Goal: Book appointment/travel/reservation

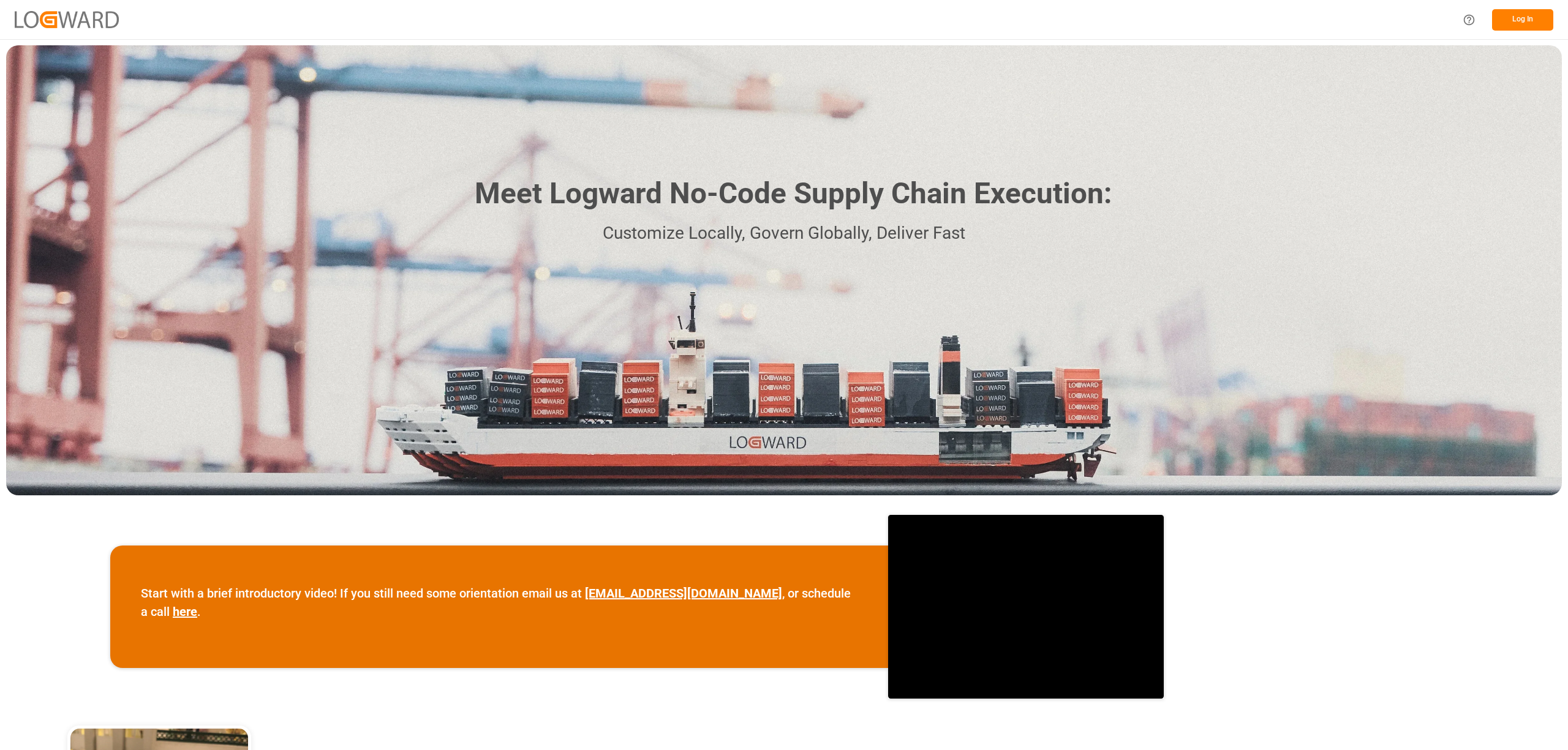
click at [1527, 20] on button "Log In" at bounding box center [1522, 20] width 61 height 22
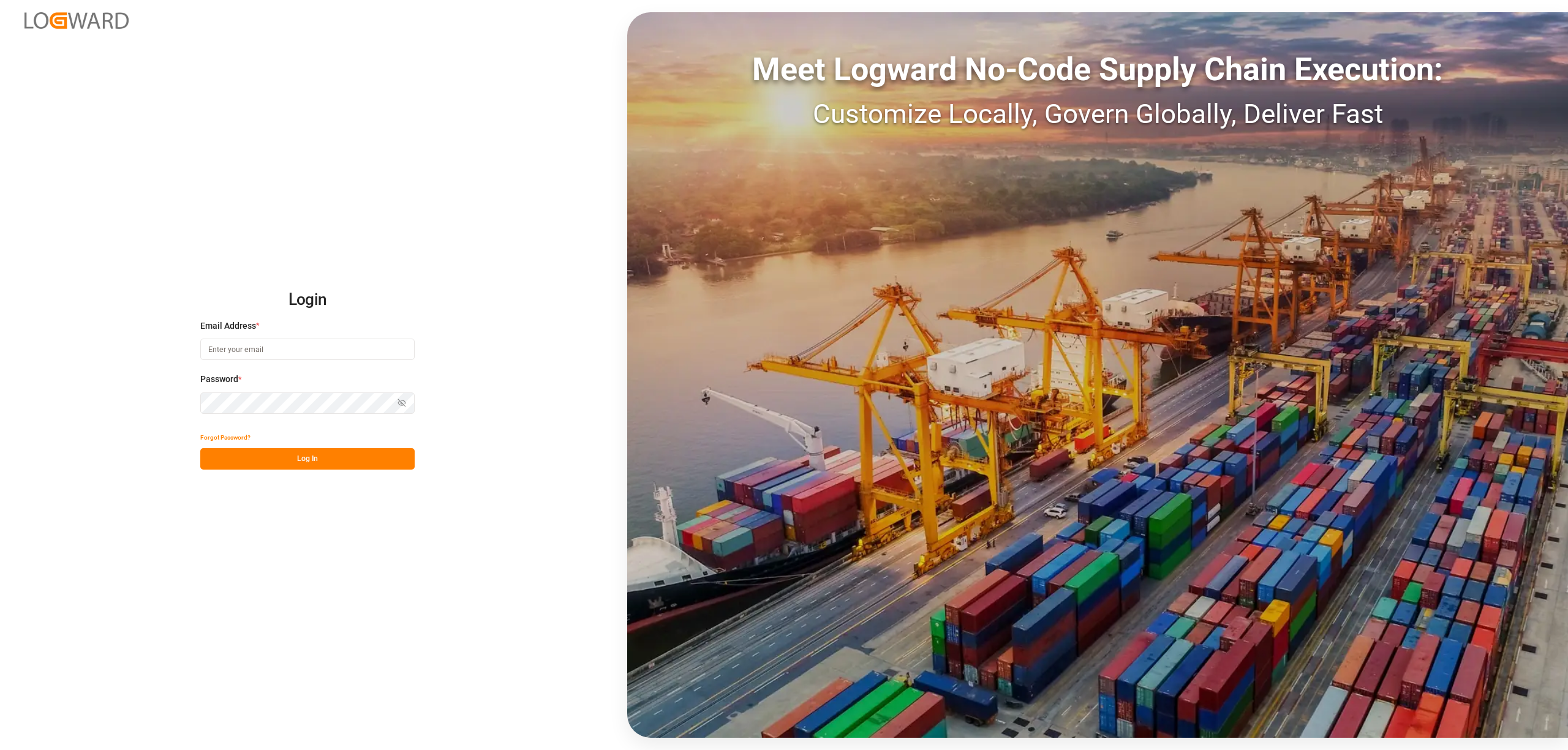
type input "[EMAIL_ADDRESS][PERSON_NAME][DOMAIN_NAME]"
click at [349, 454] on button "Log In" at bounding box center [307, 459] width 214 height 22
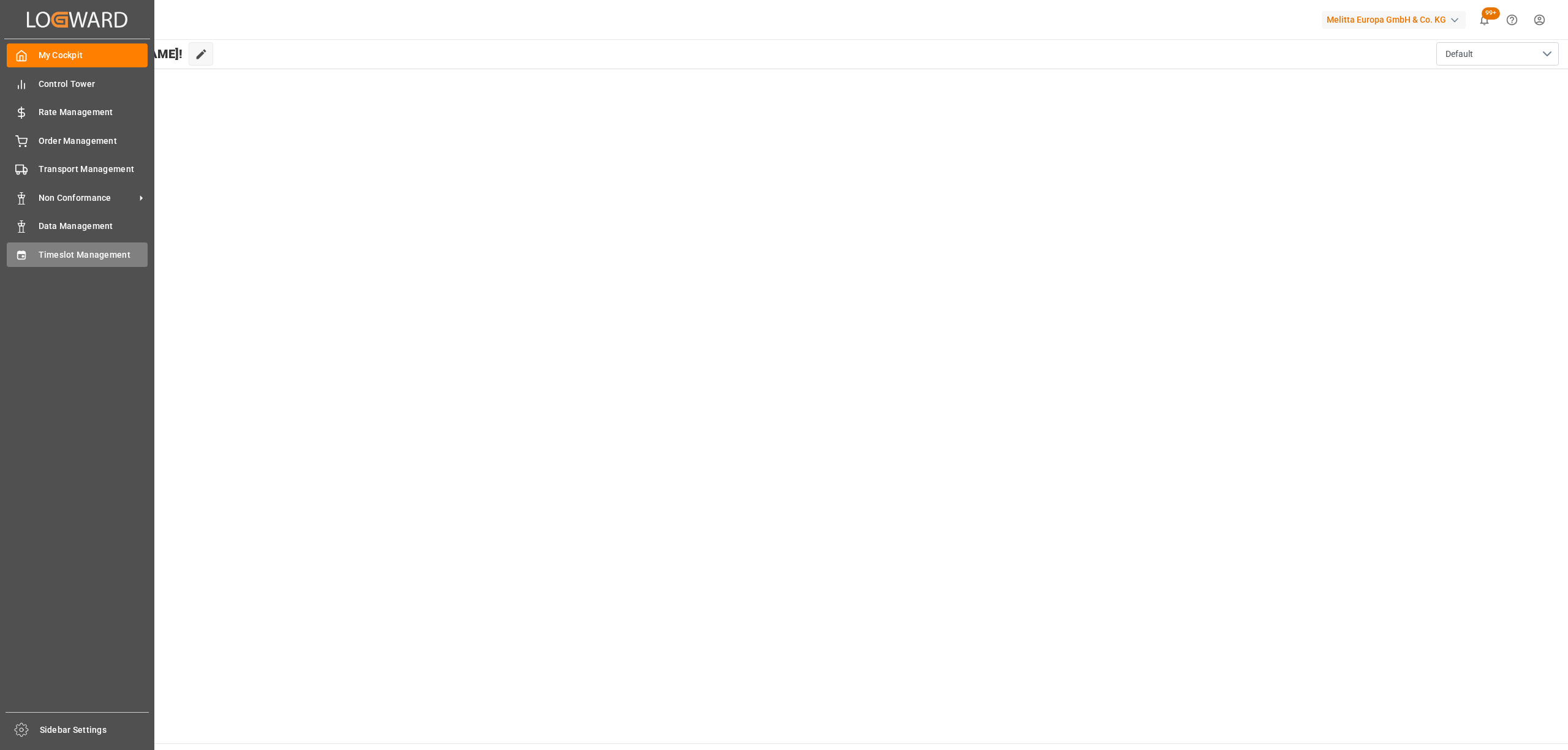
click at [41, 245] on div "Timeslot Management Timeslot Management" at bounding box center [77, 255] width 141 height 24
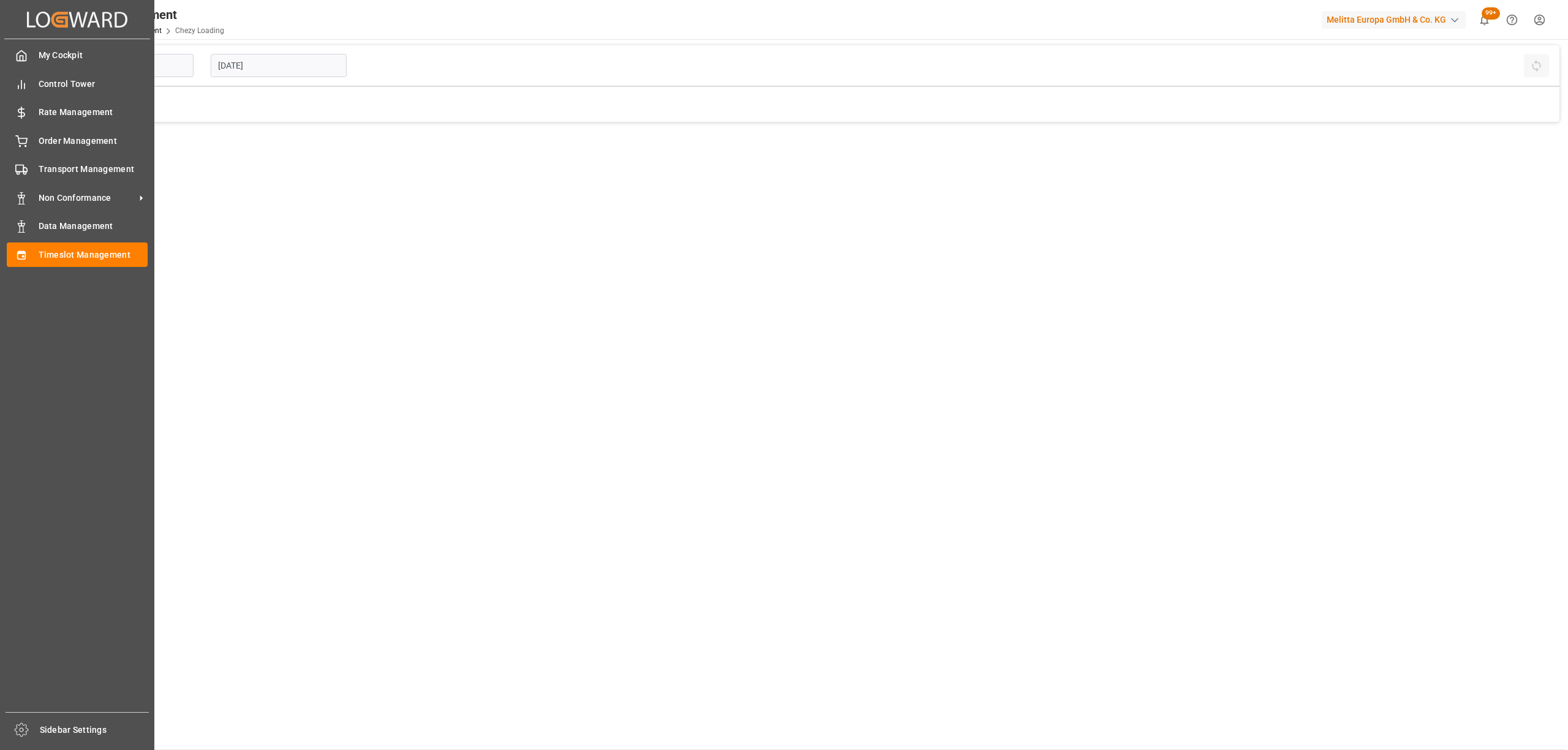
type input "Chezy Loading"
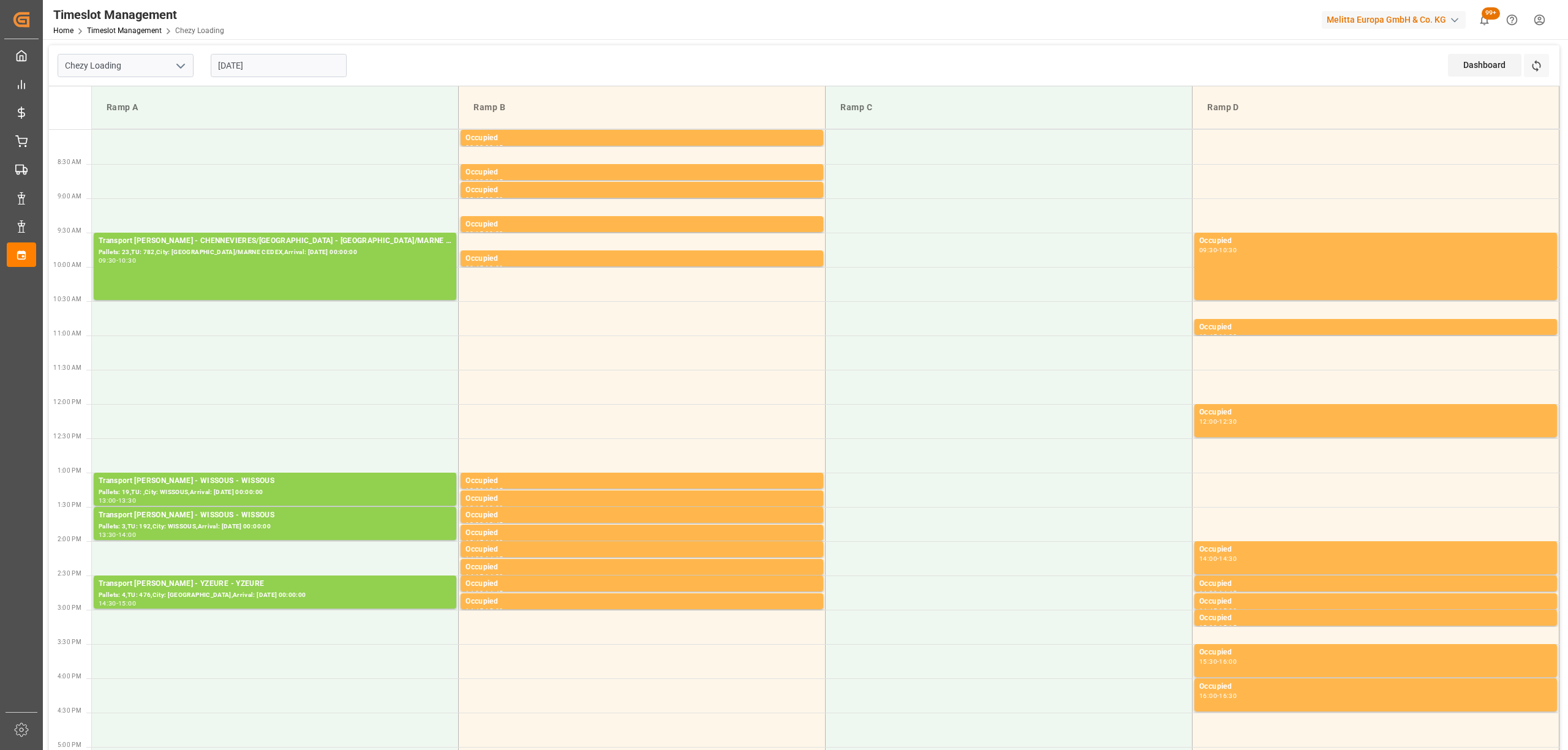
click at [276, 68] on input "[DATE]" at bounding box center [278, 65] width 136 height 23
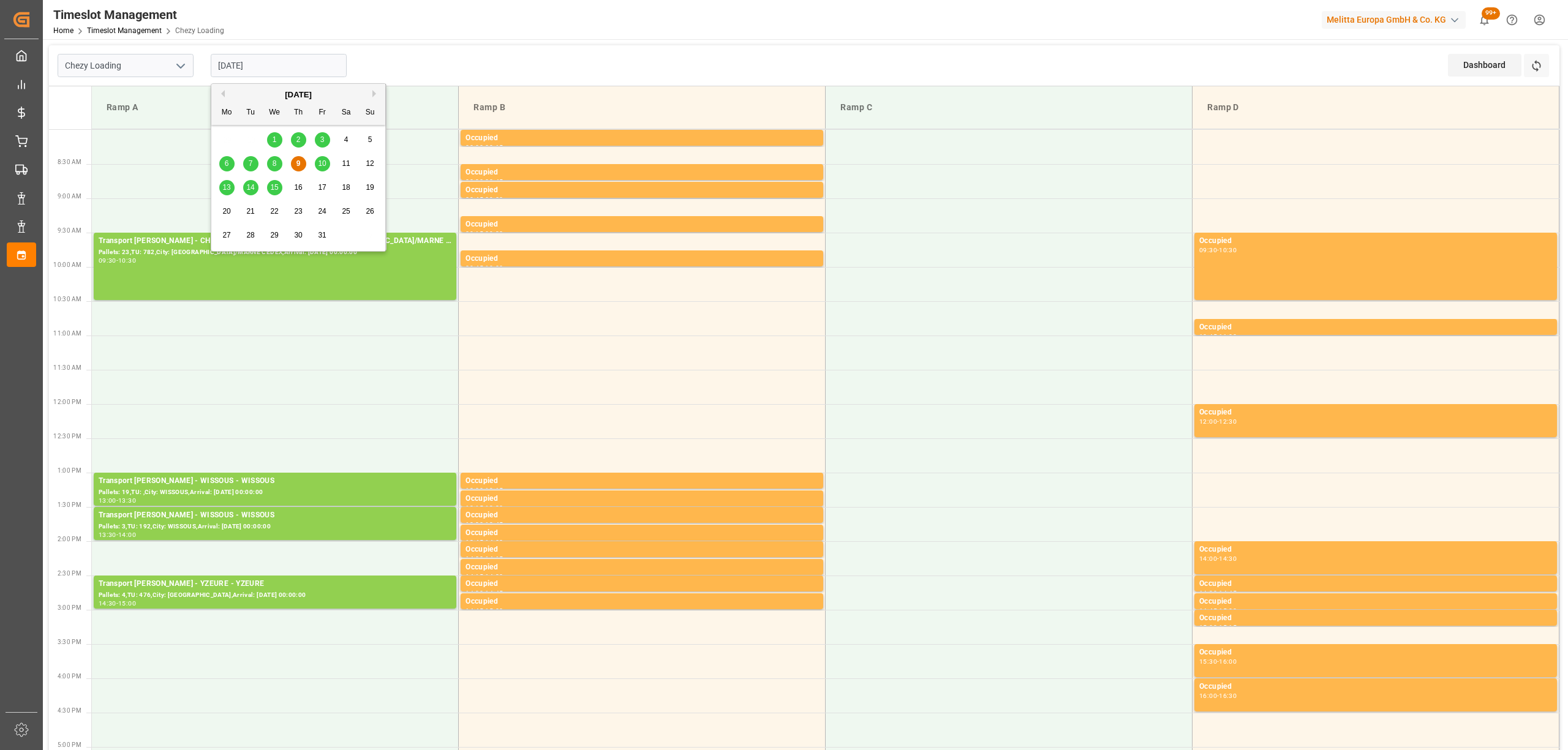
click at [326, 164] on div "10" at bounding box center [323, 163] width 15 height 15
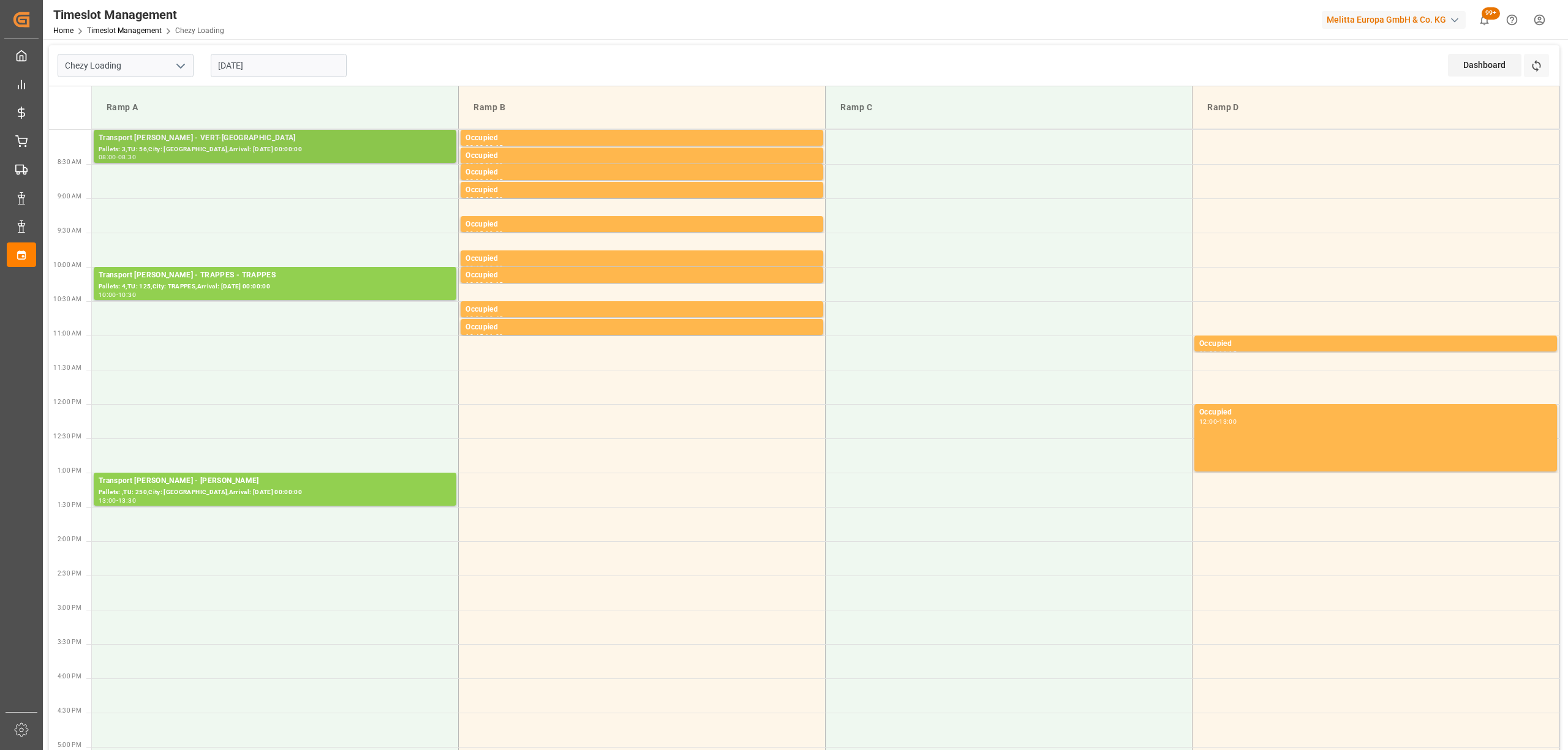
click at [264, 149] on div "Pallets: 3,TU: 56,City: [GEOGRAPHIC_DATA],Arrival: [DATE] 00:00:00" at bounding box center [275, 149] width 353 height 10
click at [704, 65] on div "Chezy Loading [DATE] Dashboard View Dashboard Refresh Time Slots" at bounding box center [804, 66] width 1510 height 41
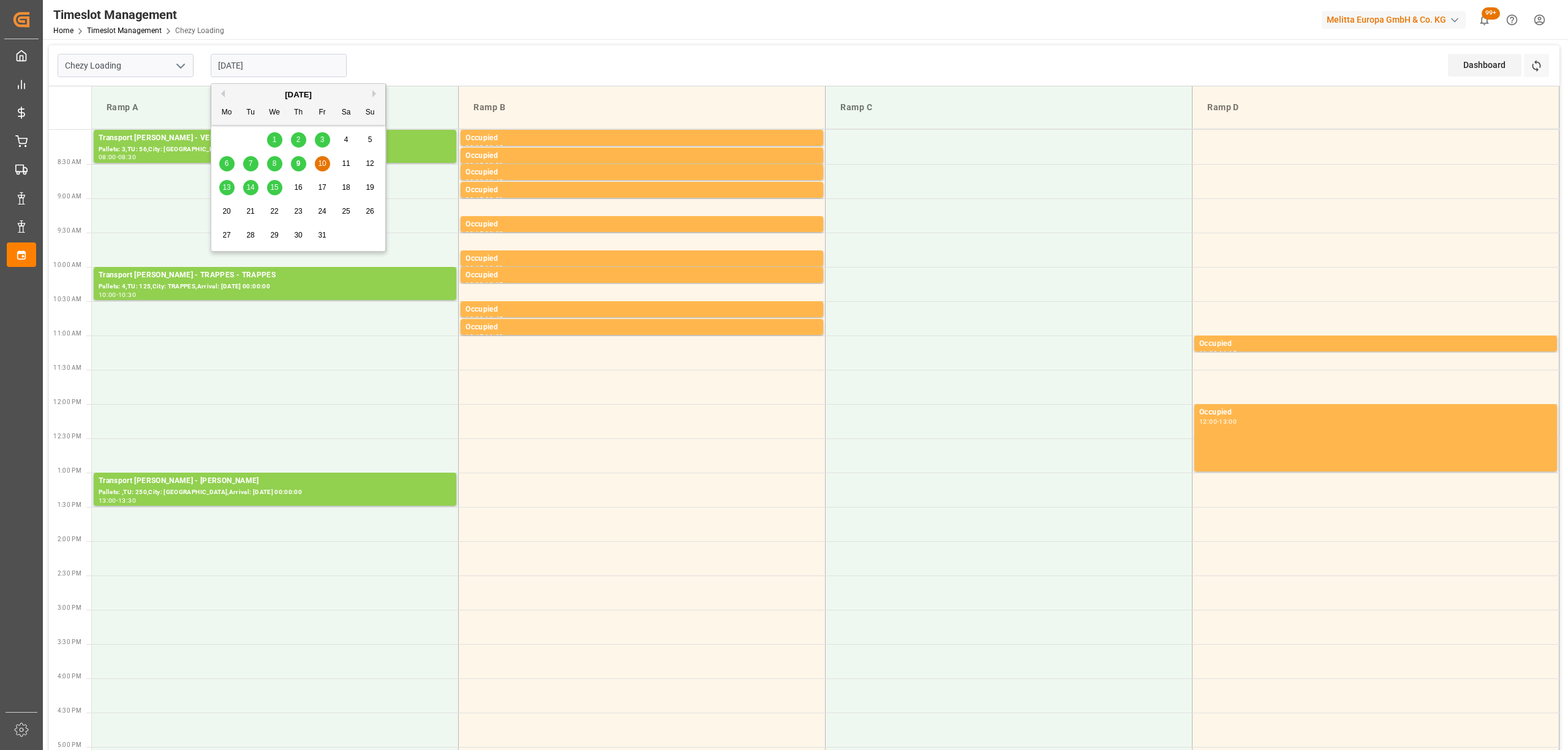
click at [288, 67] on input "[DATE]" at bounding box center [278, 65] width 136 height 23
click at [297, 168] on span "9" at bounding box center [299, 163] width 4 height 9
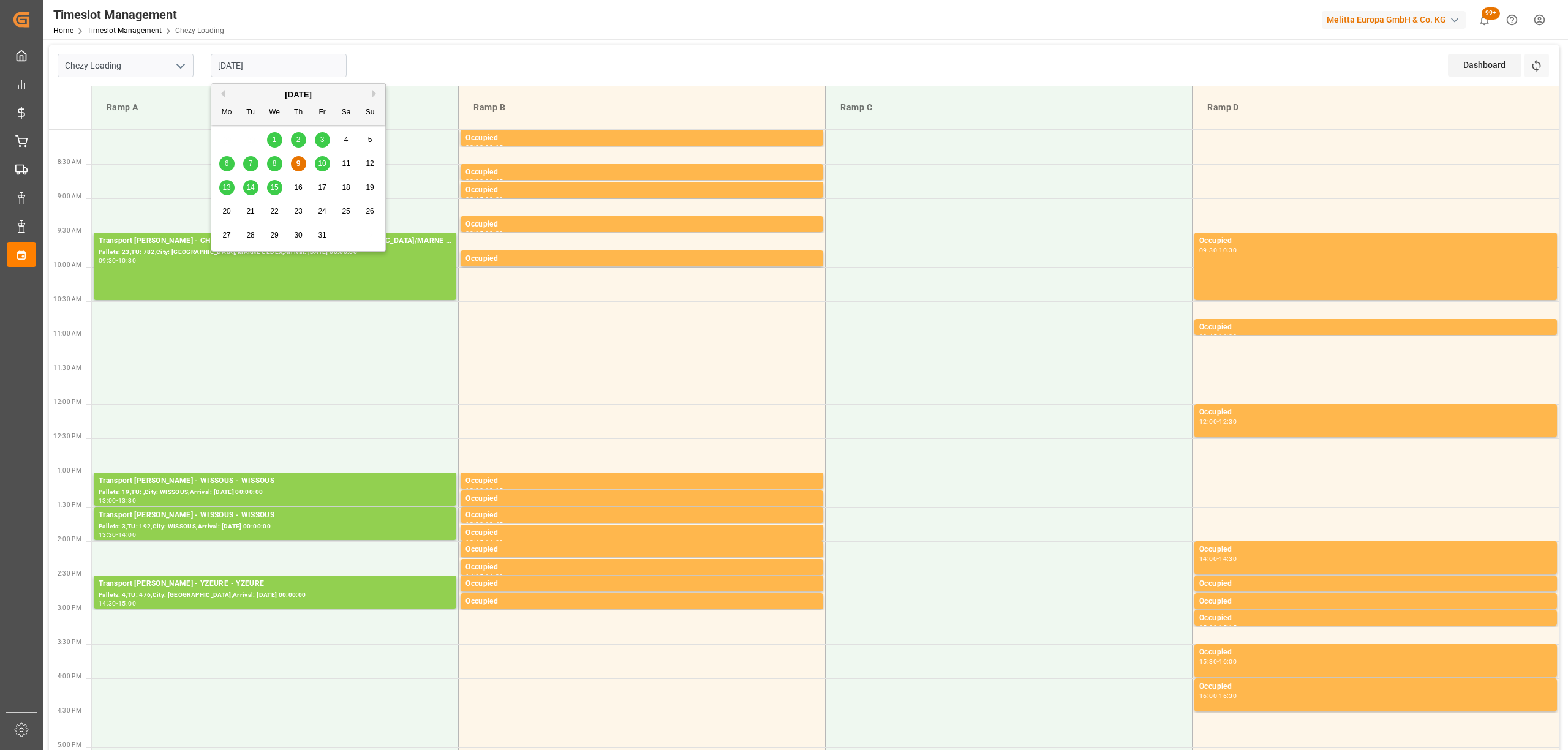
click at [317, 71] on input "[DATE]" at bounding box center [278, 65] width 136 height 23
click at [228, 189] on span "13" at bounding box center [226, 188] width 8 height 9
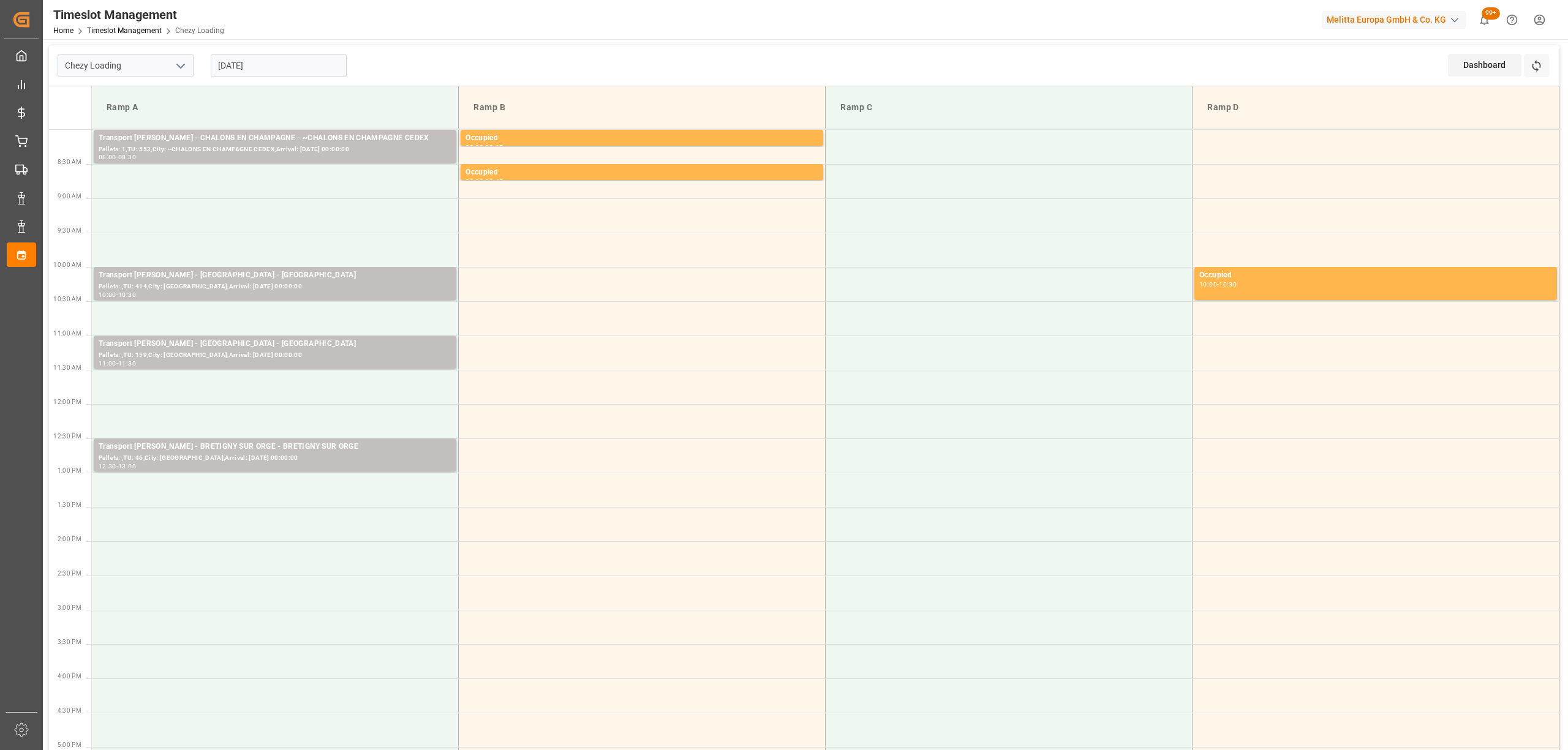
click at [283, 61] on input "[DATE]" at bounding box center [278, 65] width 136 height 23
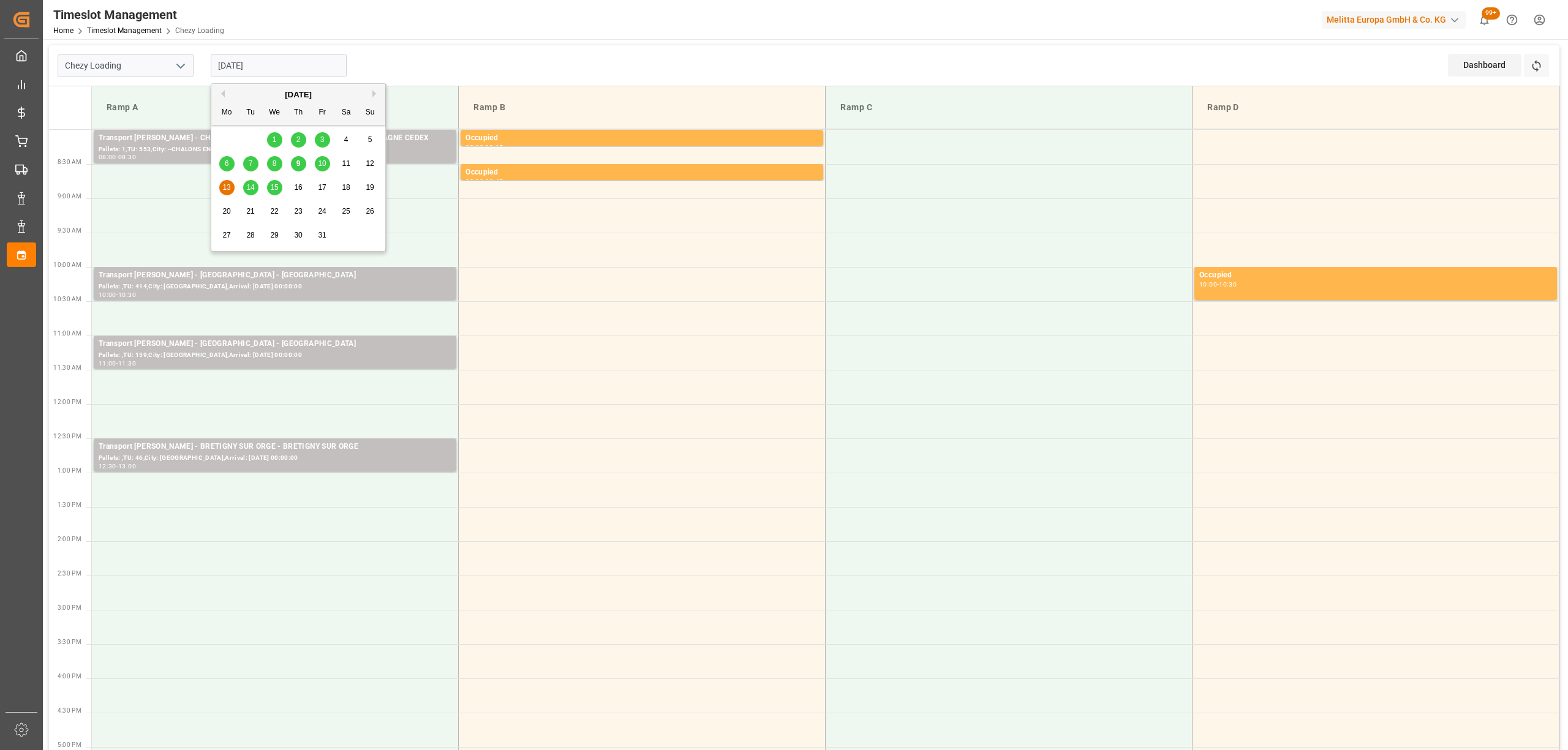
click at [315, 165] on div "10" at bounding box center [323, 163] width 15 height 15
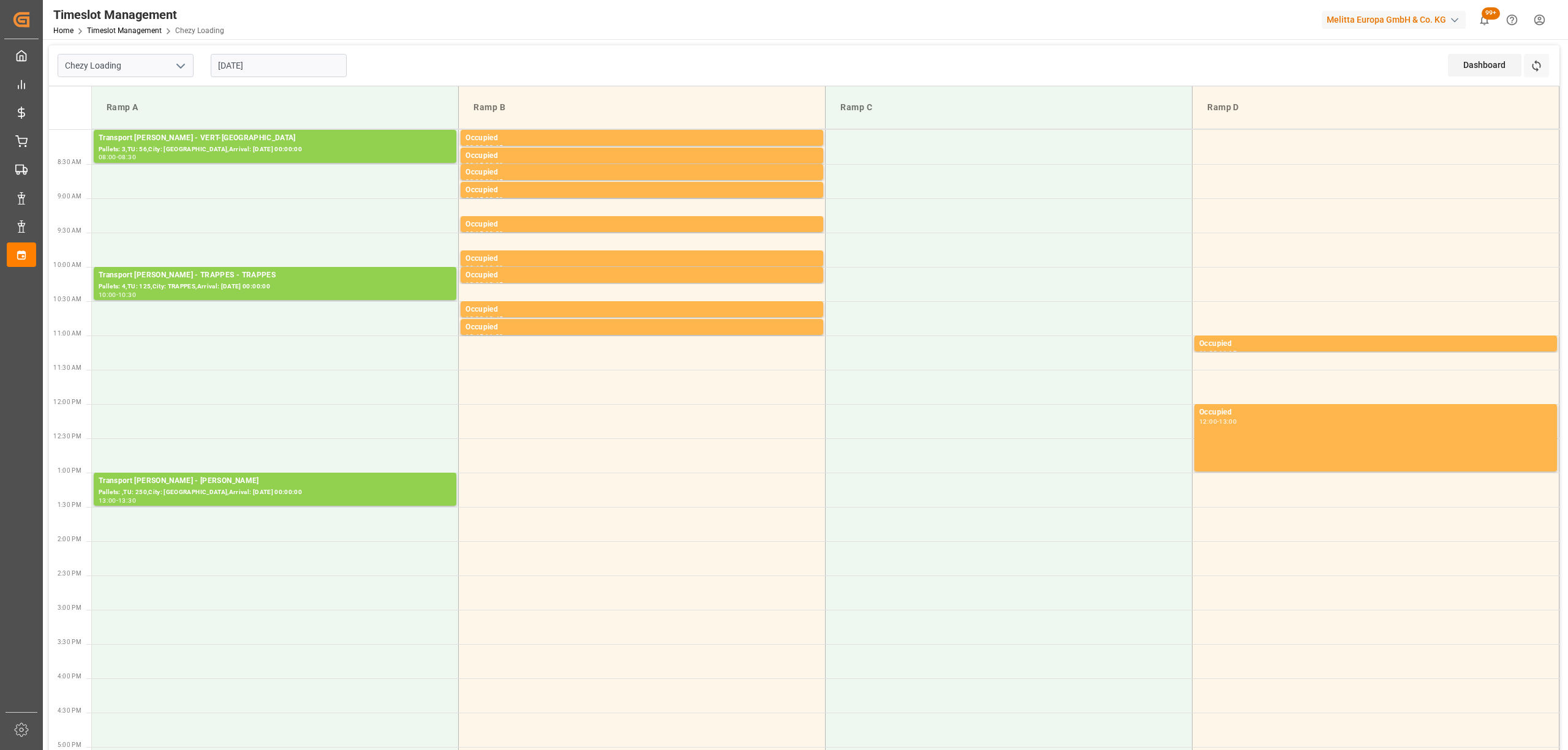
click at [282, 77] on div "[DATE]" at bounding box center [279, 66] width 153 height 41
click at [300, 63] on input "[DATE]" at bounding box center [278, 65] width 136 height 23
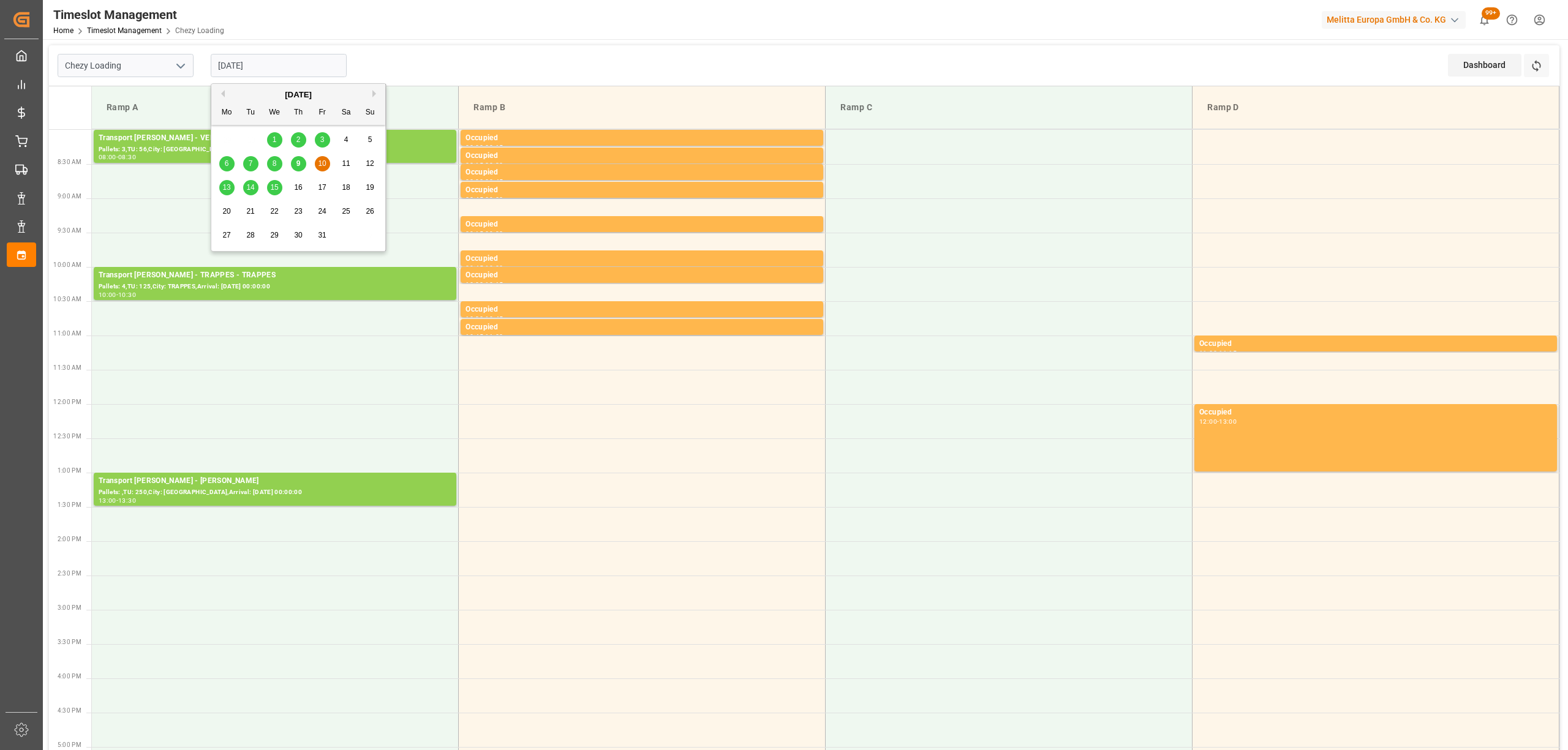
click at [301, 167] on div "9" at bounding box center [299, 163] width 15 height 15
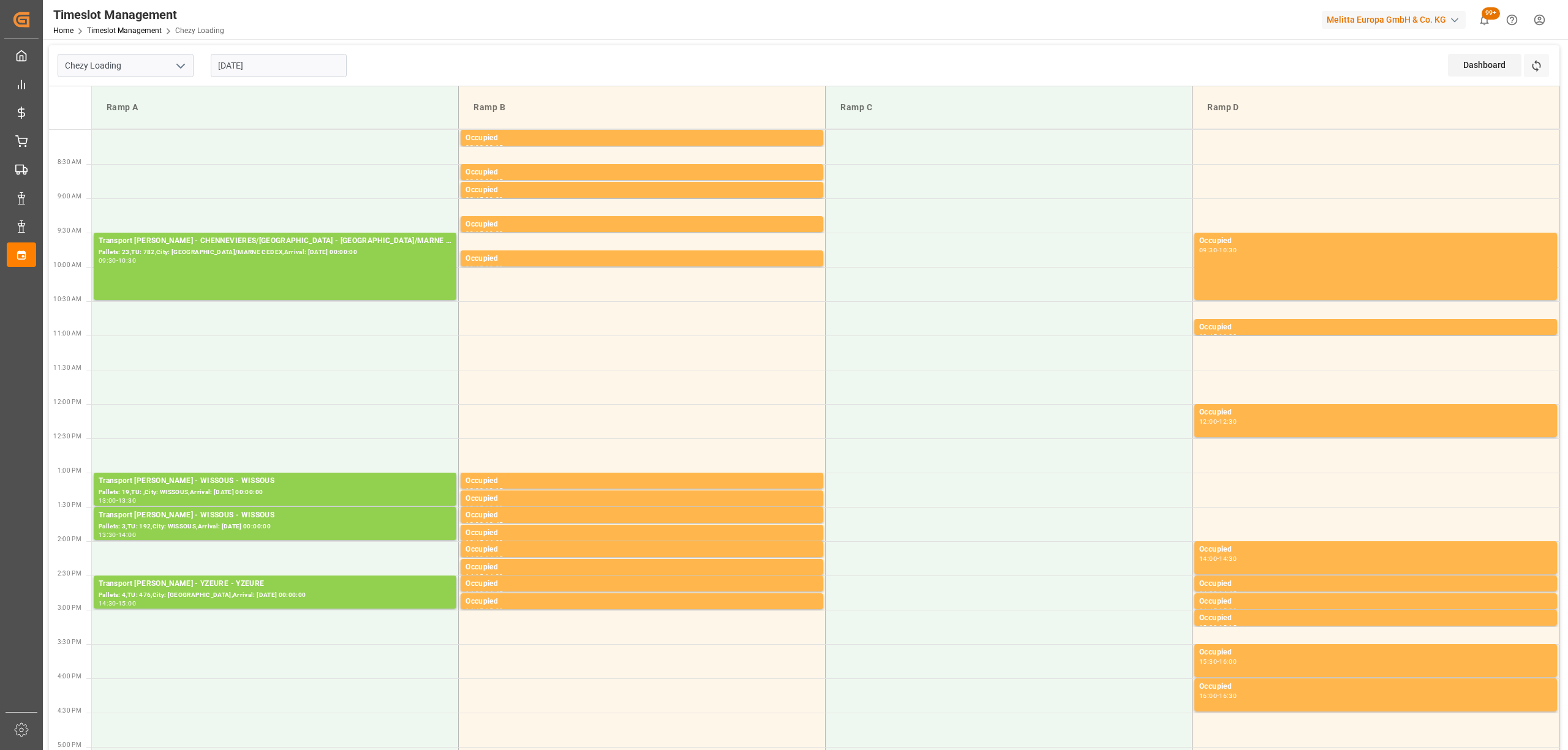
click at [334, 44] on div "Chezy Loading [DATE] Dashboard View Dashboard Refresh Time Slots Ramp A Ramp B …" at bounding box center [804, 654] width 1522 height 1230
click at [312, 66] on input "[DATE]" at bounding box center [278, 65] width 136 height 23
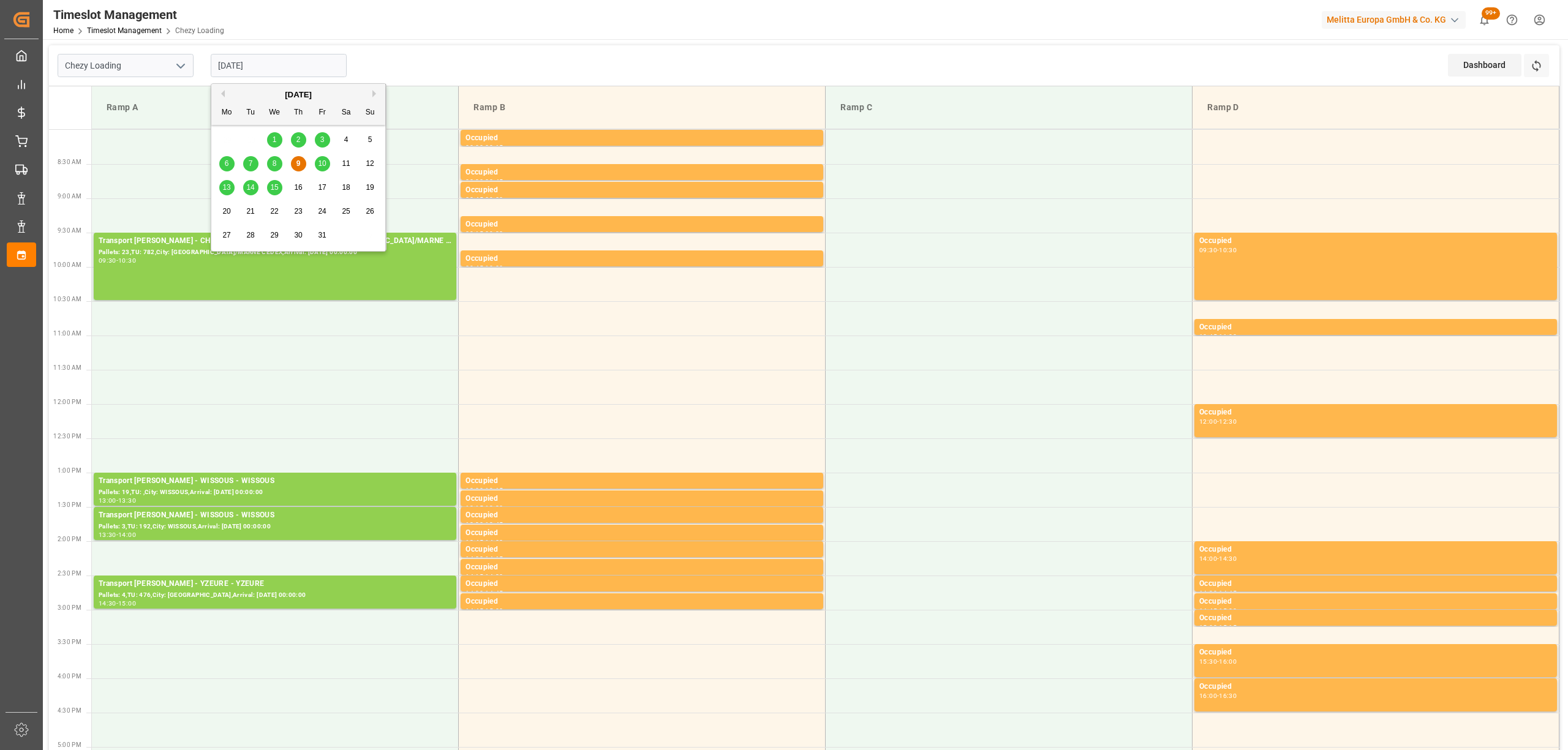
click at [318, 165] on span "10" at bounding box center [322, 163] width 8 height 9
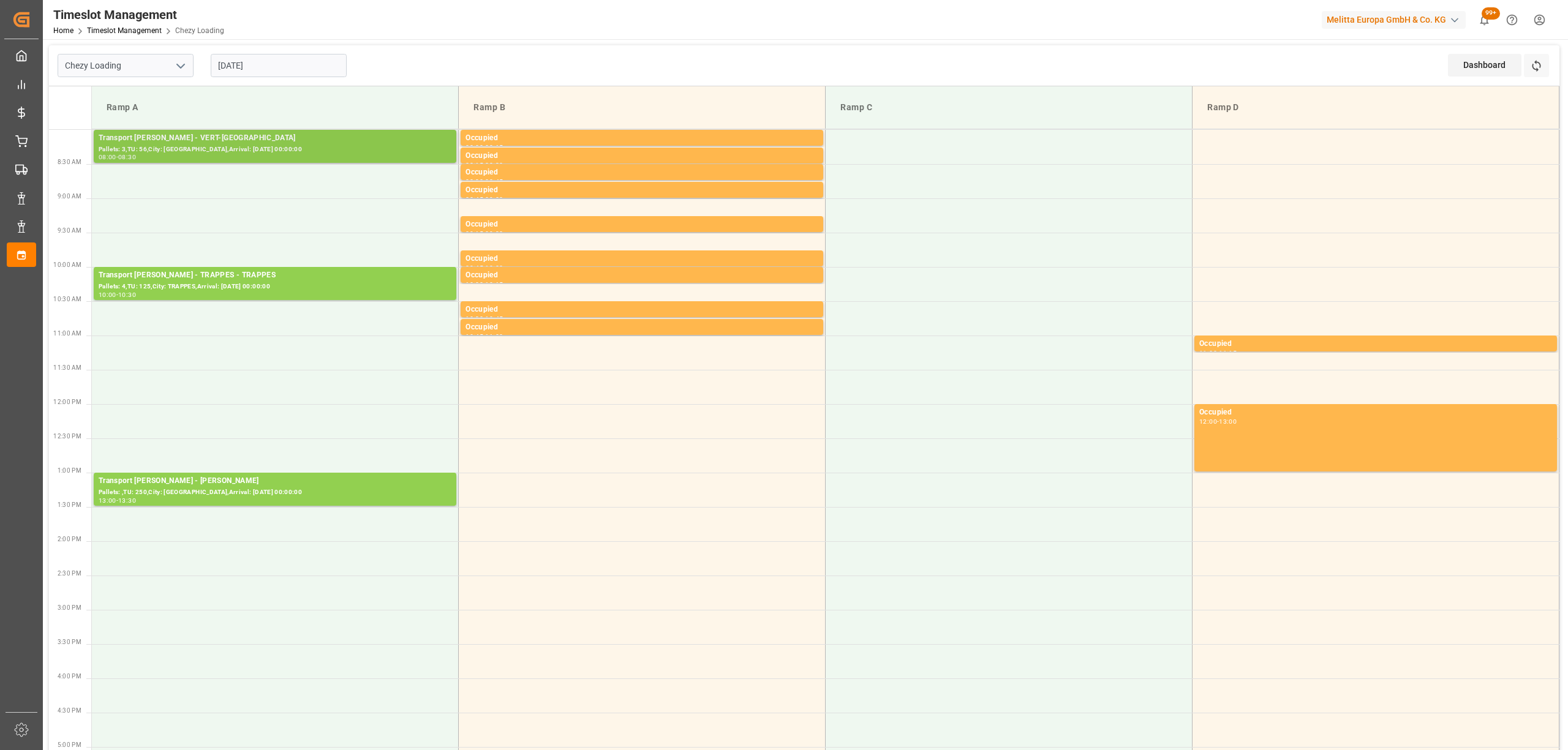
click at [300, 149] on div "Pallets: 3,TU: 56,City: [GEOGRAPHIC_DATA],Arrival: [DATE] 00:00:00" at bounding box center [275, 149] width 353 height 10
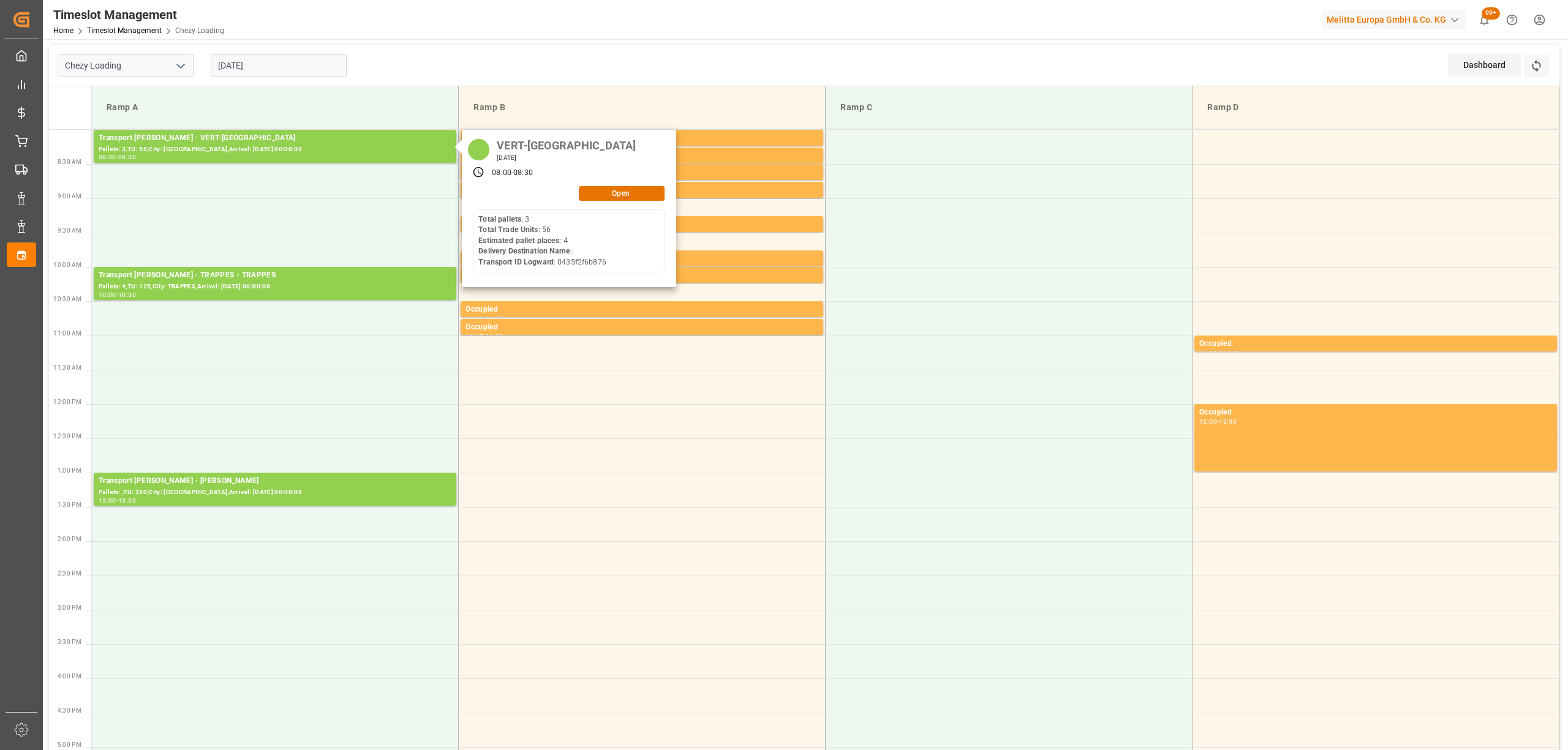
click at [492, 57] on div "Chezy Loading [DATE] Dashboard View Dashboard Refresh Time Slots" at bounding box center [804, 66] width 1510 height 41
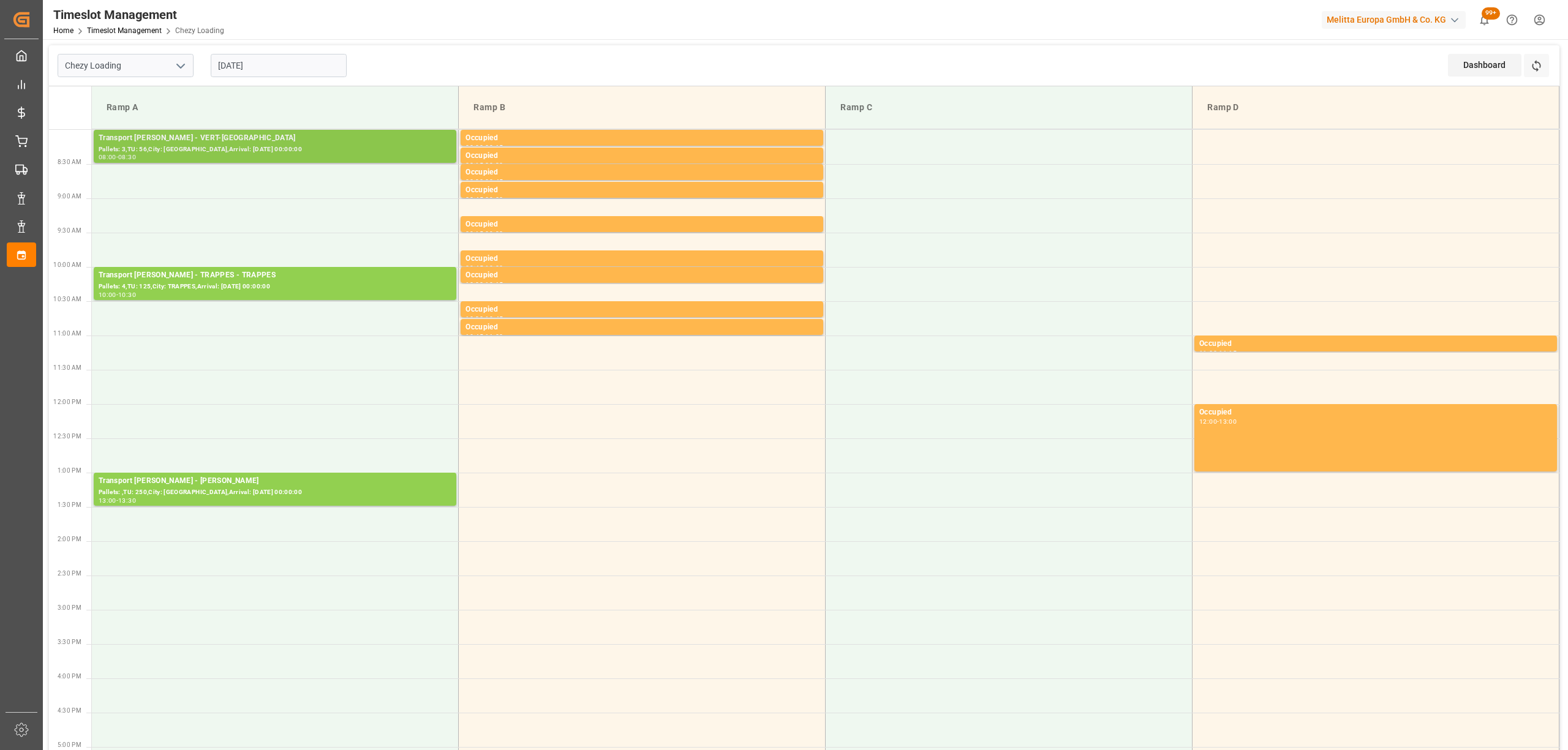
click at [354, 137] on div "Transport [PERSON_NAME] - VERT-[GEOGRAPHIC_DATA]" at bounding box center [275, 138] width 353 height 12
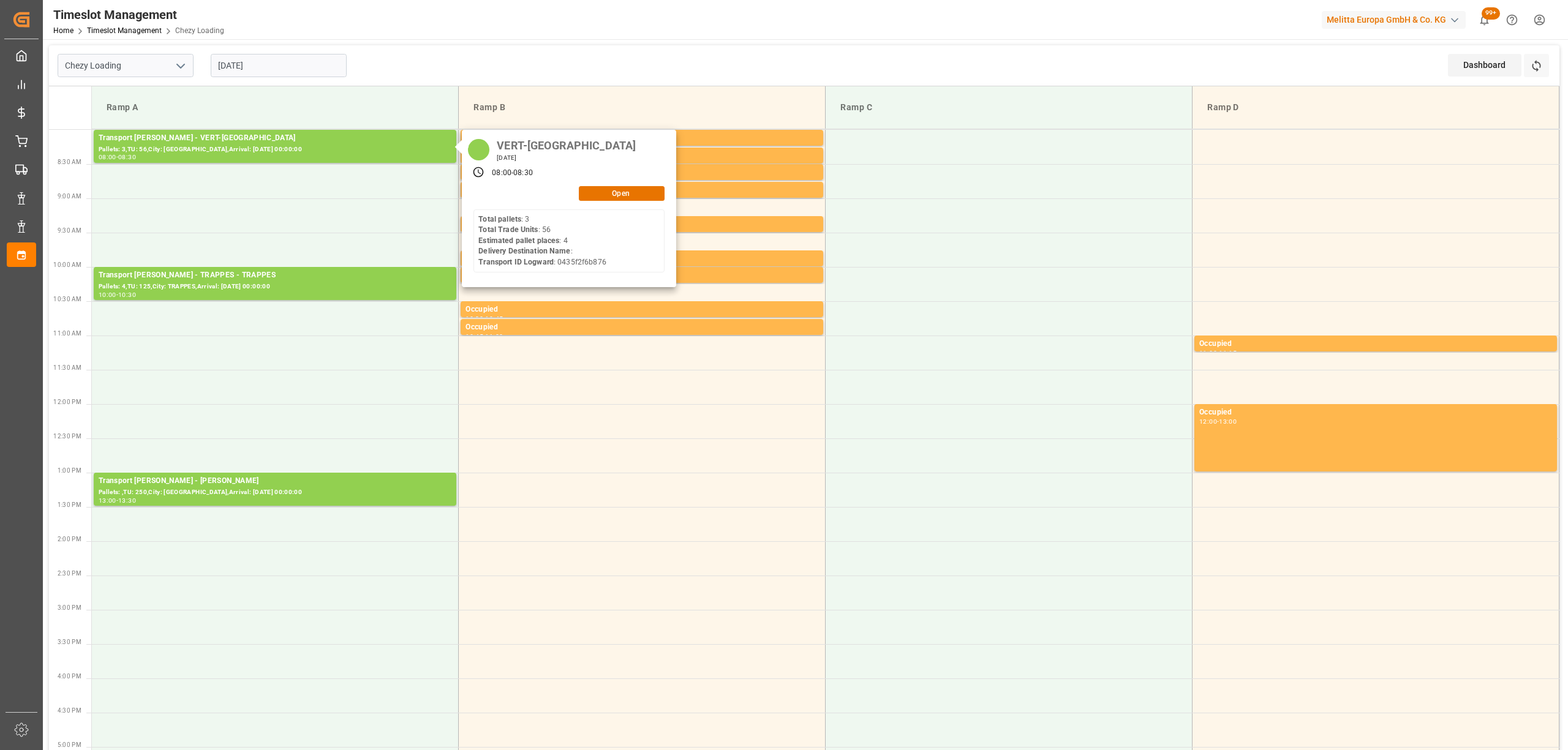
click at [660, 30] on div "Timeslot Management Home Timeslot Management Chezy Loading Melitta Europa GmbH …" at bounding box center [801, 20] width 1534 height 39
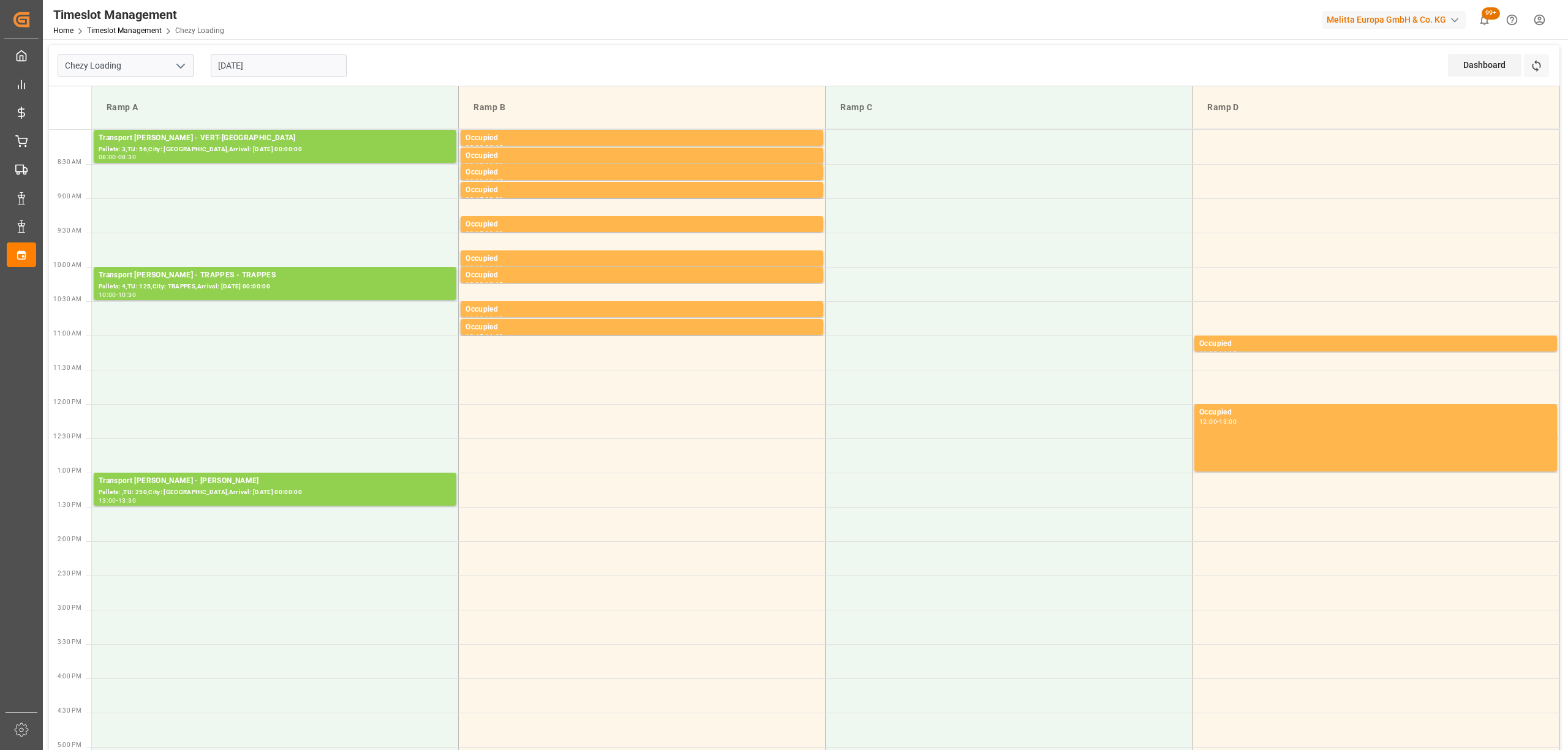
click at [292, 67] on input "[DATE]" at bounding box center [278, 65] width 136 height 23
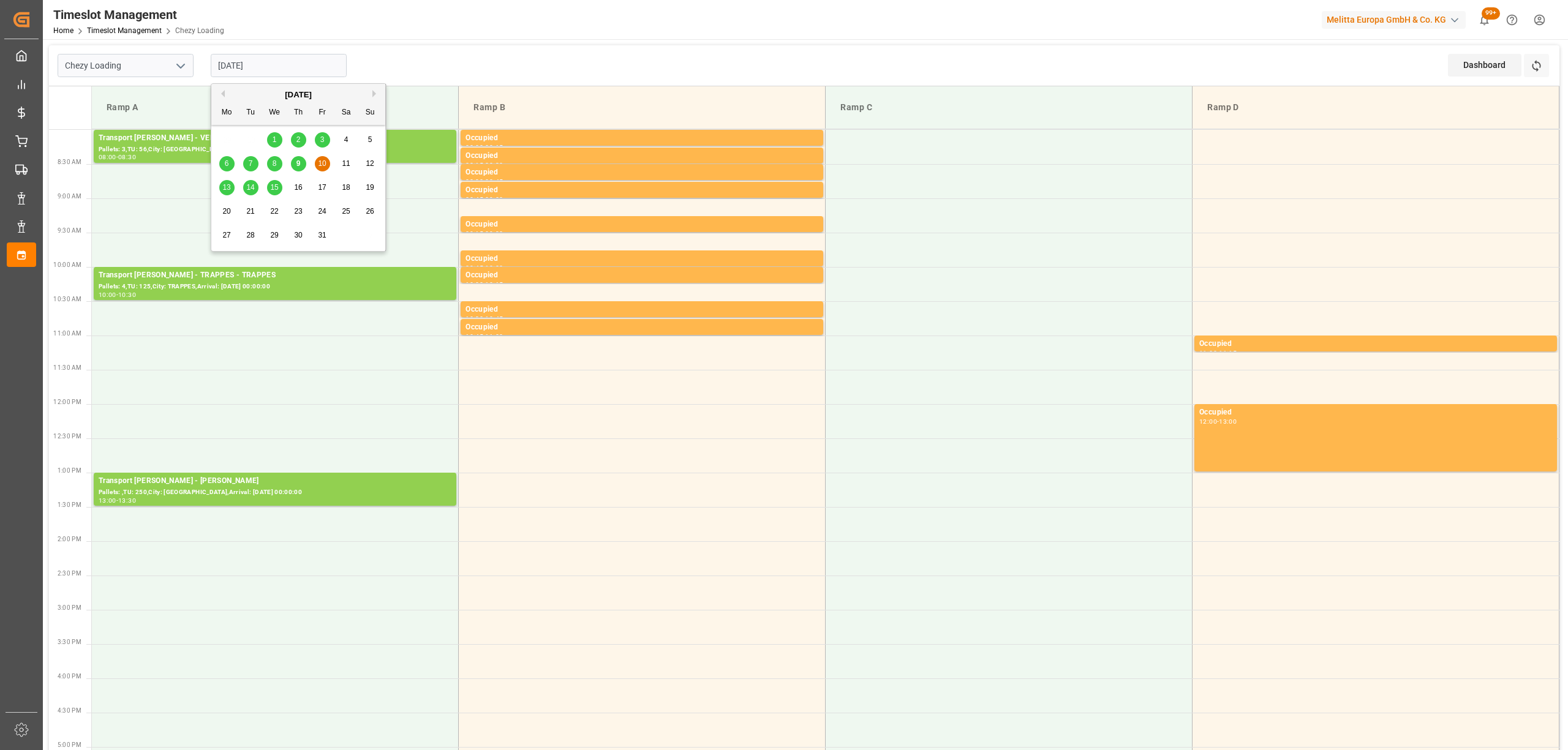
click at [298, 165] on span "9" at bounding box center [299, 163] width 4 height 9
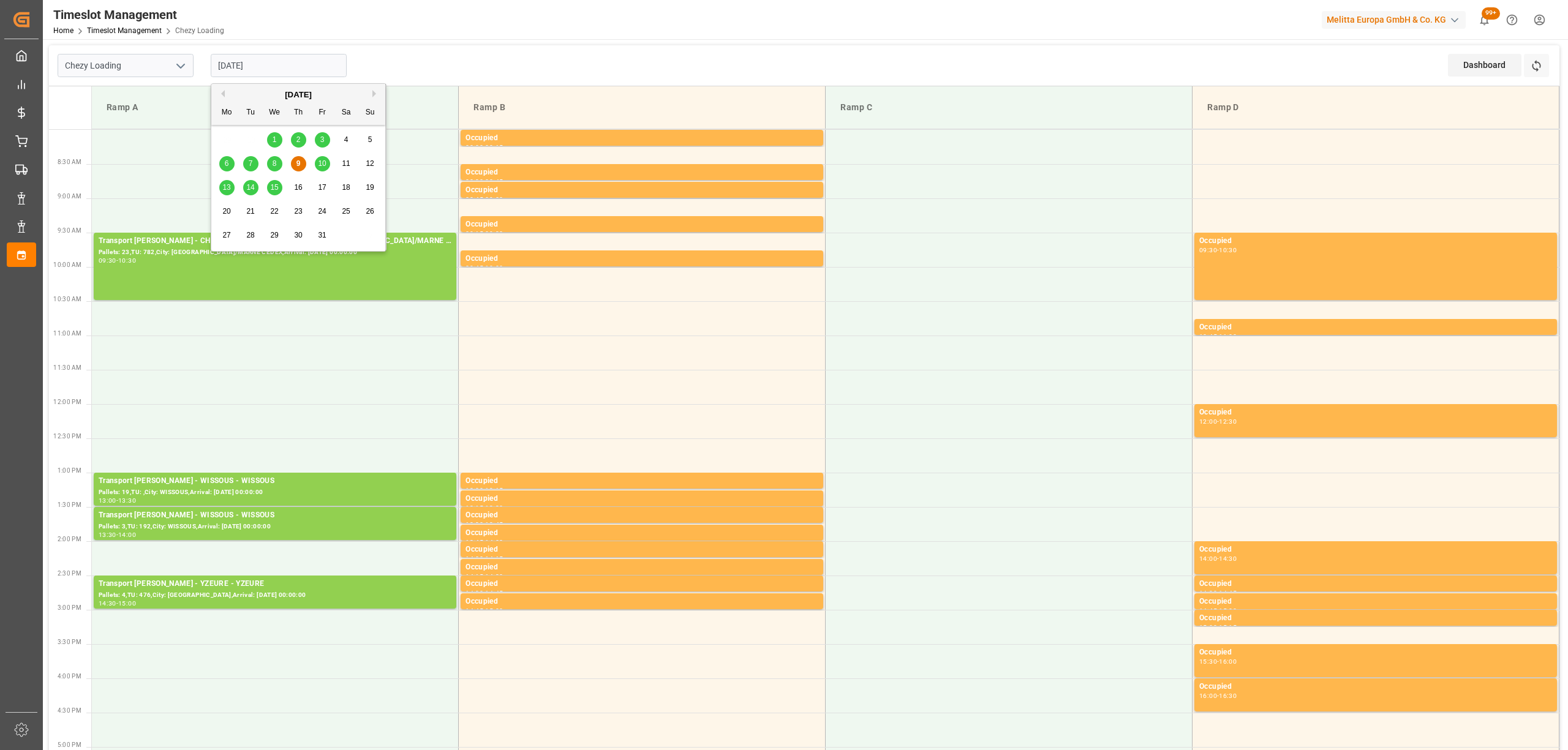
click at [330, 64] on input "[DATE]" at bounding box center [278, 65] width 136 height 23
click at [319, 163] on span "10" at bounding box center [322, 163] width 8 height 9
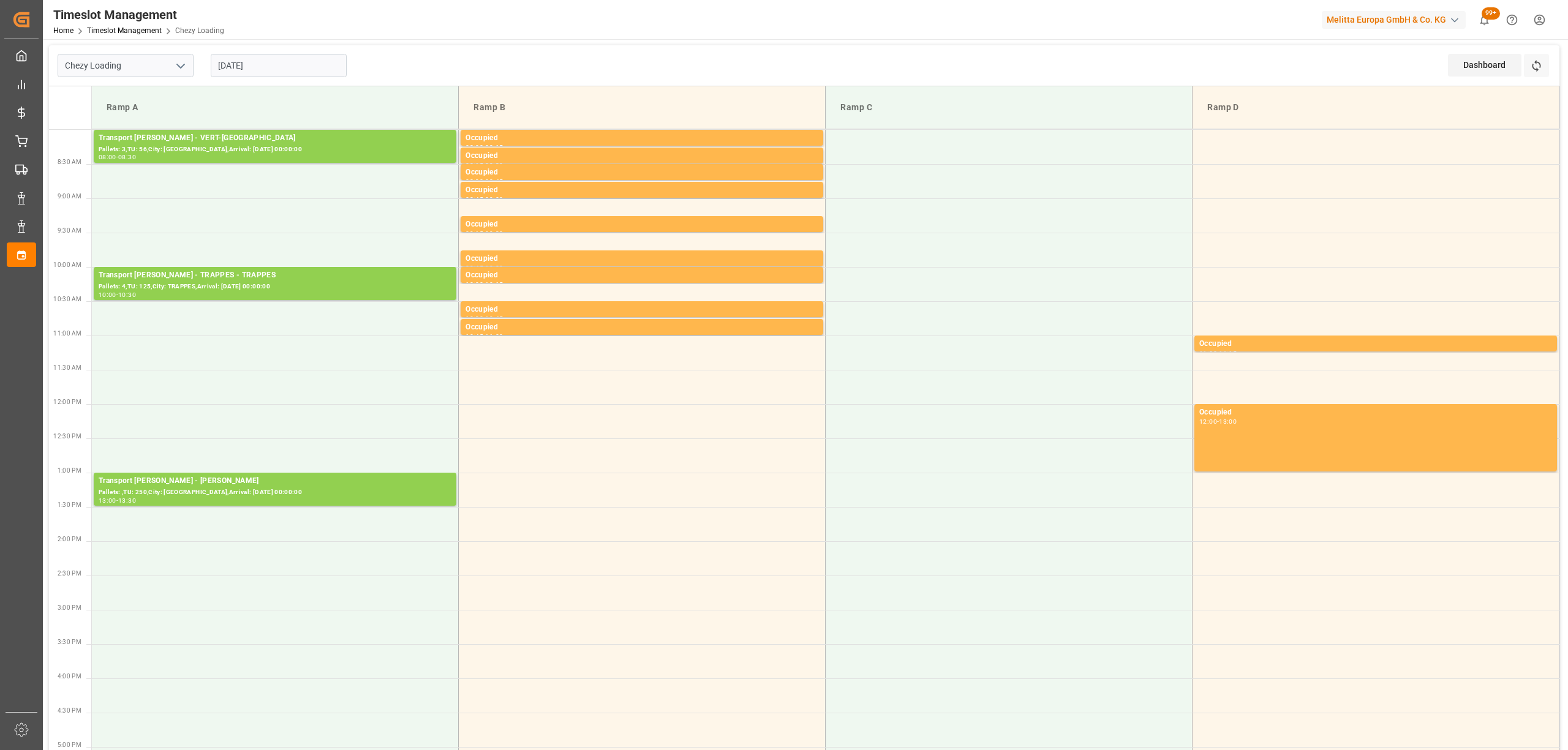
click at [287, 68] on input "[DATE]" at bounding box center [278, 65] width 136 height 23
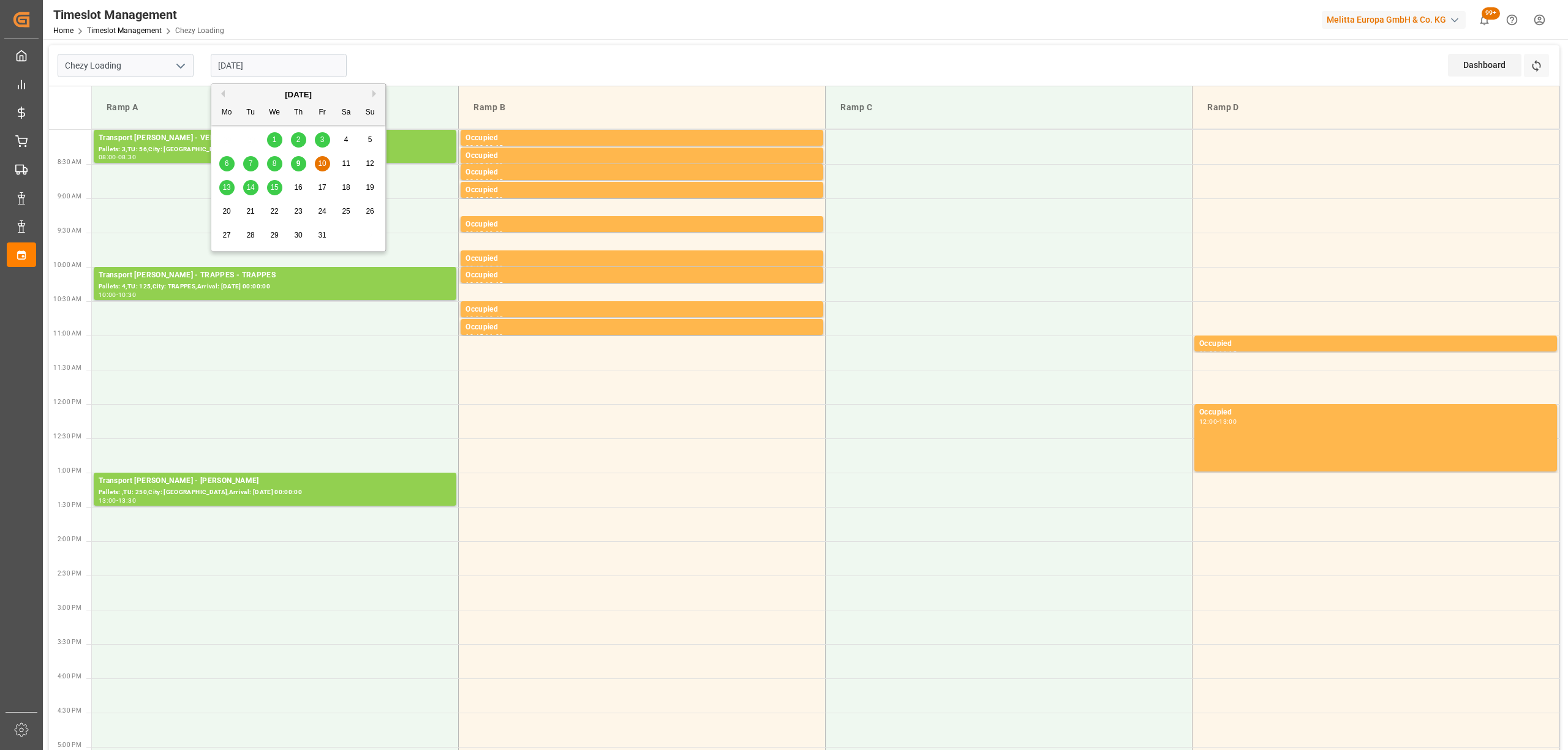
click at [297, 167] on span "9" at bounding box center [299, 163] width 4 height 9
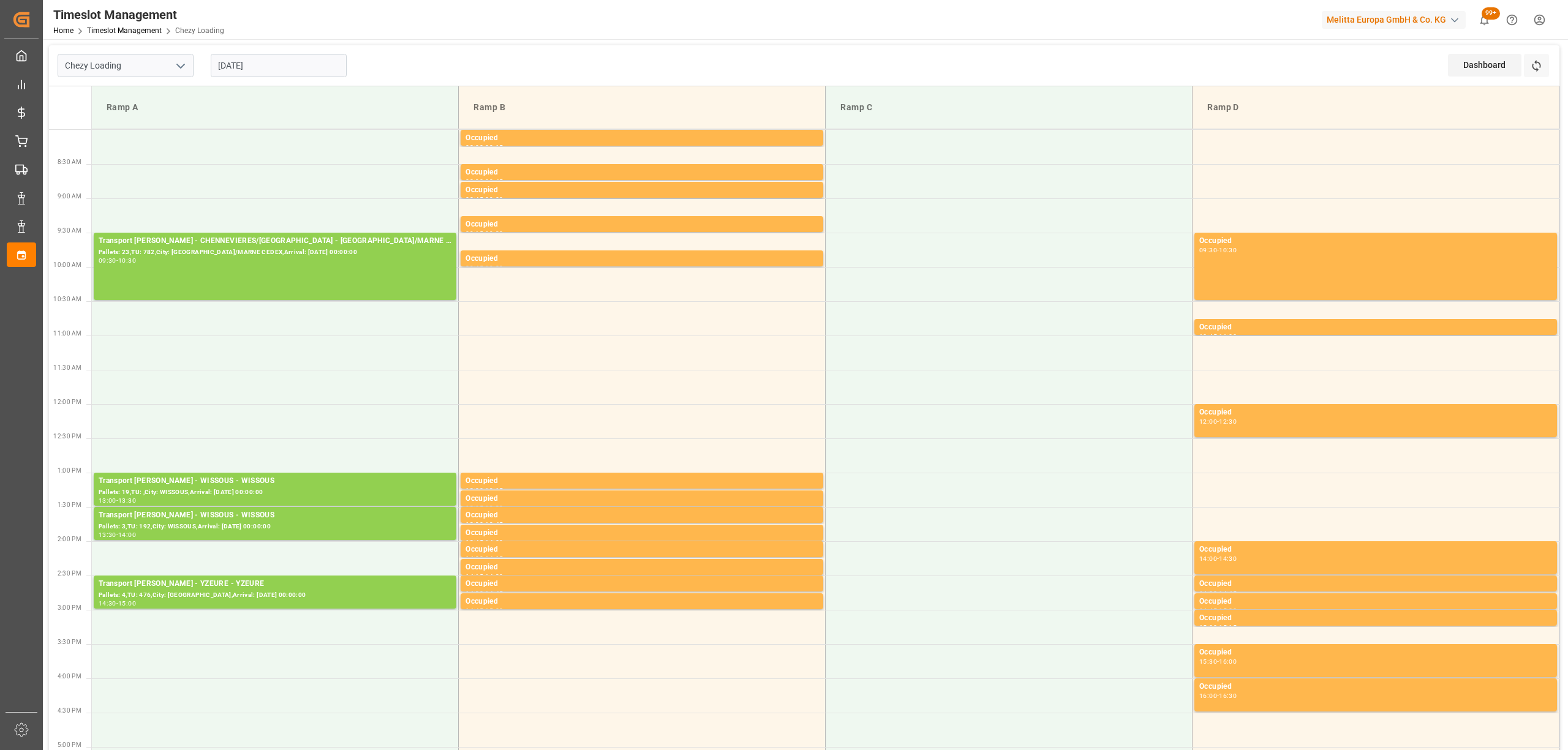
click at [292, 60] on input "[DATE]" at bounding box center [278, 65] width 136 height 23
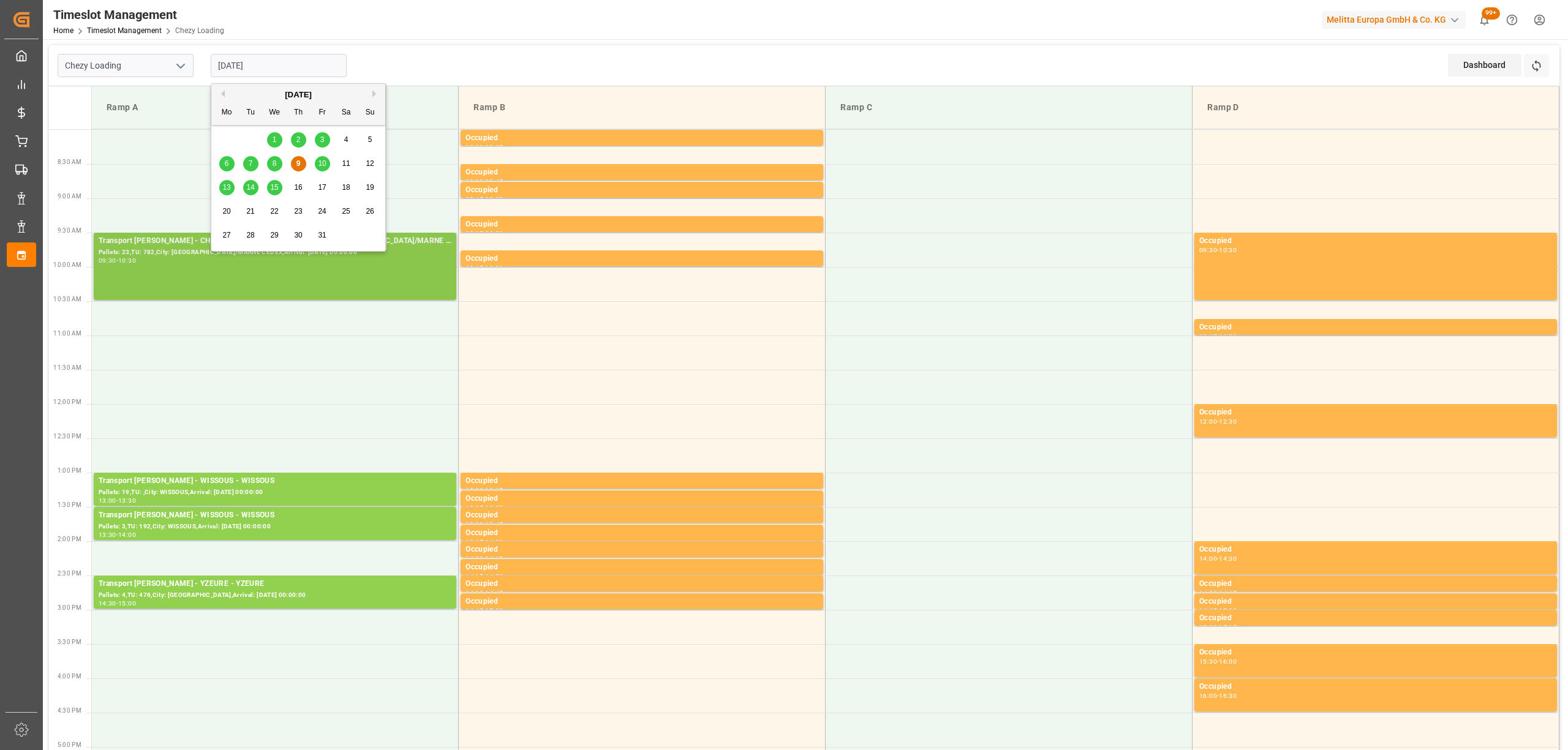
click at [160, 279] on div "Transport [PERSON_NAME] - CHENNEVIERES/[GEOGRAPHIC_DATA] - [GEOGRAPHIC_DATA]/MA…" at bounding box center [275, 266] width 353 height 63
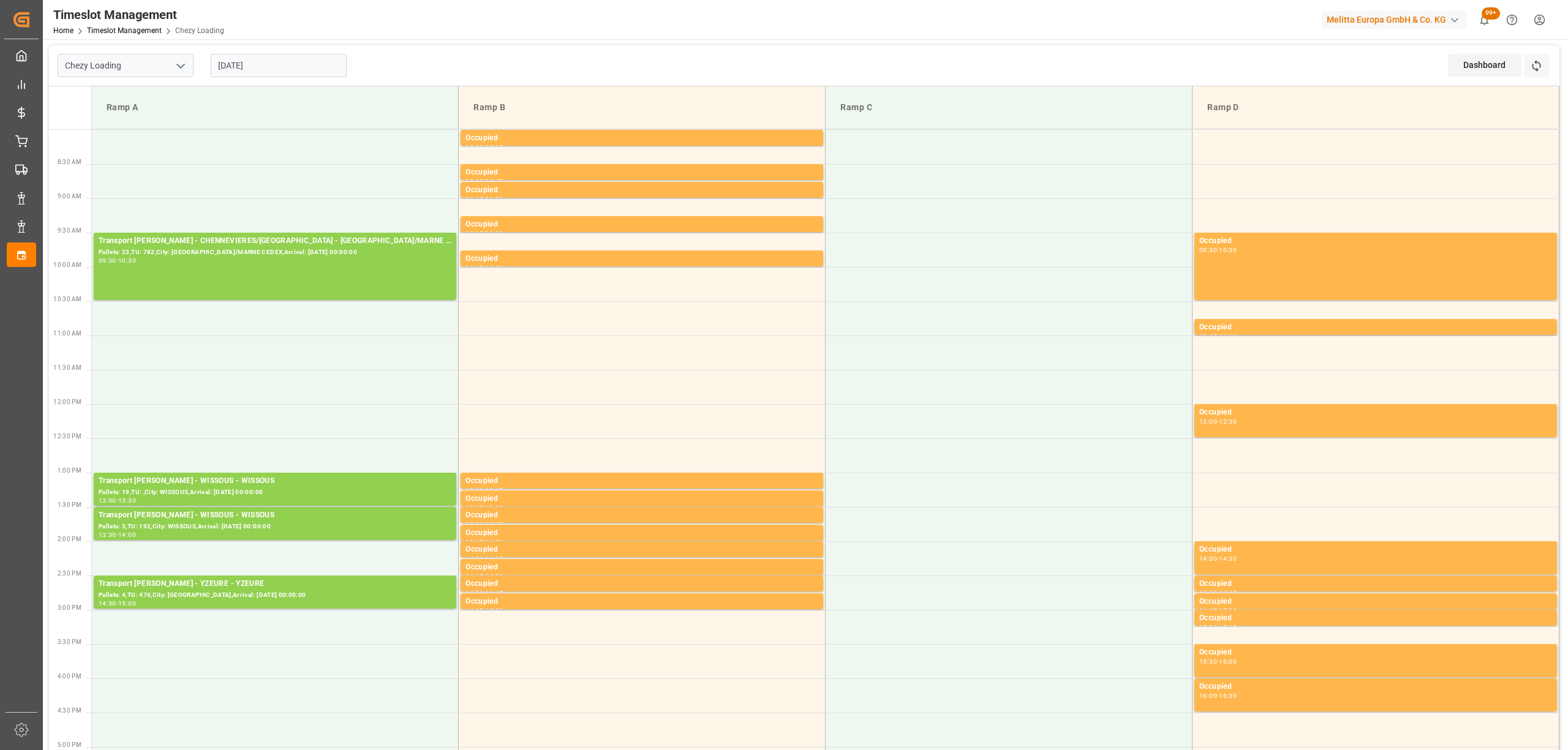
click at [280, 57] on input "[DATE]" at bounding box center [278, 65] width 136 height 23
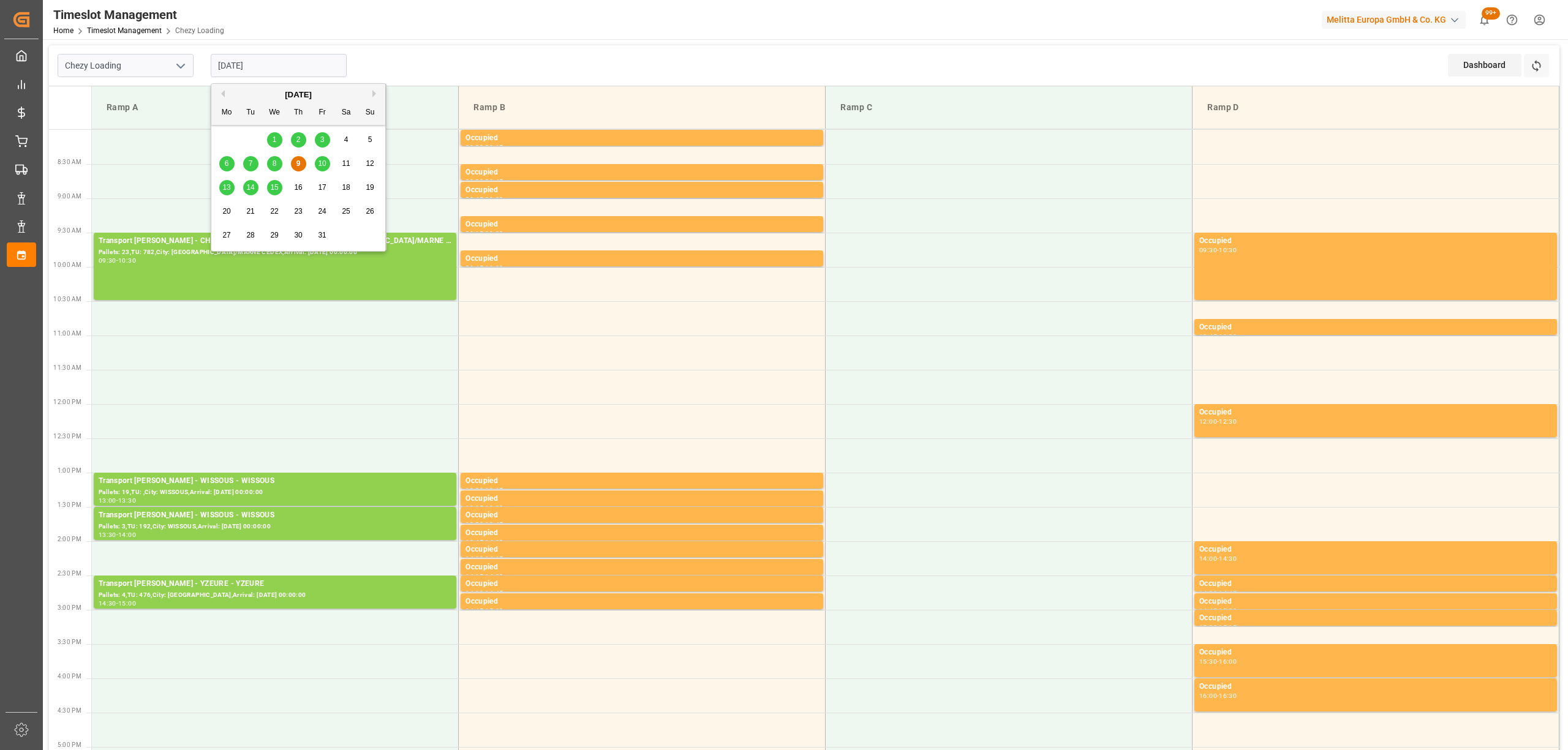
click at [326, 162] on span "10" at bounding box center [322, 163] width 8 height 9
type input "[DATE]"
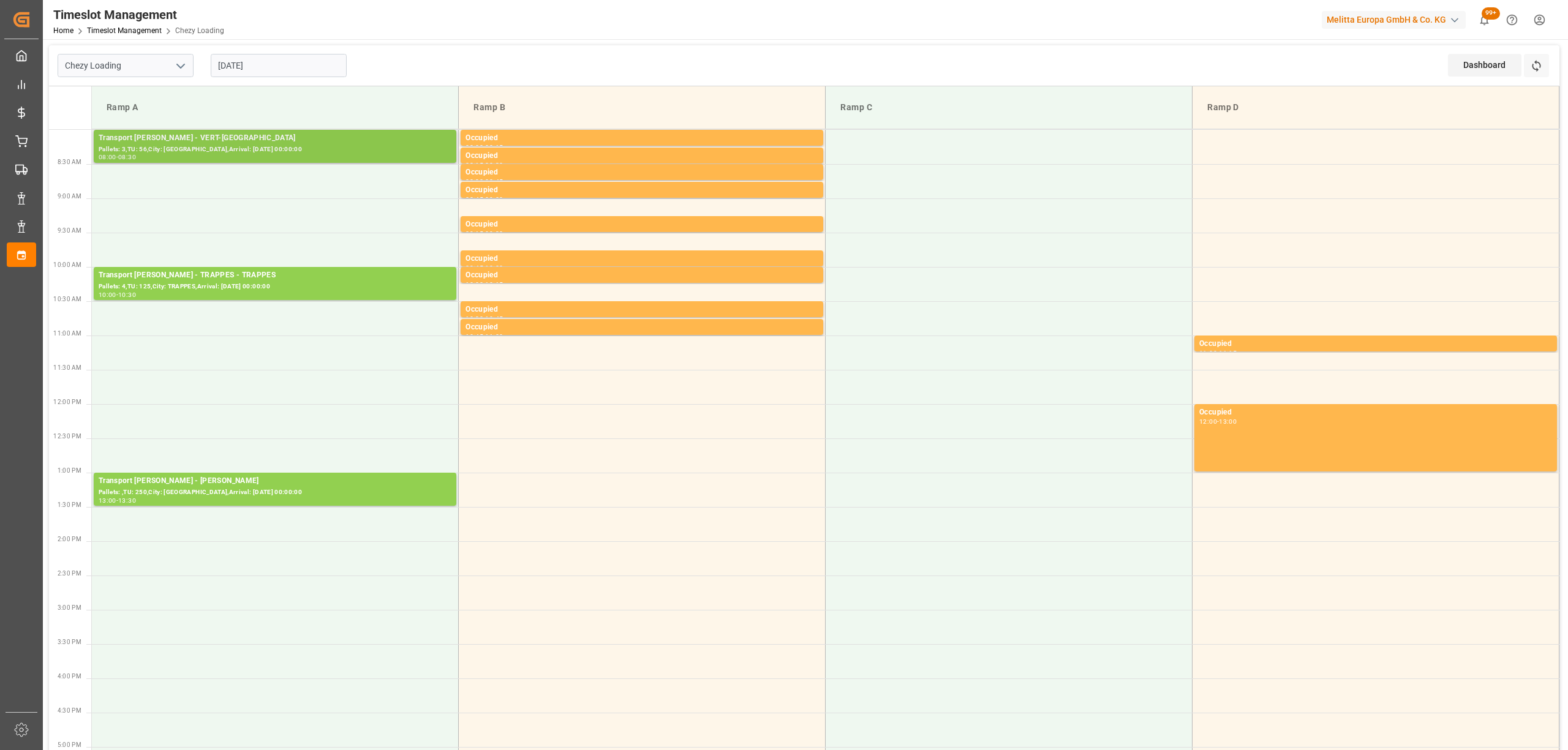
click at [287, 134] on div "Transport [PERSON_NAME] - VERT-[GEOGRAPHIC_DATA]" at bounding box center [275, 138] width 353 height 12
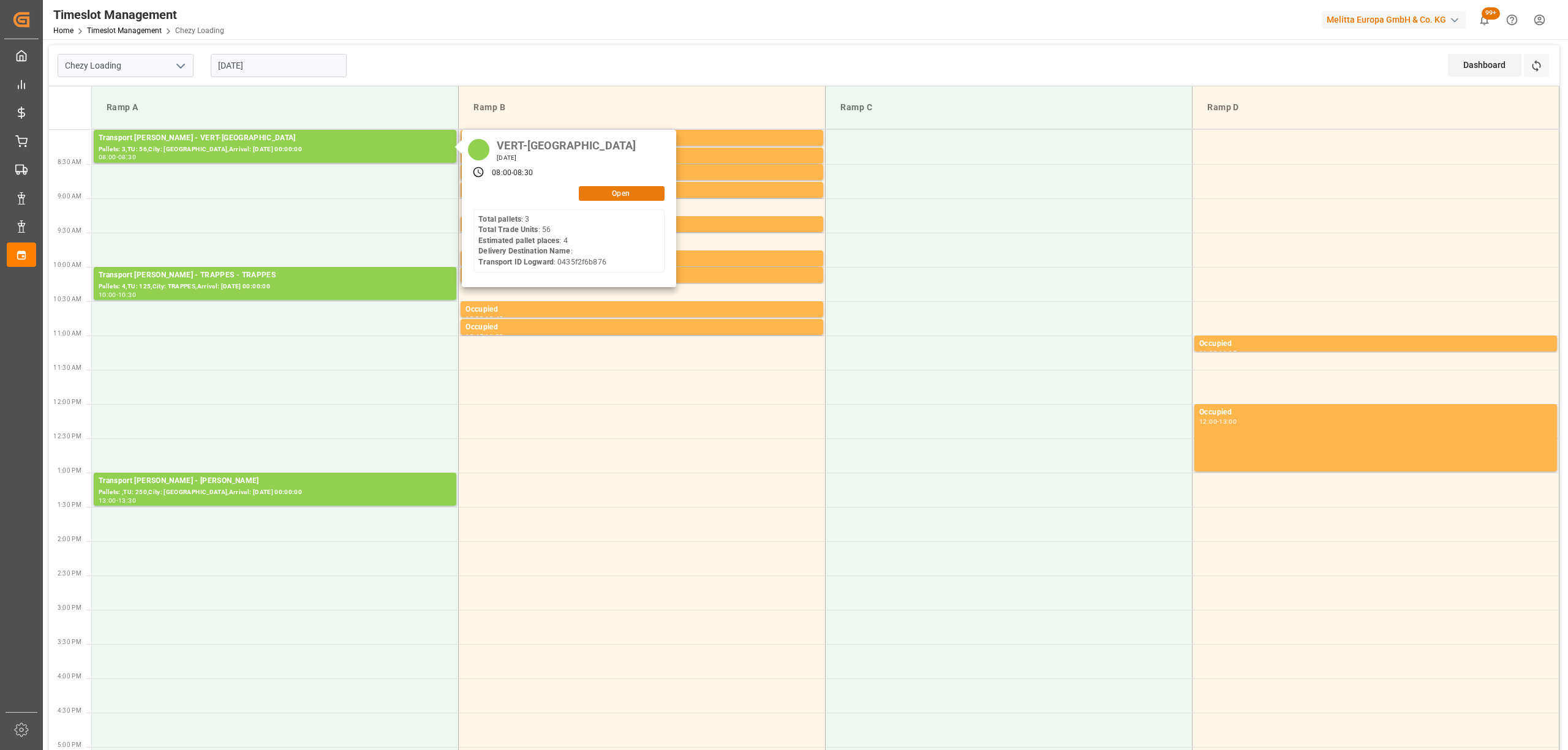
click at [626, 191] on button "Open" at bounding box center [621, 193] width 86 height 15
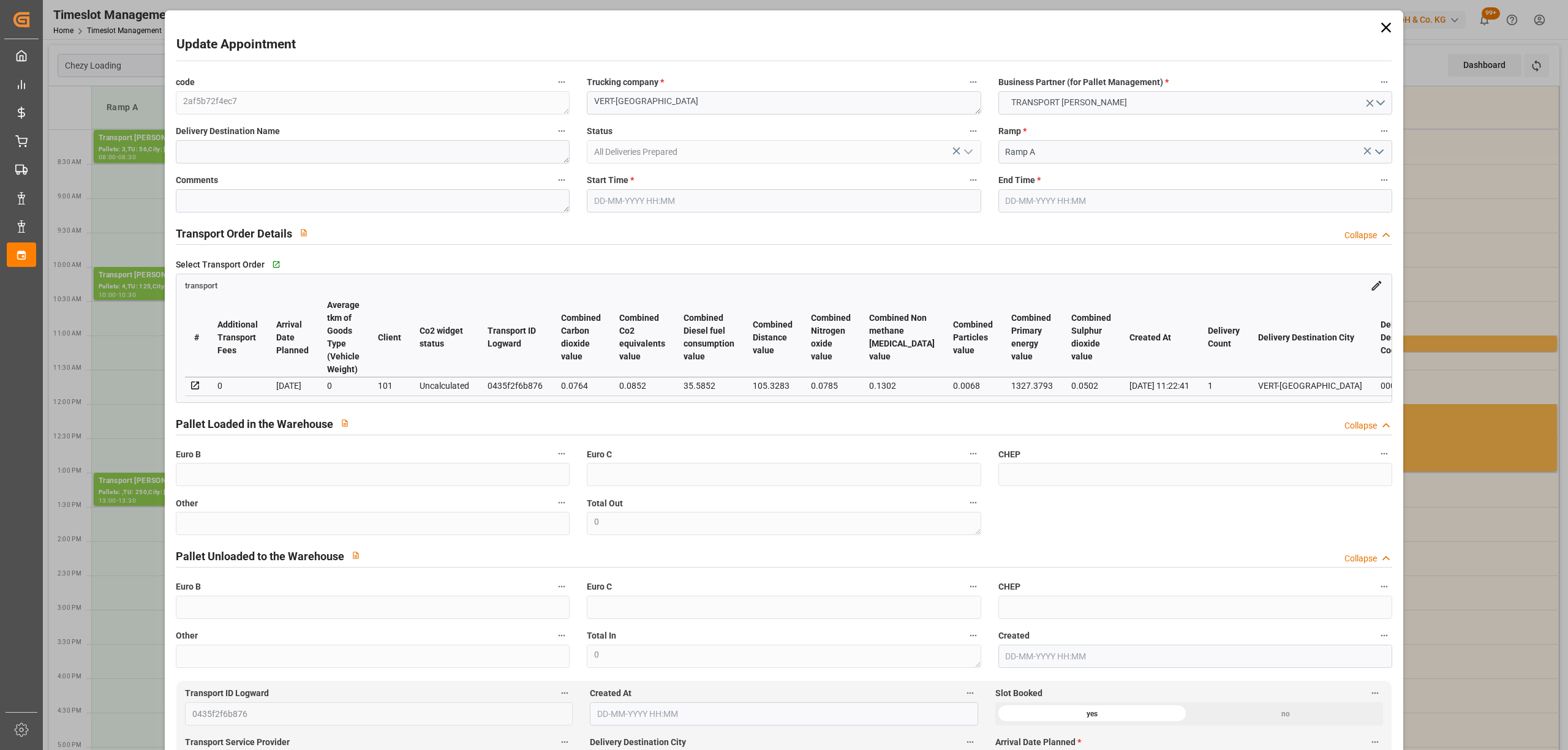
type input "4"
type input "146.08"
type input "0"
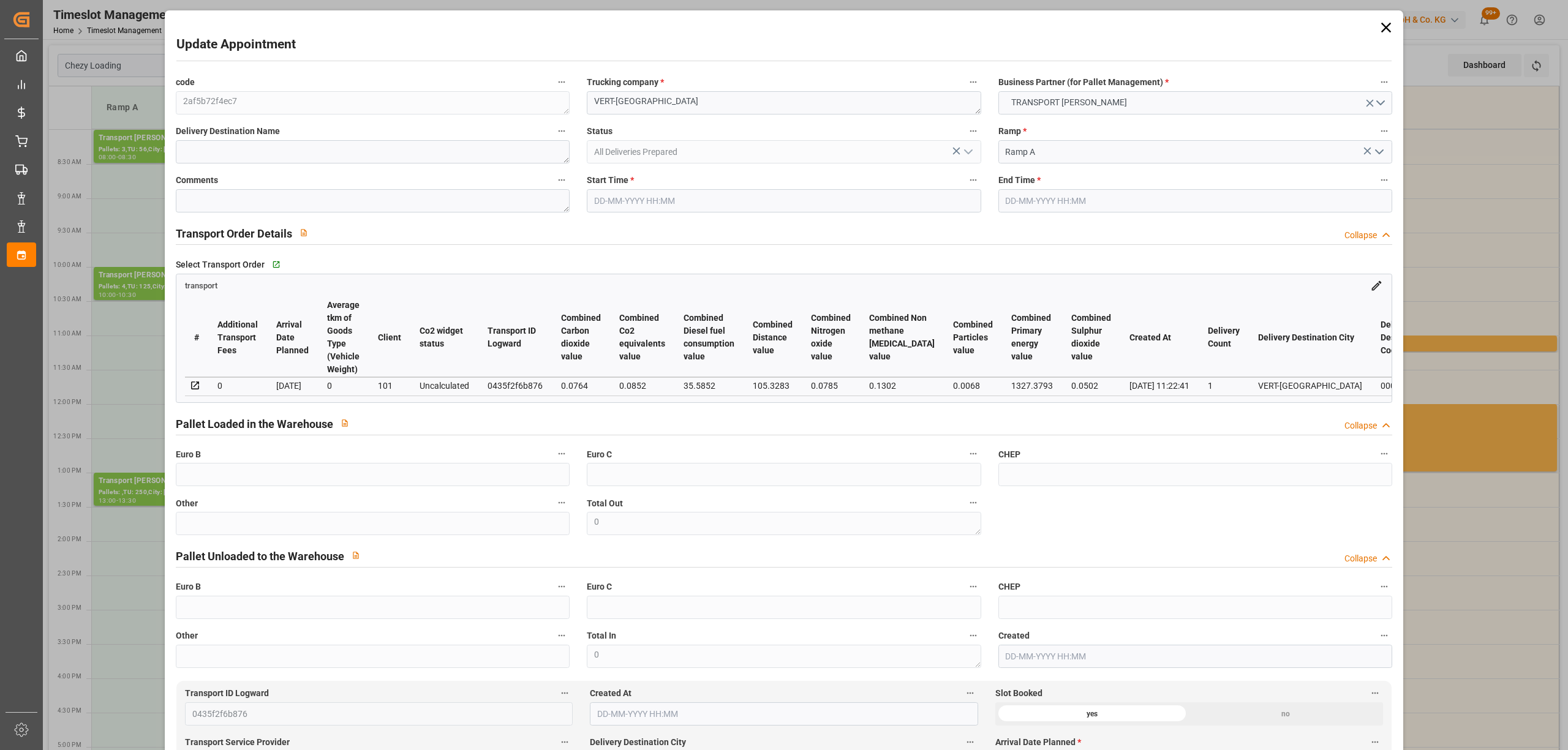
type input "141.1425"
type input "-4.9375"
type input "0"
type input "1257.528"
type input "1625"
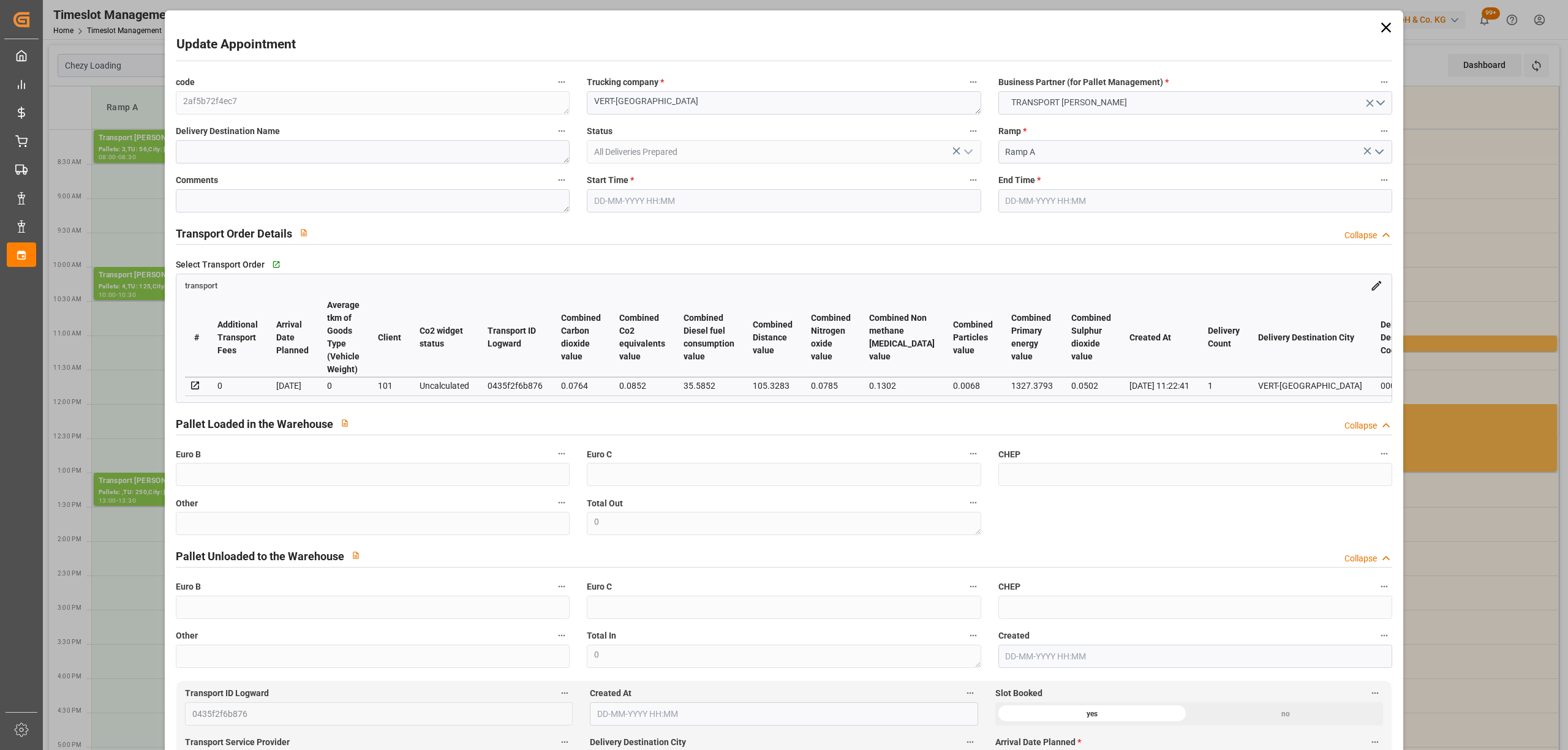
type input "3909.6"
type input "77"
type input "3"
type input "56"
type input "4"
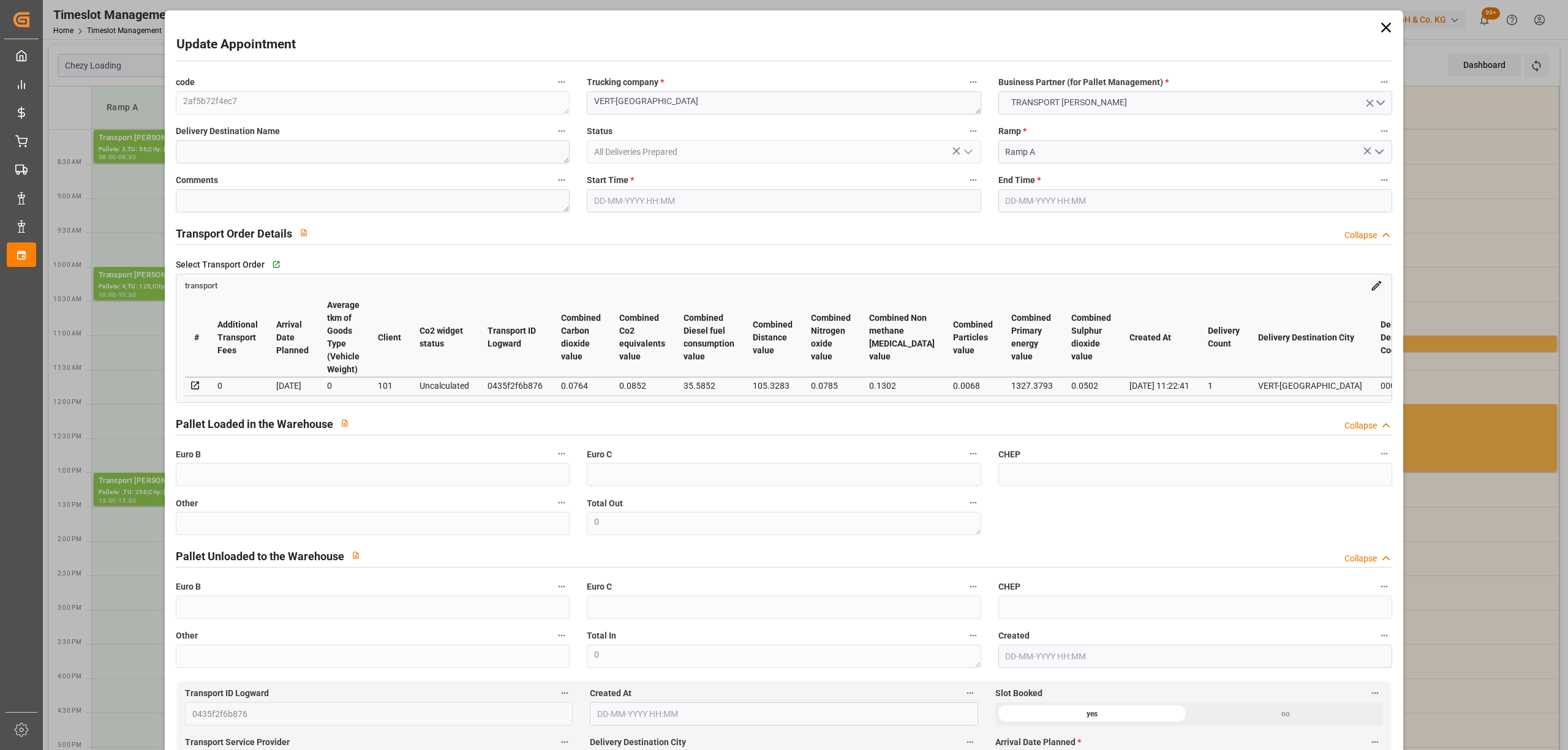
type input "101"
type input "1455"
type input "0"
type input "4710.8598"
type input "0"
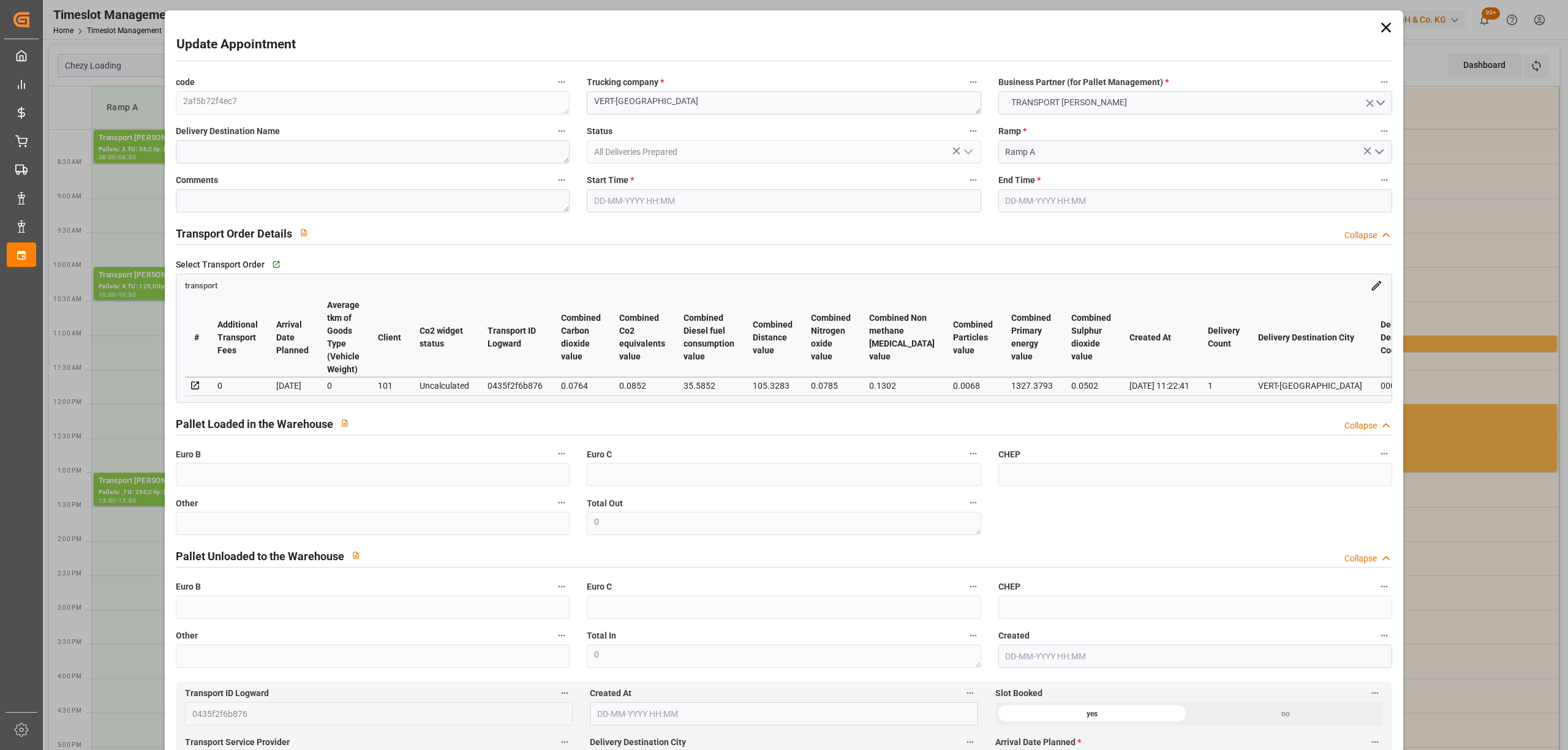
type input "0"
type input "21"
type input "35"
type input "[DATE] 08:00"
type input "[DATE] 08:30"
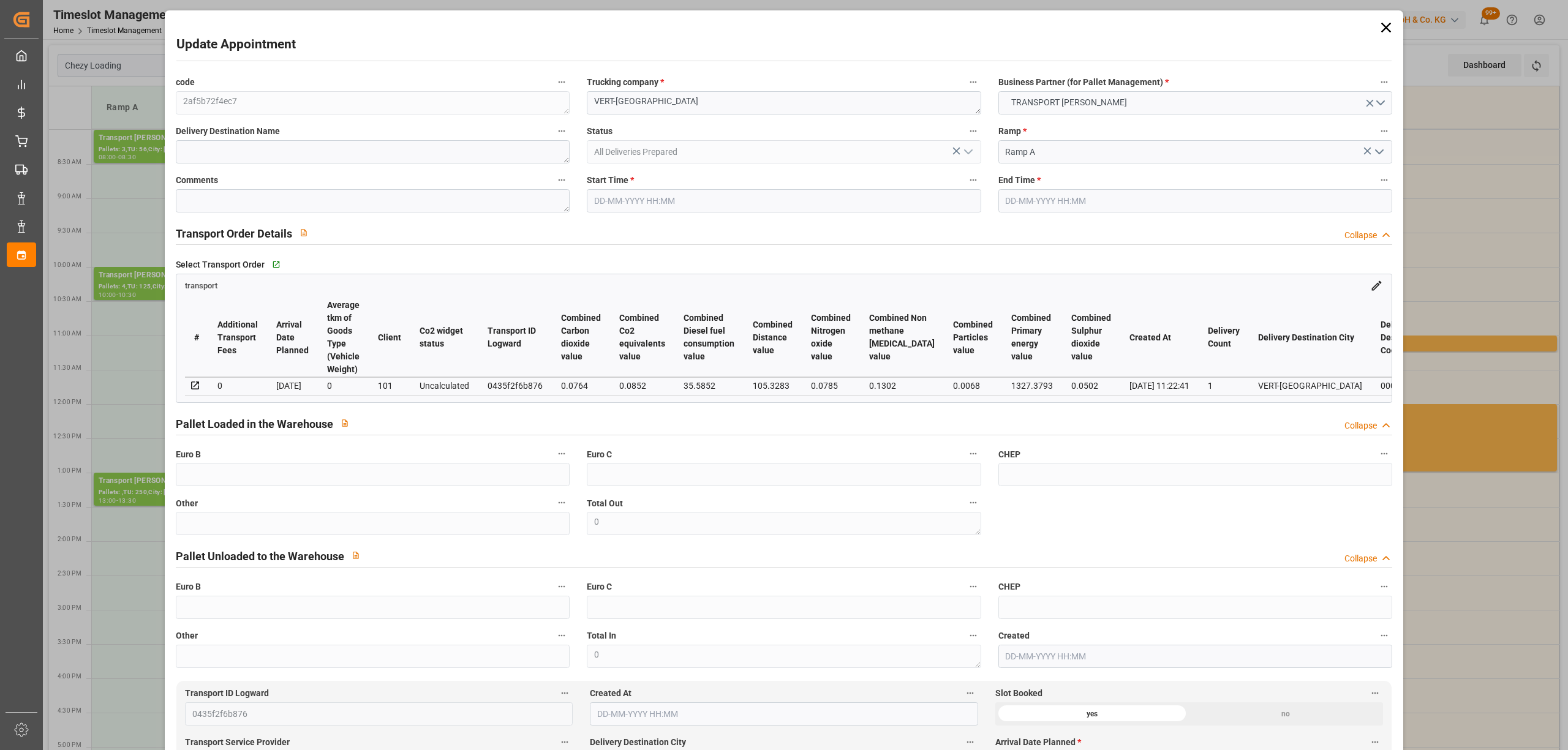
type input "[DATE] 12:00"
type input "[DATE] 11:22"
type input "[DATE]"
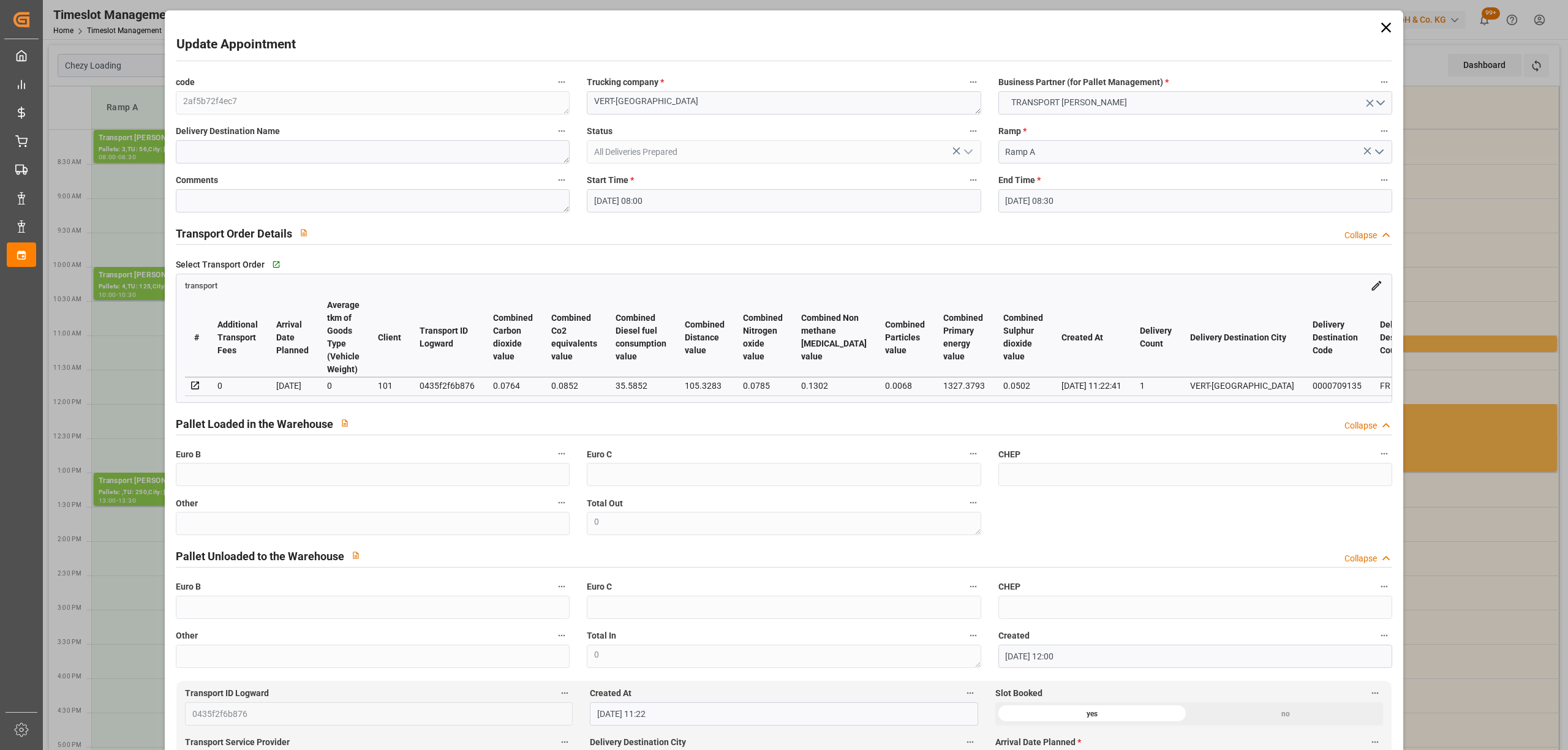
click at [621, 198] on input "[DATE] 08:00" at bounding box center [783, 201] width 394 height 23
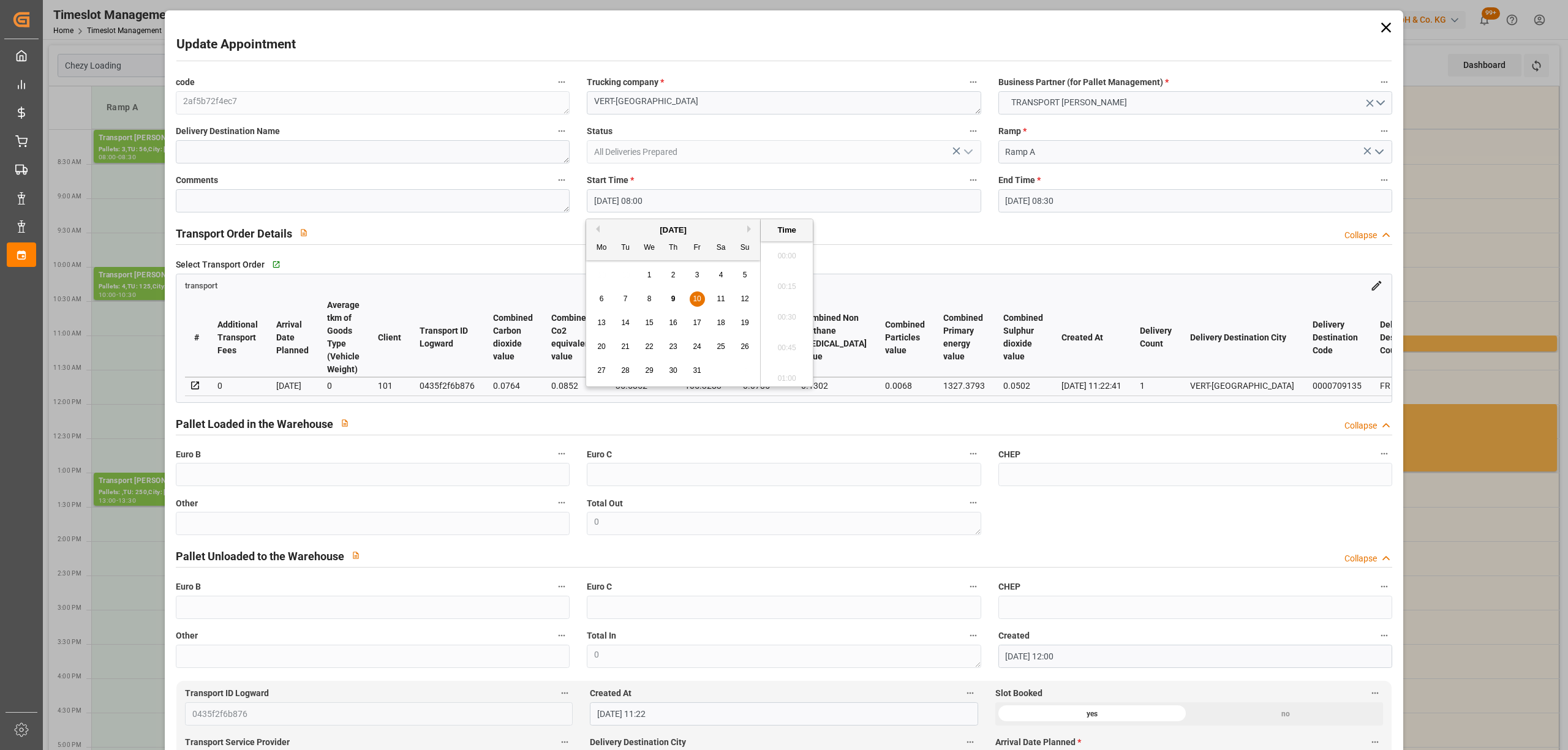
scroll to position [922, 0]
click at [677, 300] on div "9" at bounding box center [673, 299] width 15 height 15
type input "[DATE] 08:00"
drag, startPoint x: 769, startPoint y: 312, endPoint x: 827, endPoint y: 304, distance: 58.5
click at [770, 312] on li "08:00" at bounding box center [787, 314] width 52 height 30
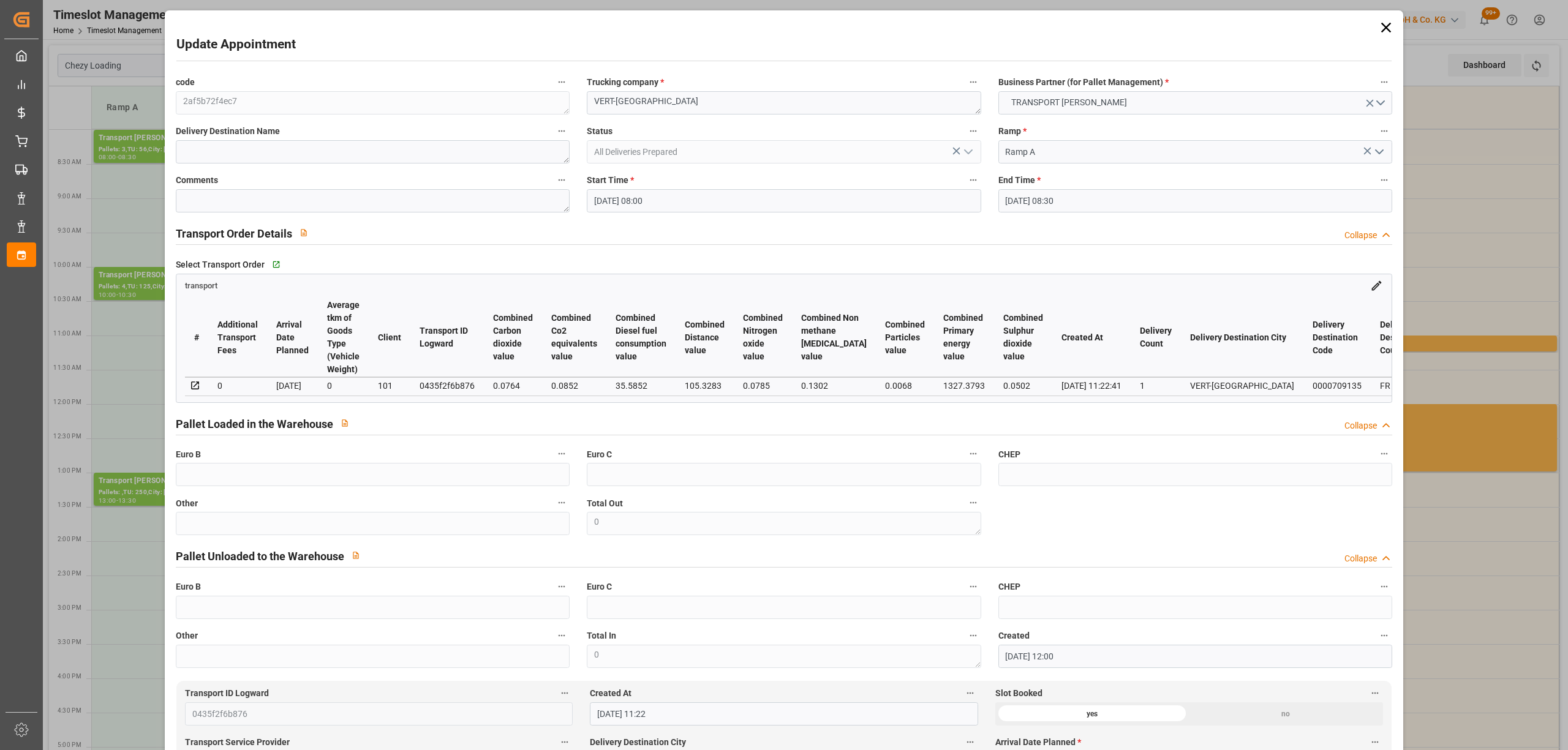
click at [1056, 206] on input "[DATE] 08:30" at bounding box center [1195, 201] width 394 height 23
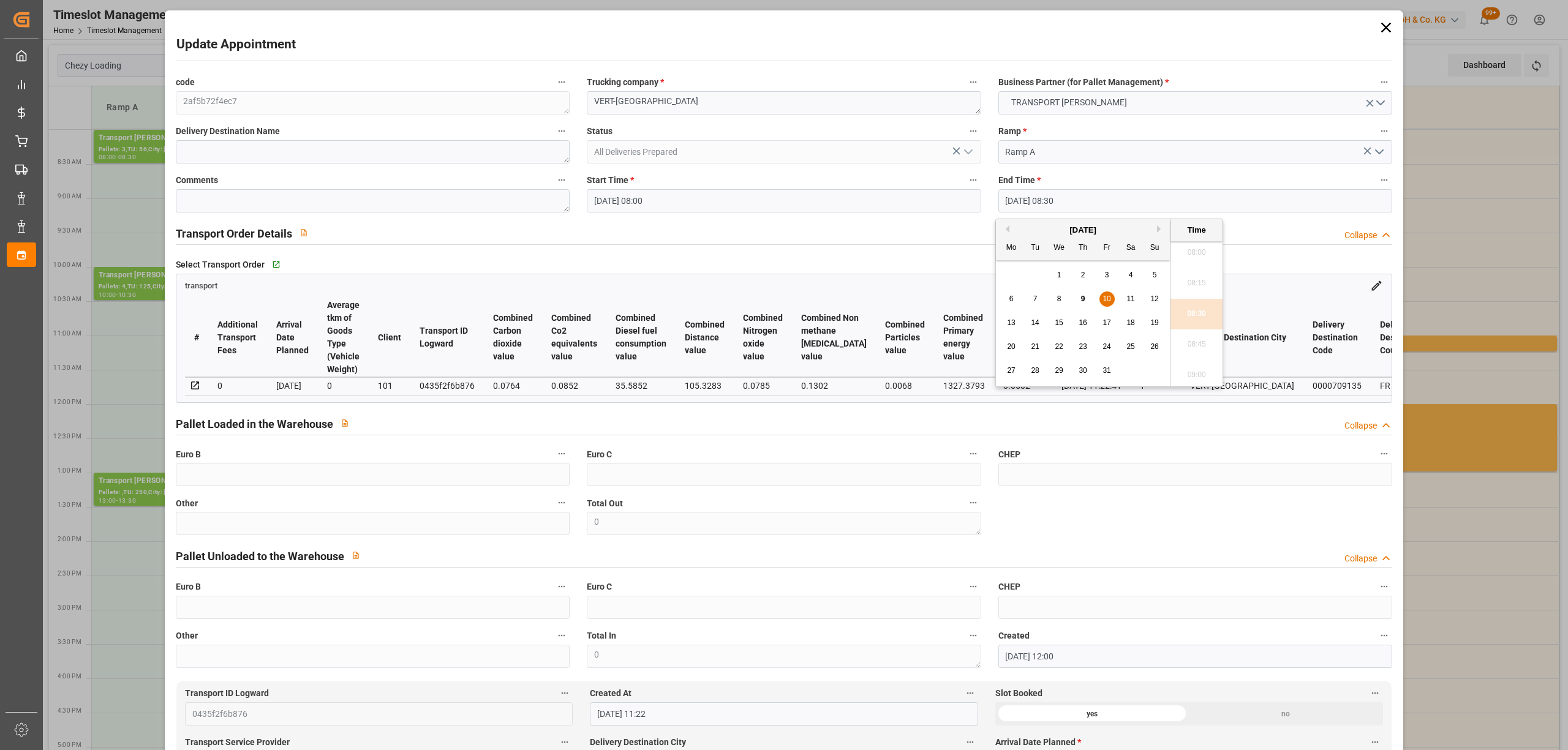
click at [1081, 300] on span "9" at bounding box center [1083, 299] width 4 height 9
type input "[DATE] 08:30"
click at [1190, 318] on li "08:30" at bounding box center [1197, 314] width 52 height 30
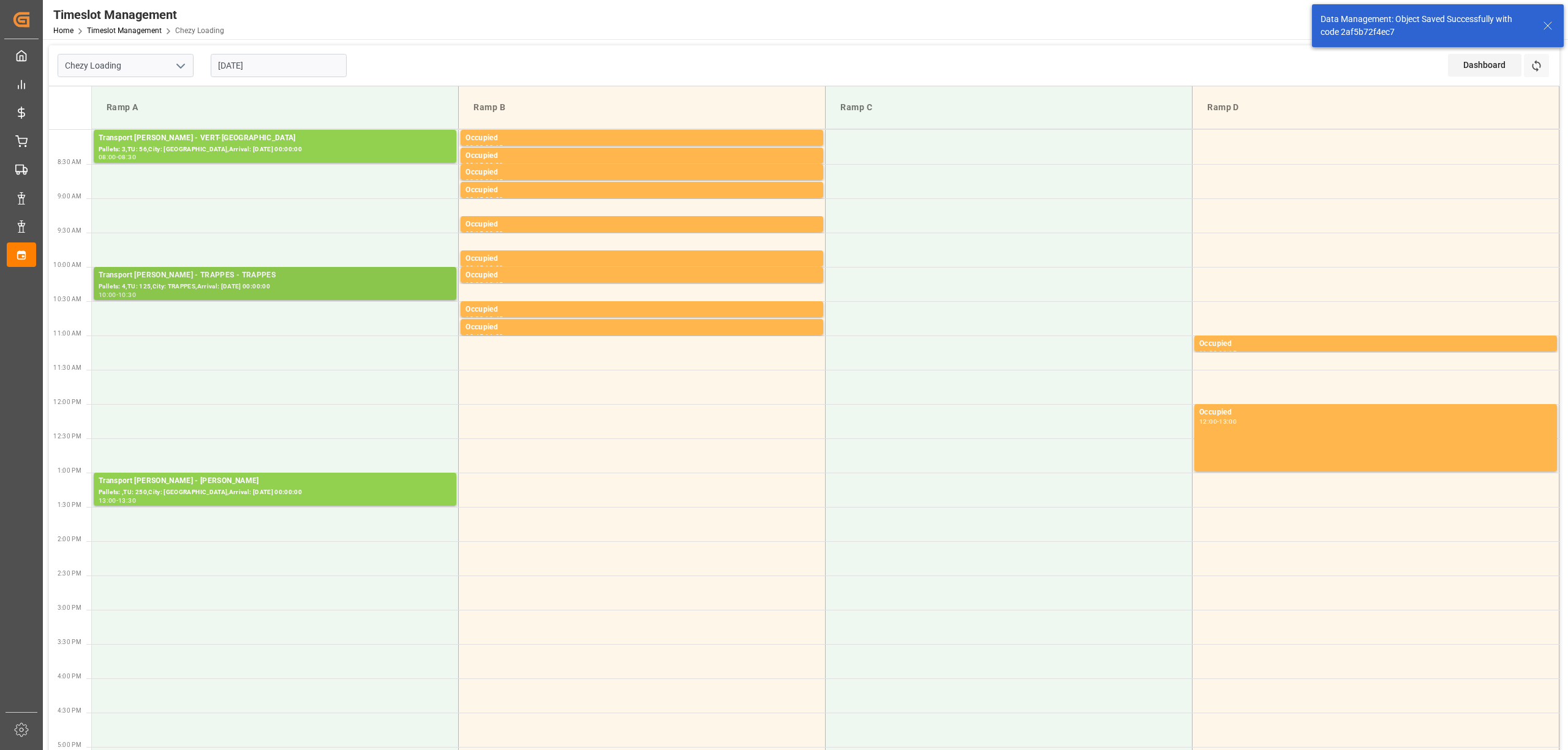
click at [203, 285] on div "Pallets: 4,TU: 125,City: TRAPPES,Arrival: [DATE] 00:00:00" at bounding box center [275, 286] width 353 height 10
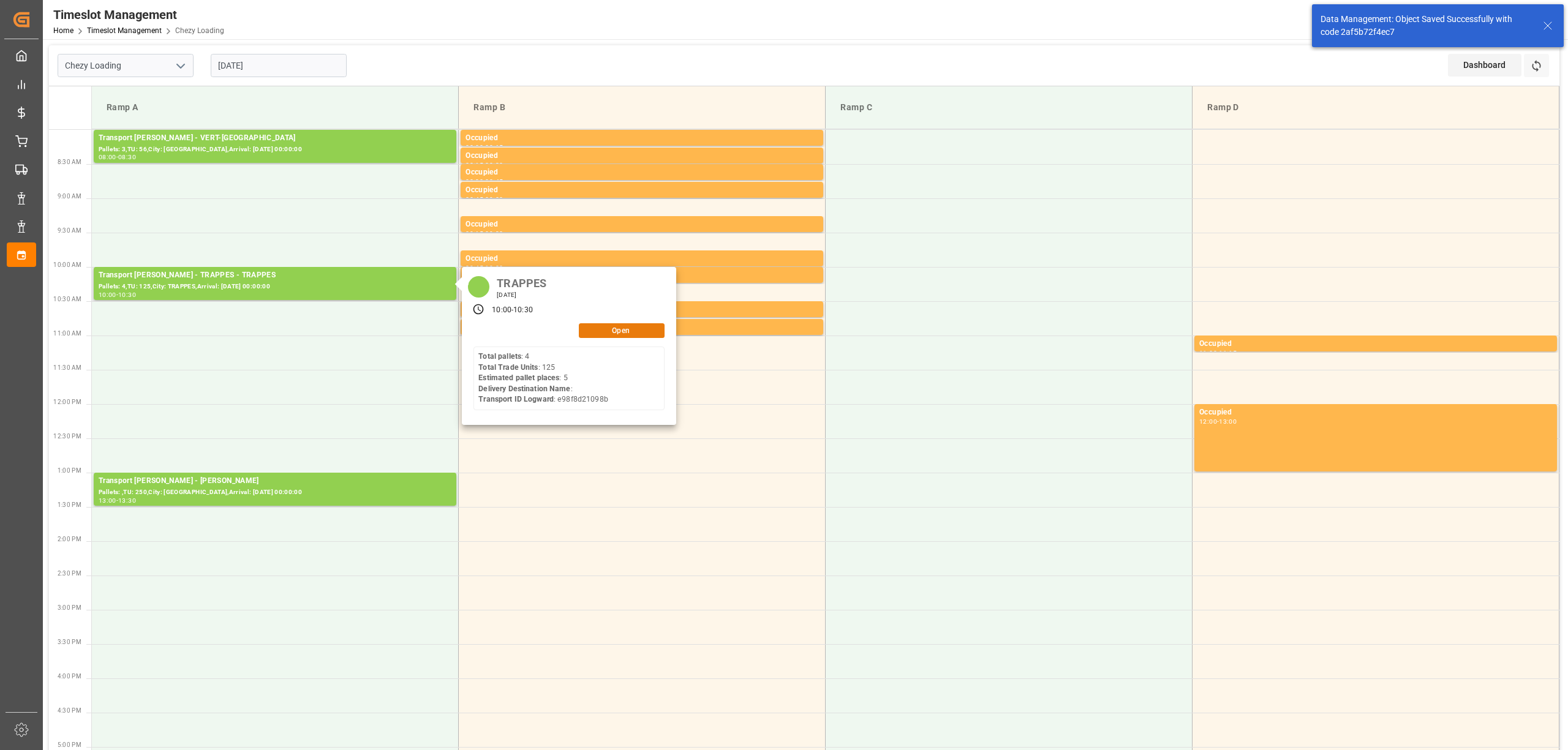
click at [596, 333] on button "Open" at bounding box center [621, 330] width 86 height 15
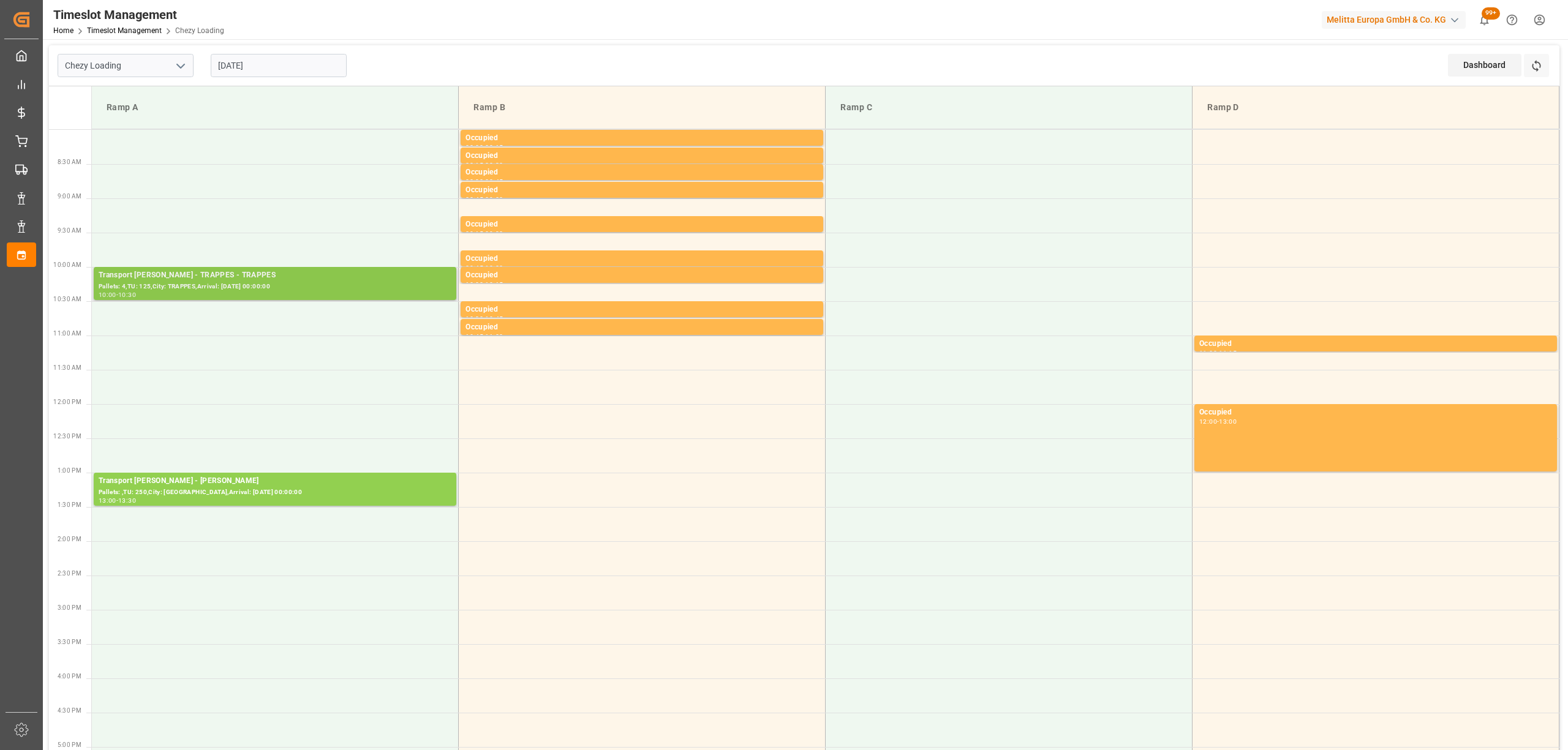
click at [365, 288] on div "Pallets: 4,TU: 125,City: TRAPPES,Arrival: [DATE] 00:00:00" at bounding box center [275, 286] width 353 height 10
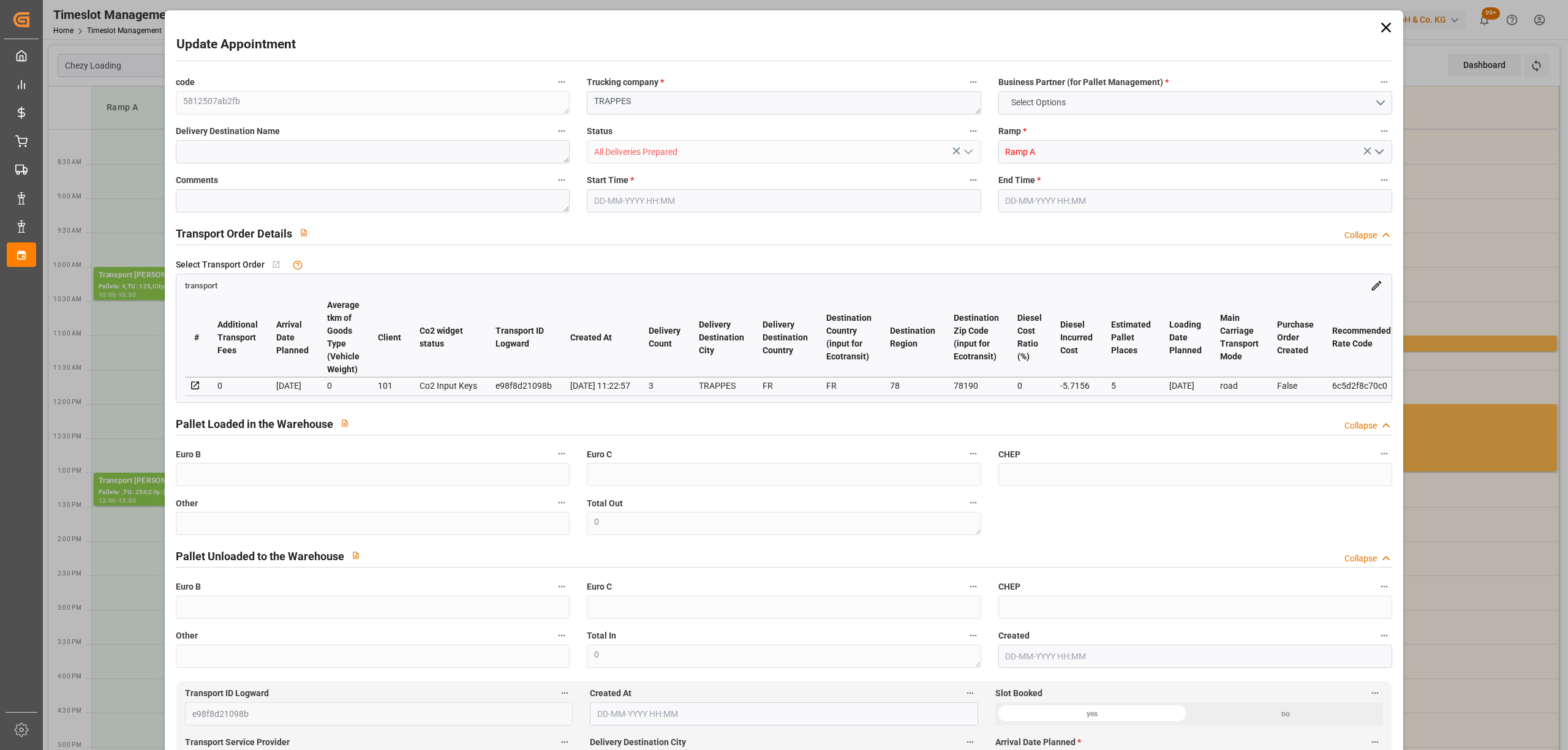
type input "5"
type input "169.1"
type input "0"
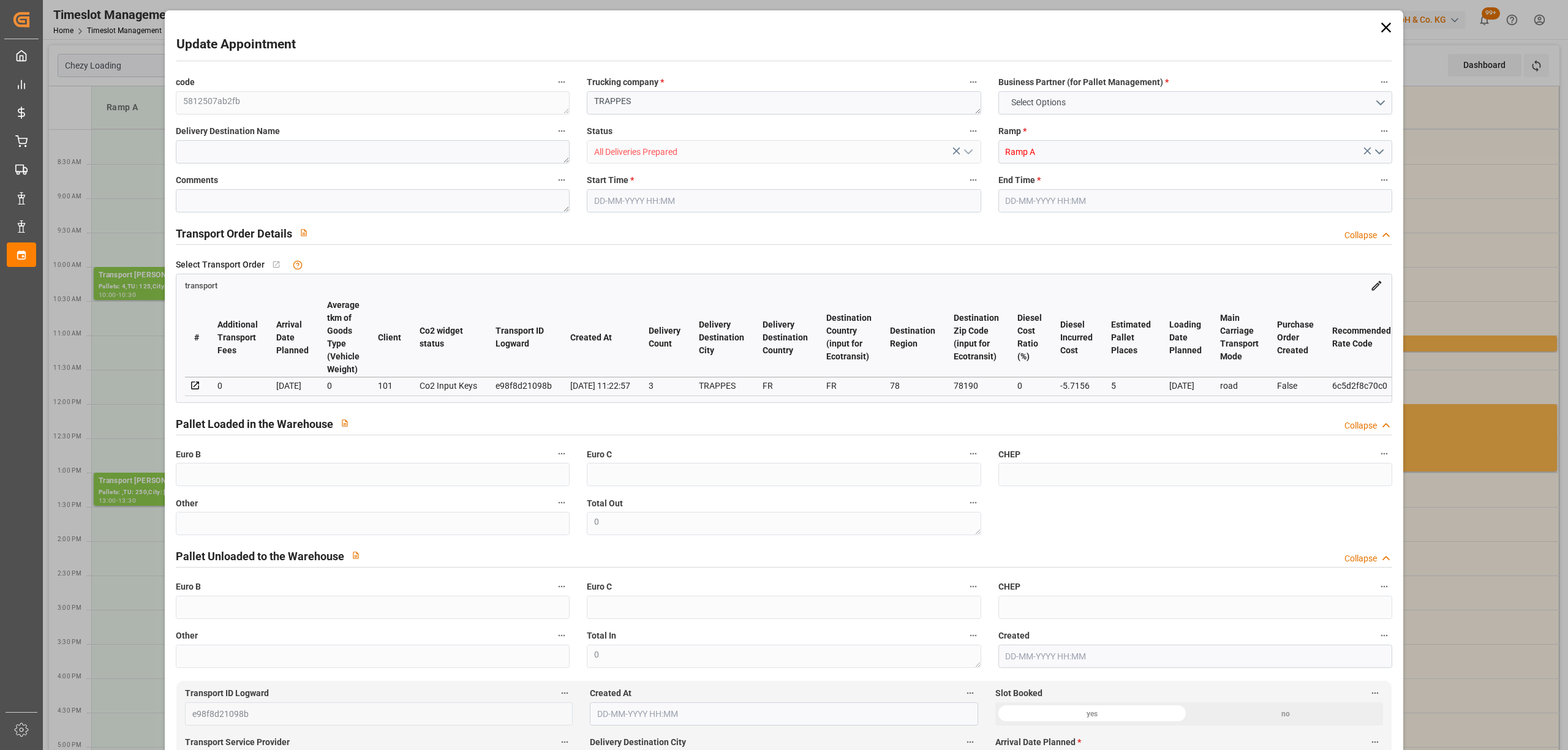
type input "163.3844"
type input "-5.7156"
type input "5"
type input "554.794"
type input "1005.816"
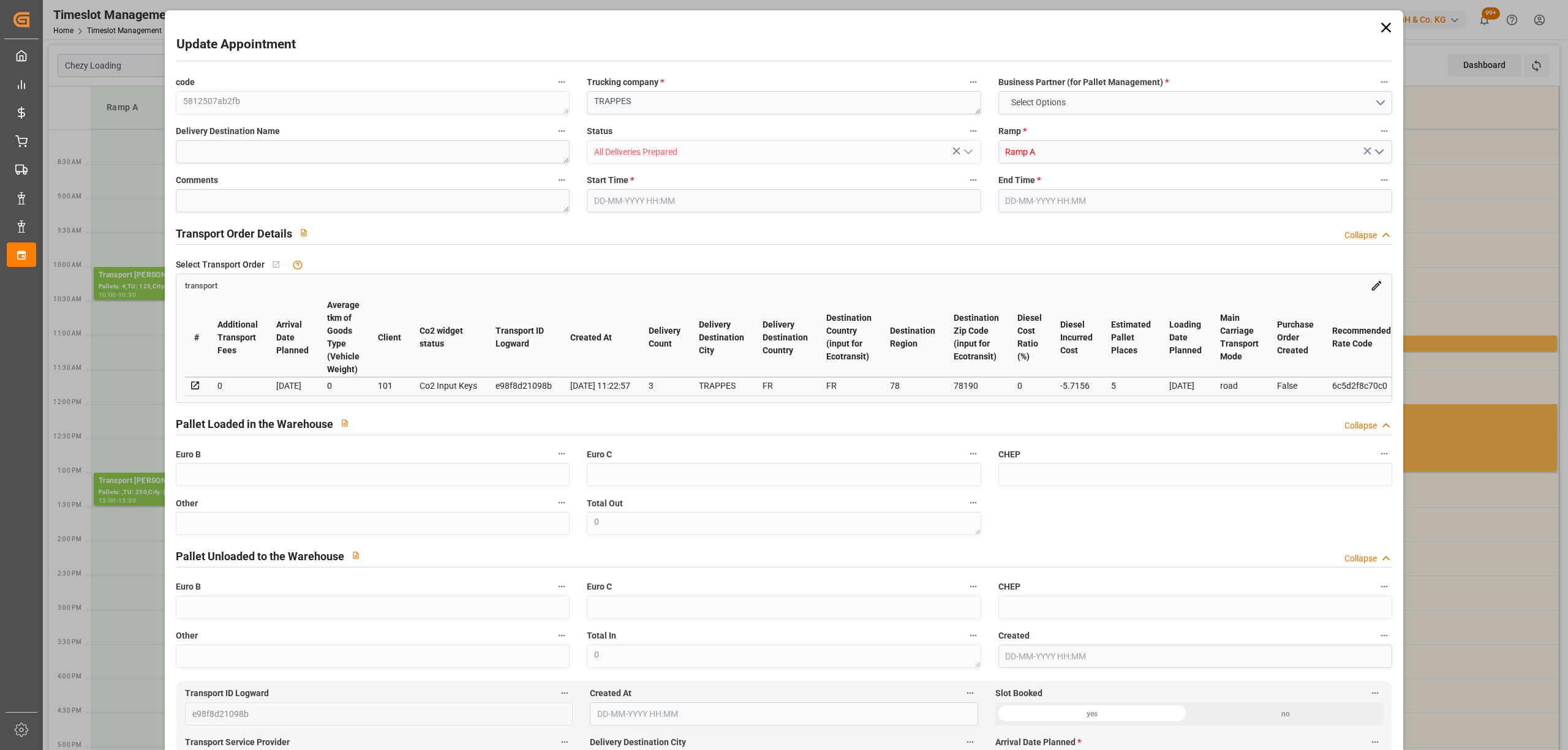
type input "3682.191"
type input "78"
type input "4"
type input "125"
type input "13"
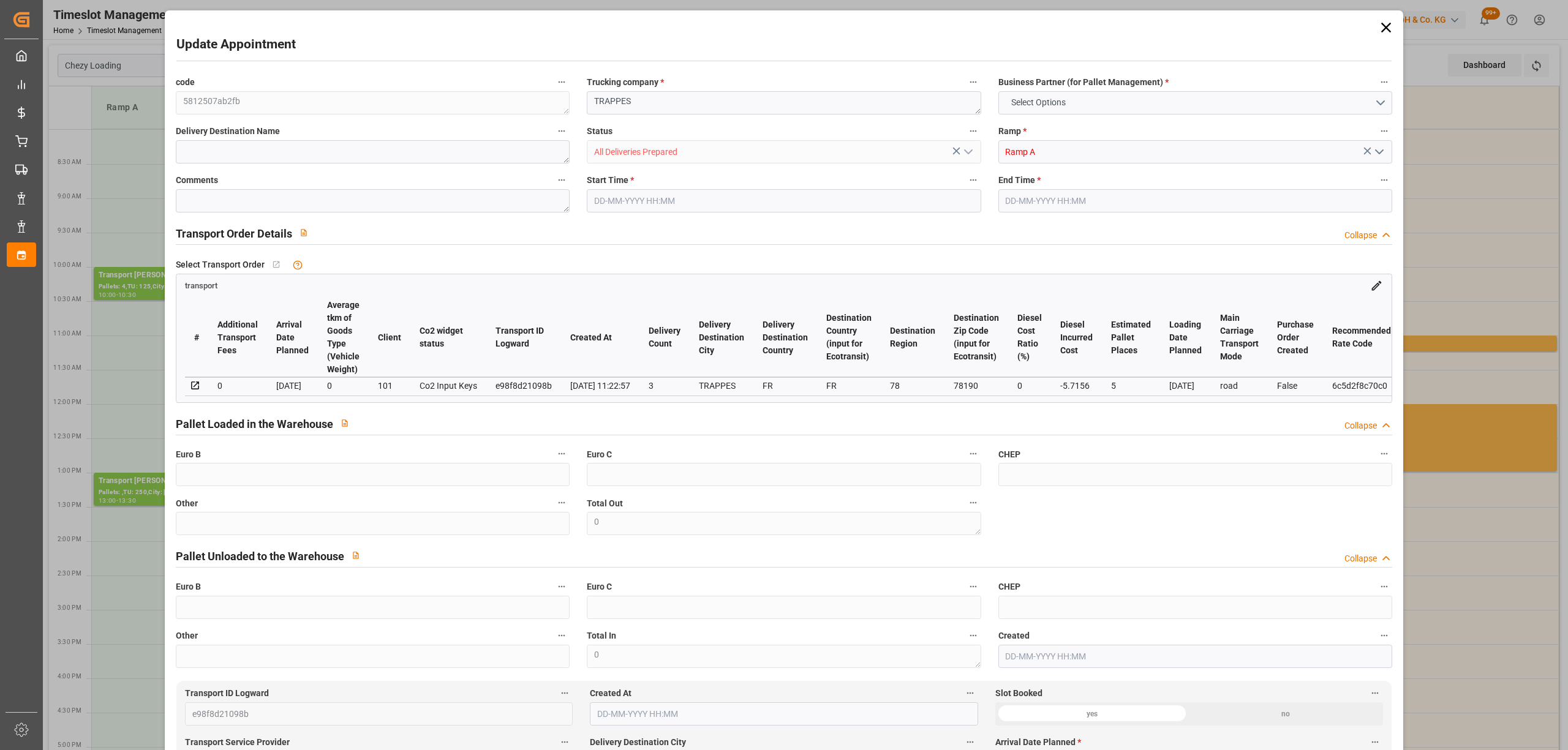
type input "101"
type input "686.336"
type input "0"
type input "4710.8598"
type input "0"
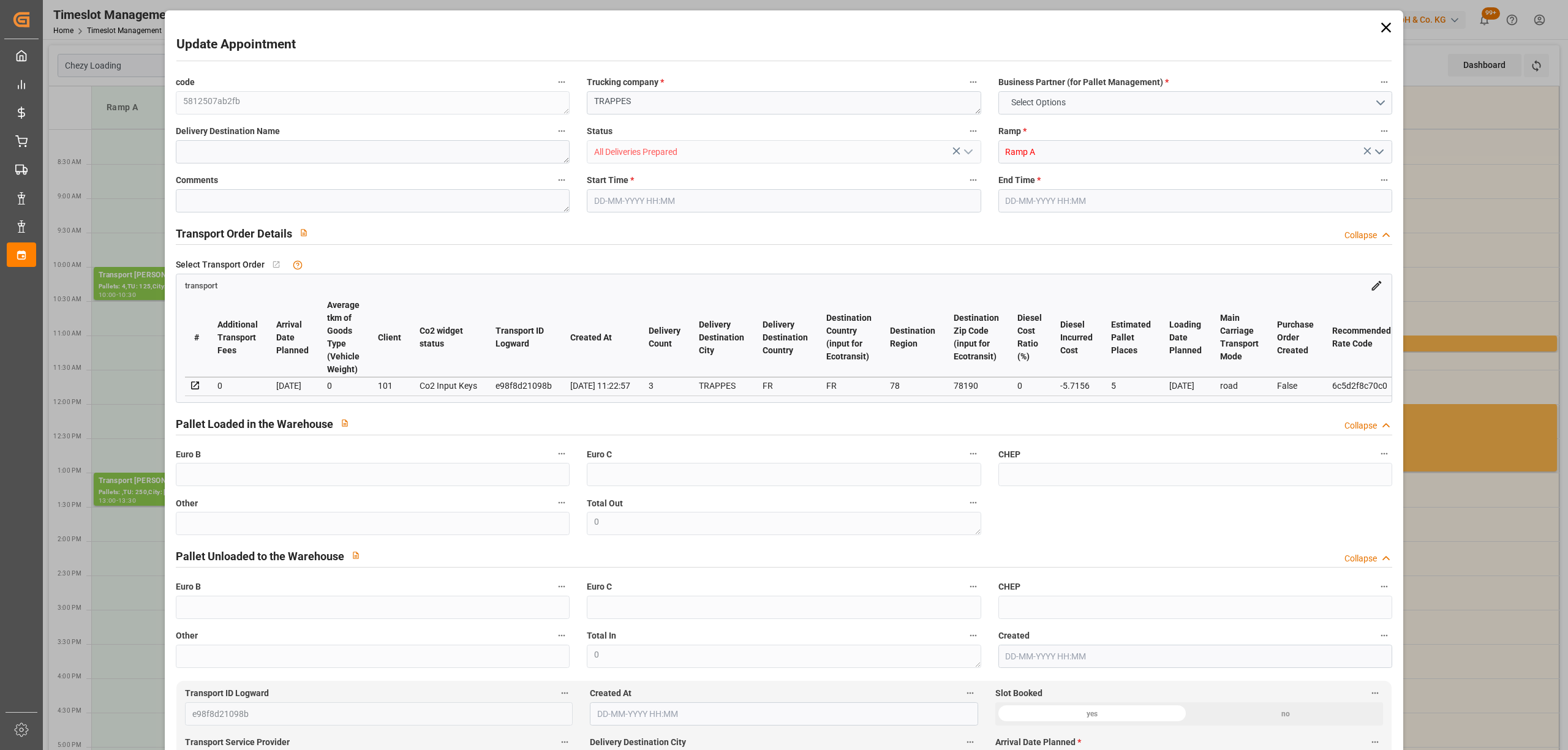
type input "0"
type input "21"
type input "35"
type input "[DATE] 10:00"
type input "[DATE] 10:30"
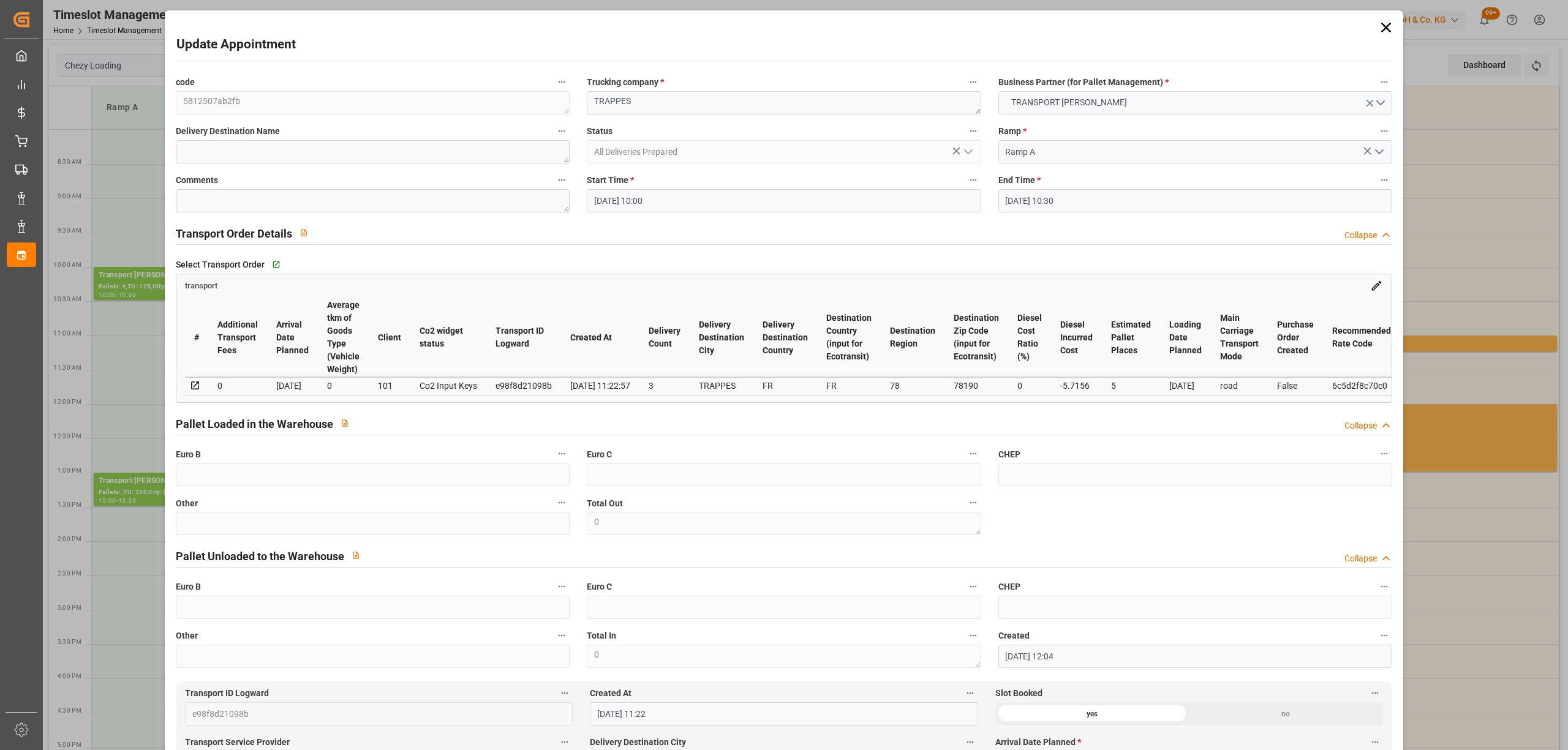
type input "[DATE] 12:04"
type input "[DATE] 11:22"
type input "[DATE]"
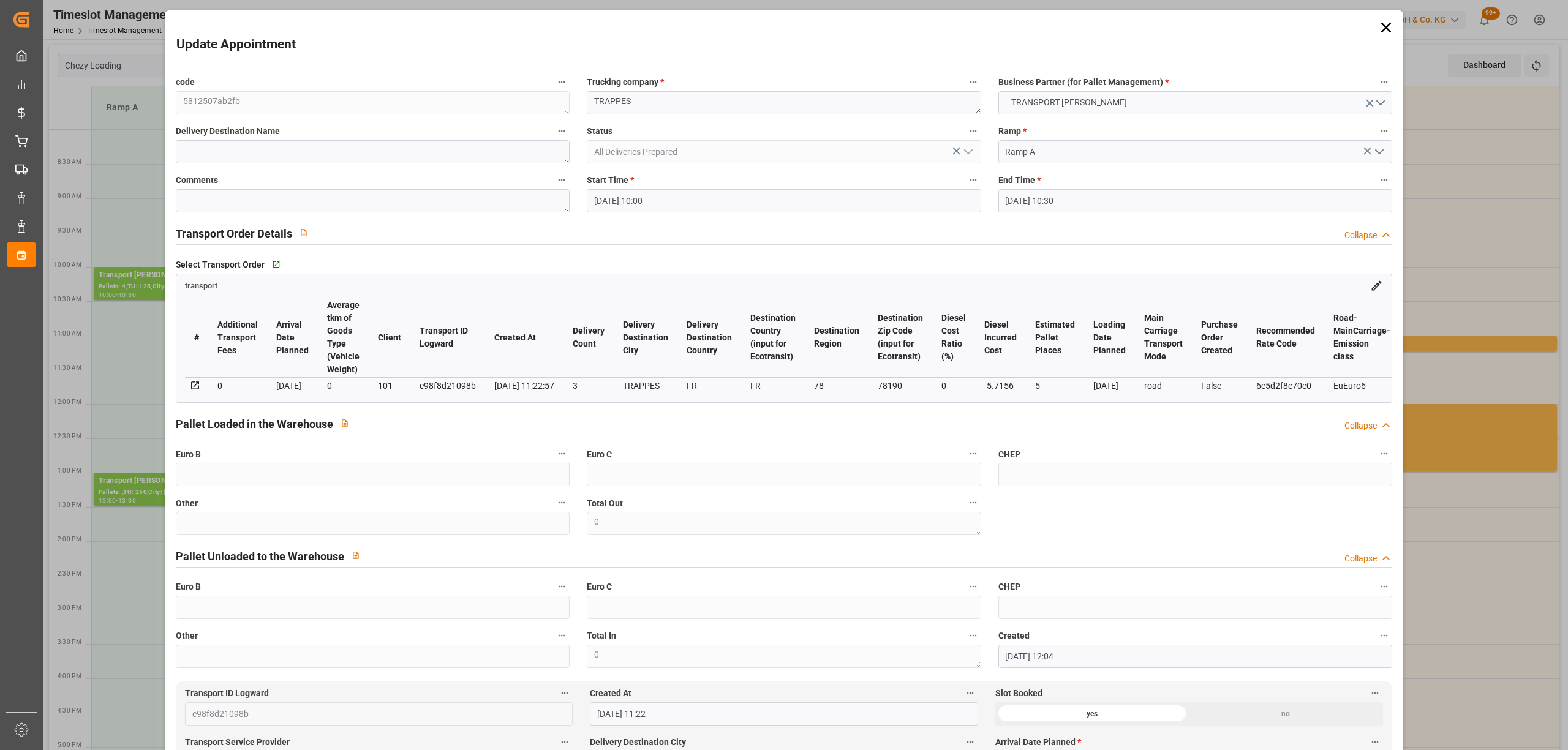
click at [645, 194] on input "[DATE] 10:00" at bounding box center [783, 201] width 394 height 23
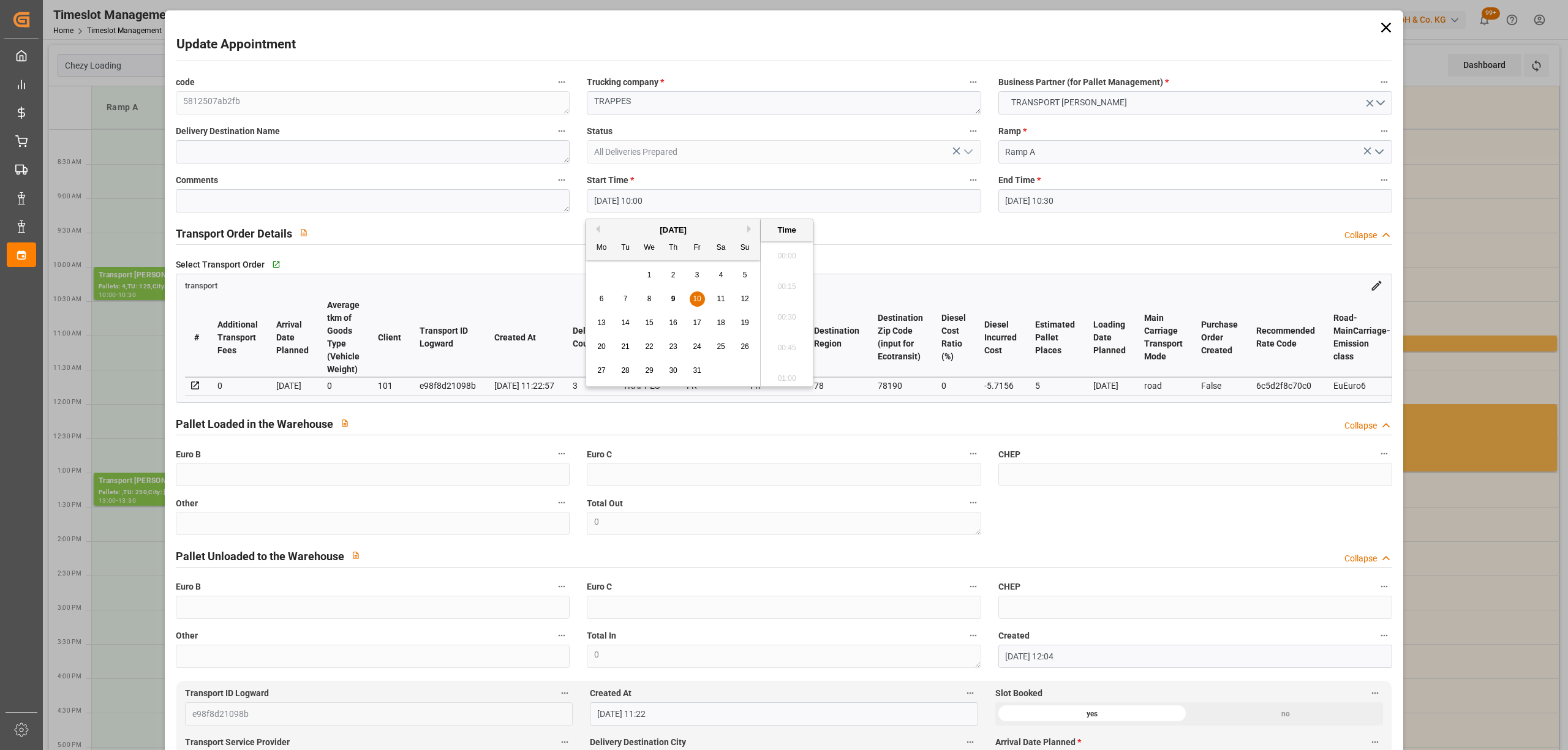
scroll to position [1167, 0]
click at [665, 300] on div "9" at bounding box center [673, 299] width 15 height 15
click at [797, 270] on li "13:00" at bounding box center [787, 273] width 52 height 30
type input "[DATE] 13:00"
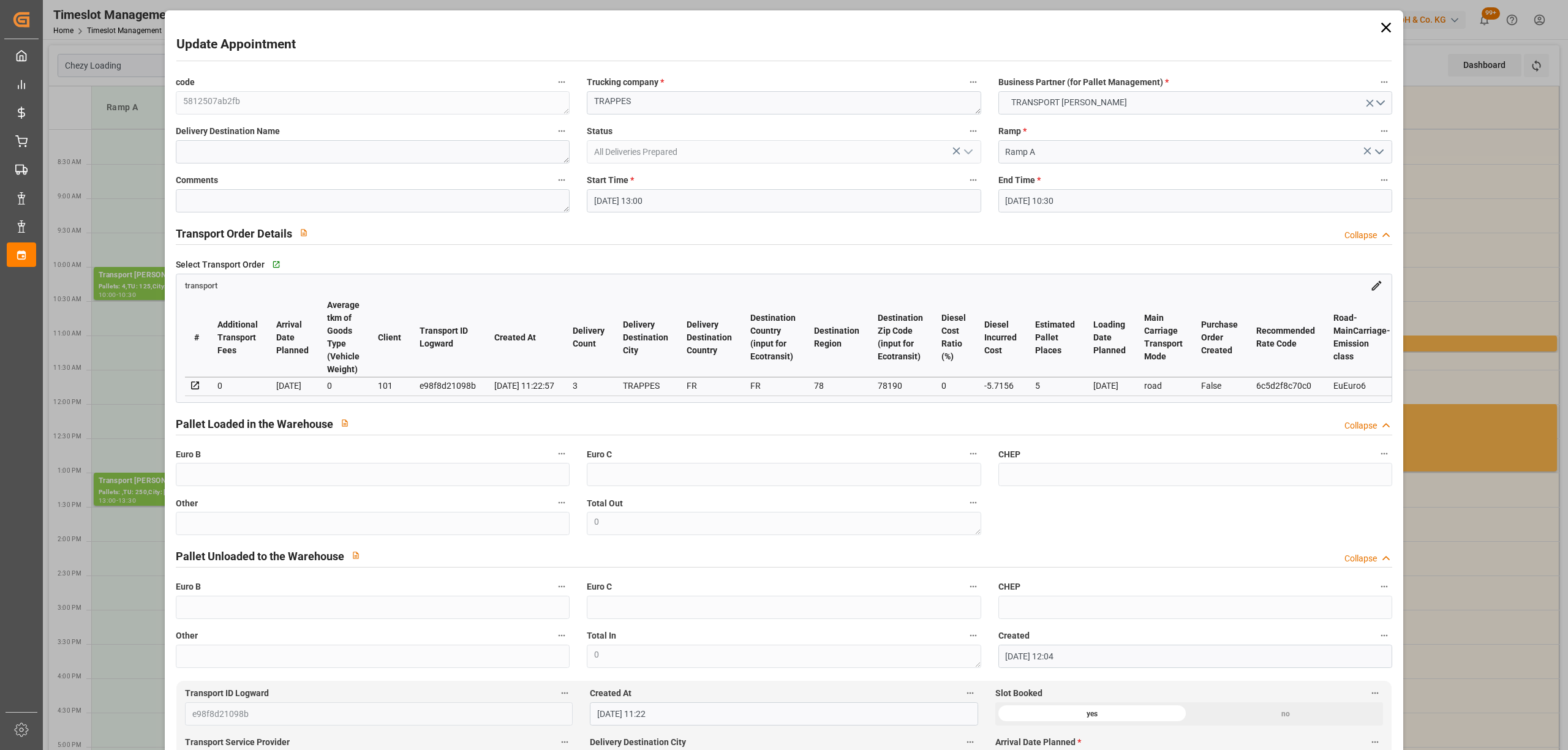
click at [1034, 214] on div "End Time * [DATE] 10:30" at bounding box center [1195, 192] width 411 height 49
click at [1044, 200] on input "[DATE] 10:30" at bounding box center [1195, 201] width 394 height 23
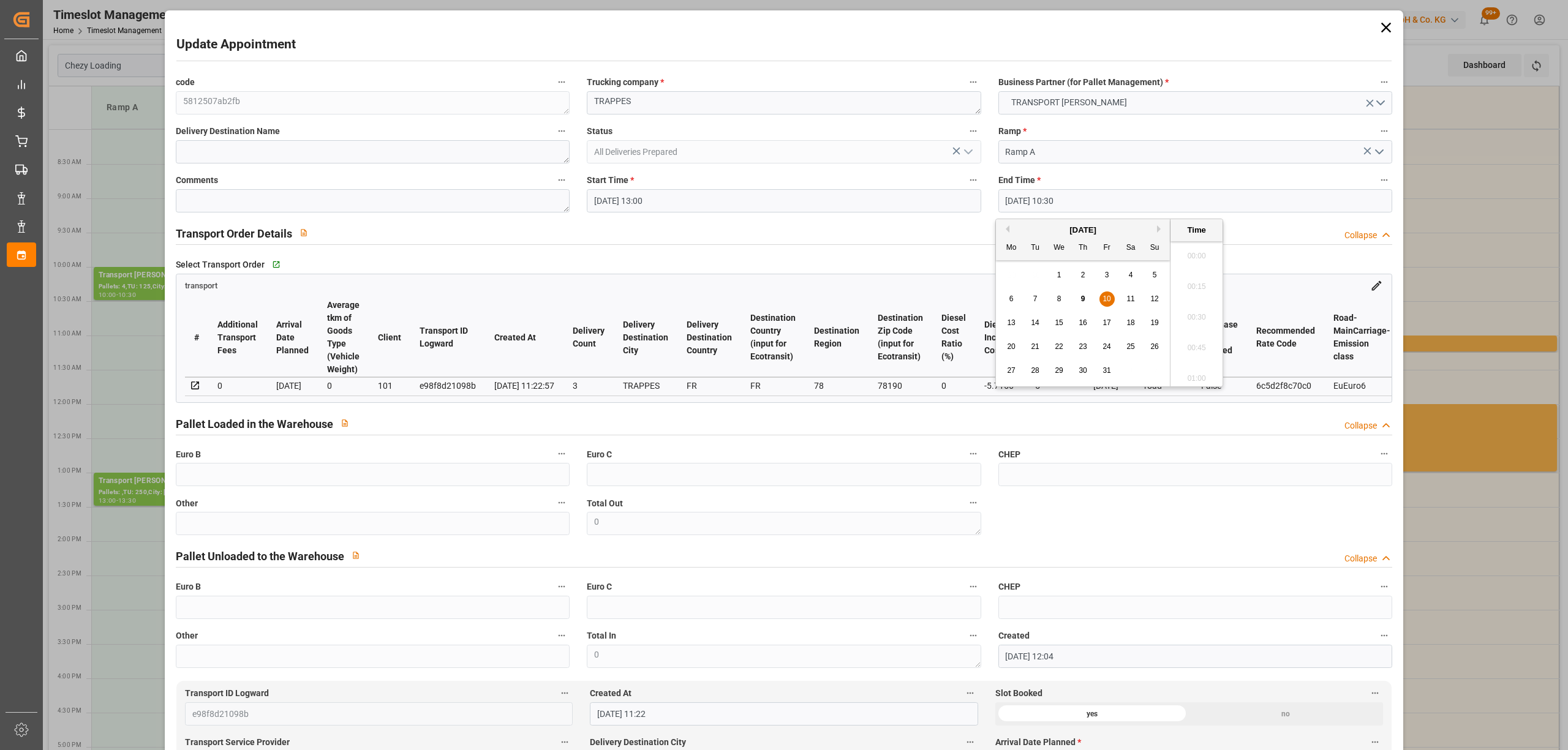
scroll to position [1228, 0]
click at [1076, 300] on div "9" at bounding box center [1083, 299] width 15 height 15
click at [1207, 274] on li "13:30" at bounding box center [1197, 273] width 52 height 30
type input "[DATE] 13:30"
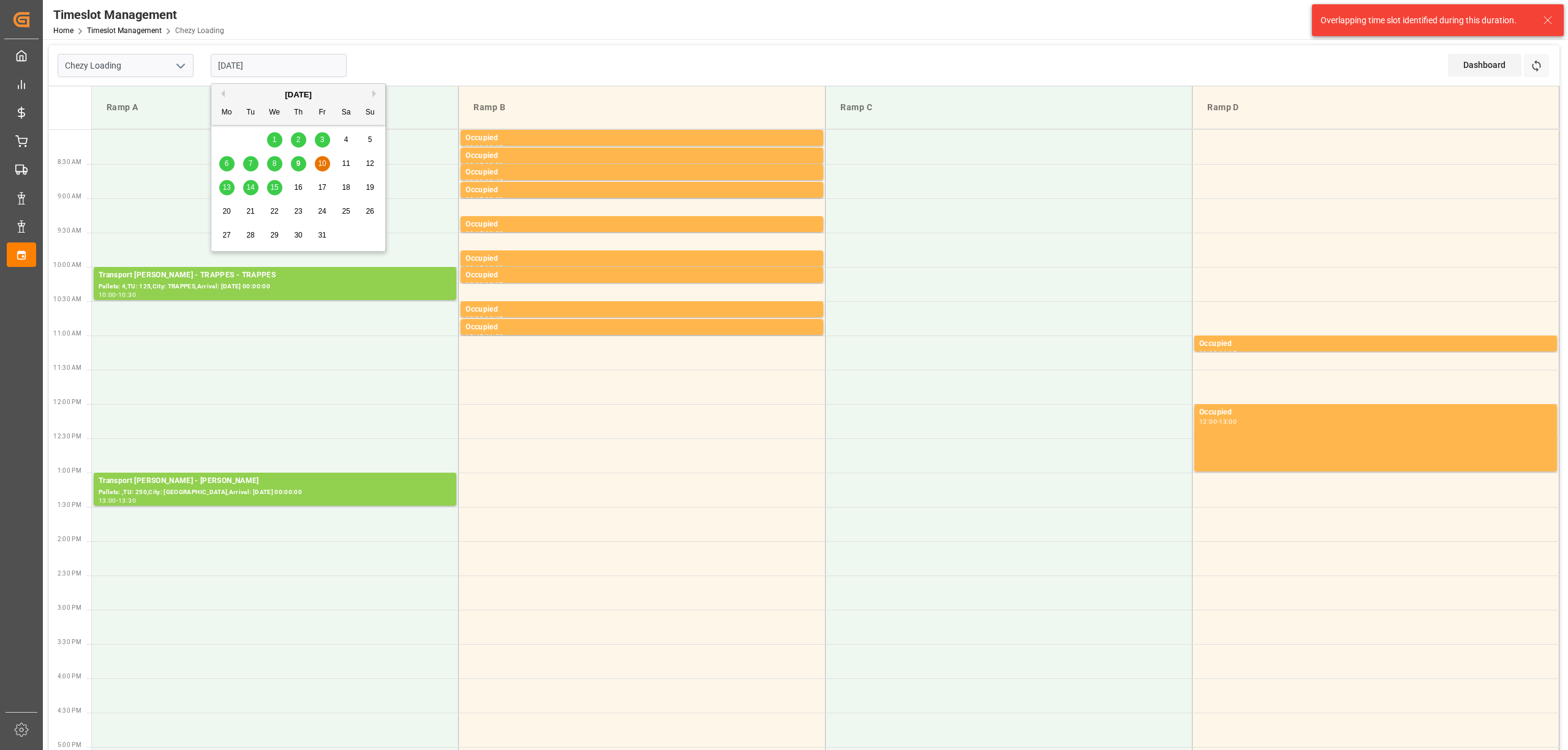
click at [257, 62] on input "[DATE]" at bounding box center [278, 65] width 136 height 23
click at [293, 167] on div "9" at bounding box center [299, 163] width 15 height 15
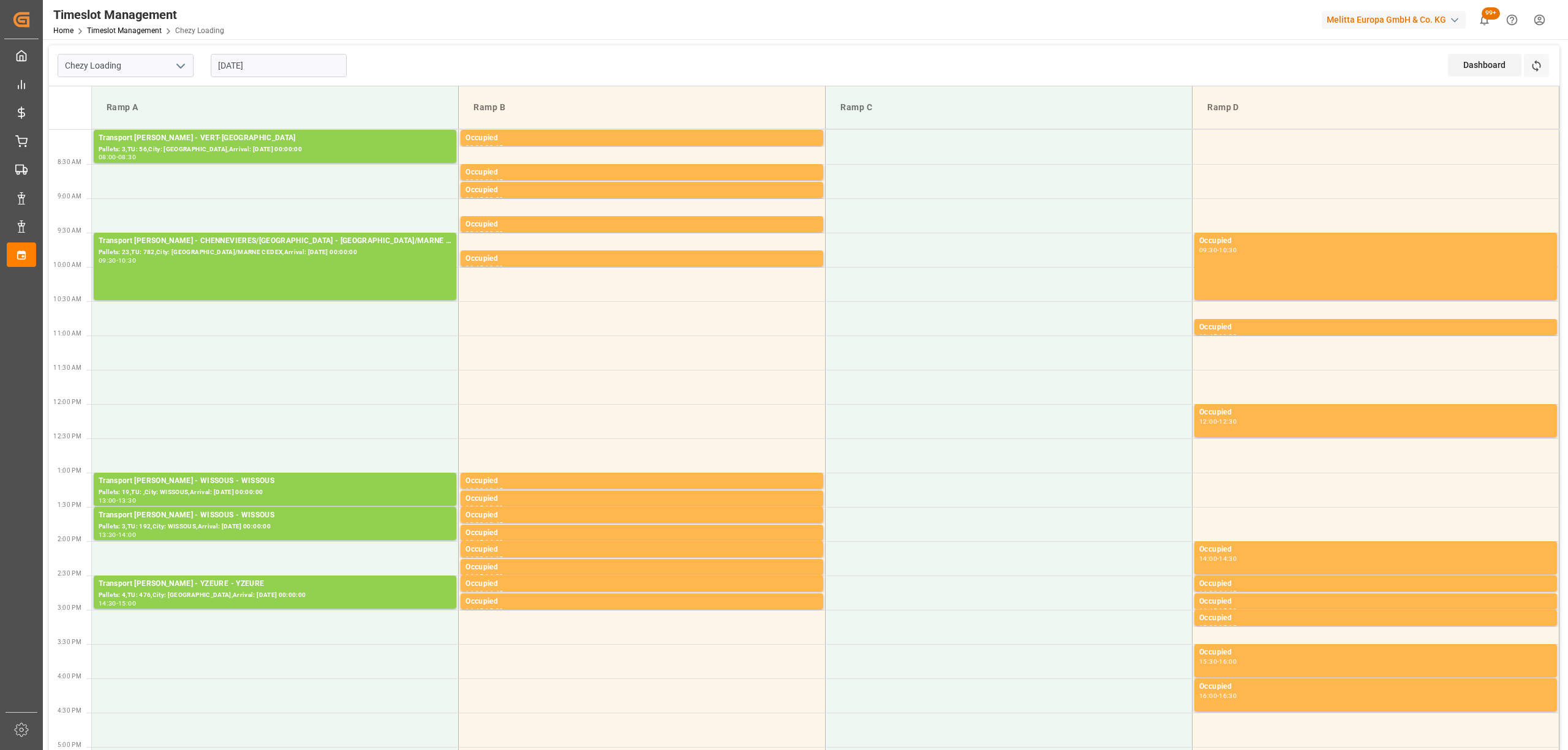
click at [301, 72] on input "[DATE]" at bounding box center [278, 65] width 136 height 23
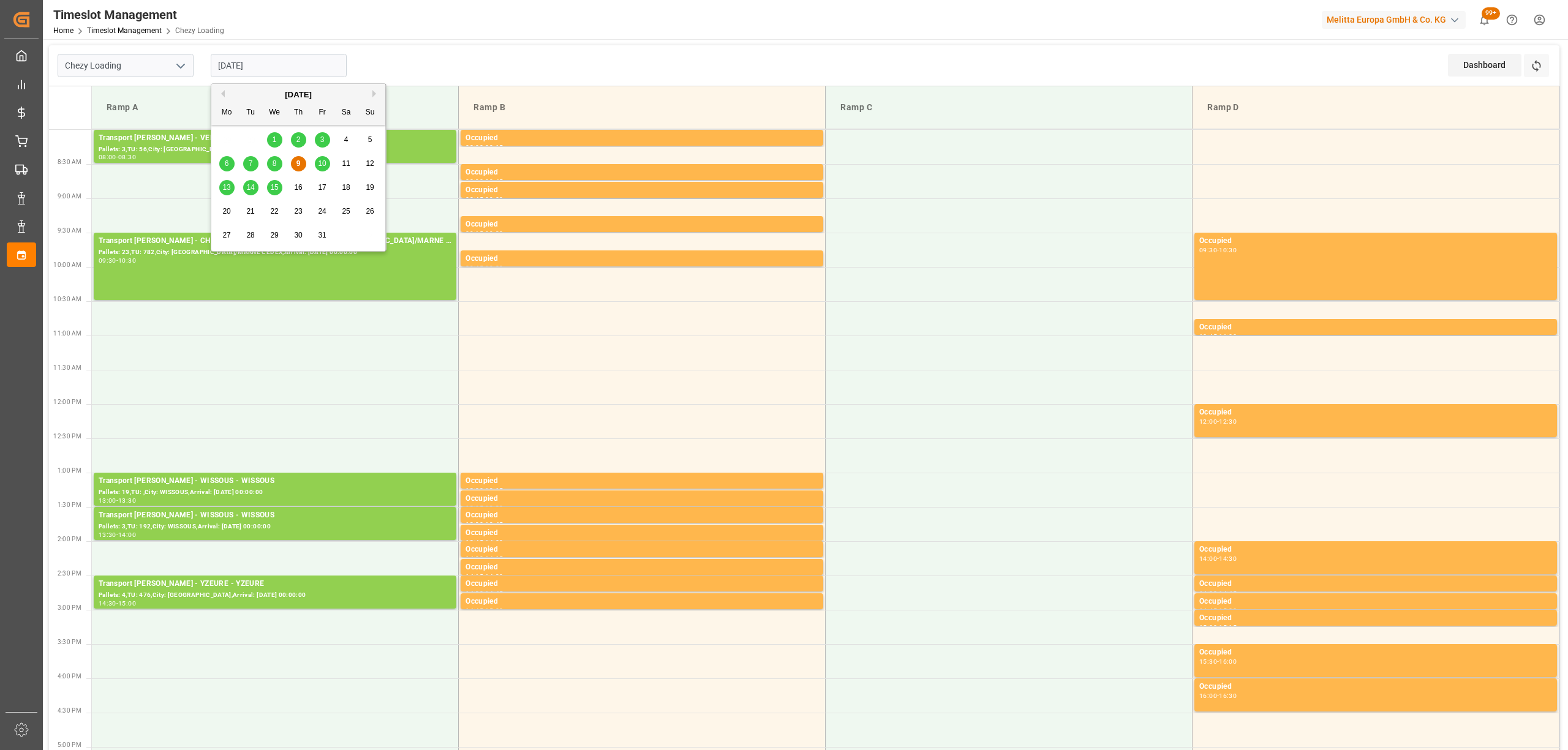
click at [321, 165] on span "10" at bounding box center [322, 163] width 8 height 9
type input "[DATE]"
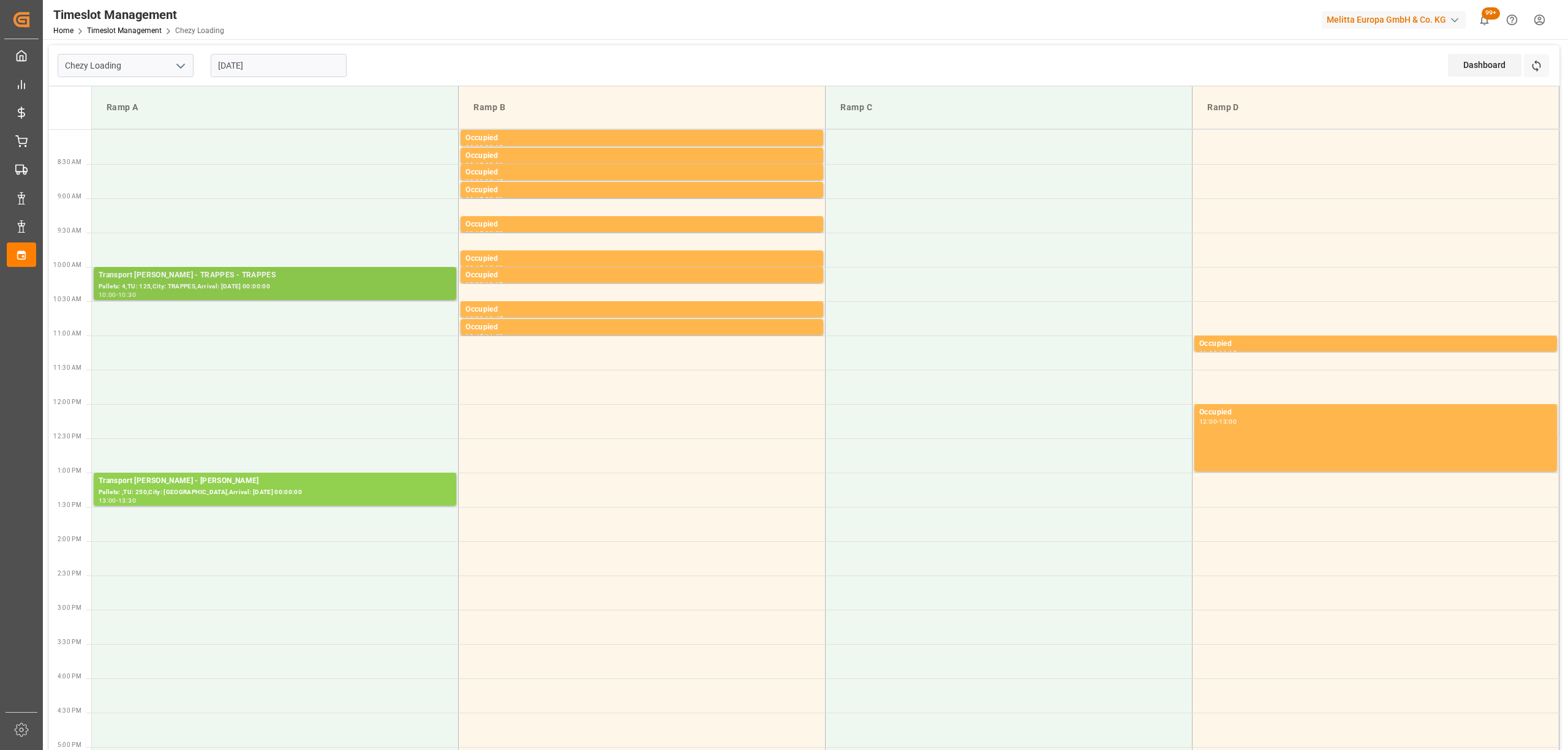
click at [215, 287] on div "Pallets: 4,TU: 125,City: TRAPPES,Arrival: [DATE] 00:00:00" at bounding box center [275, 286] width 353 height 10
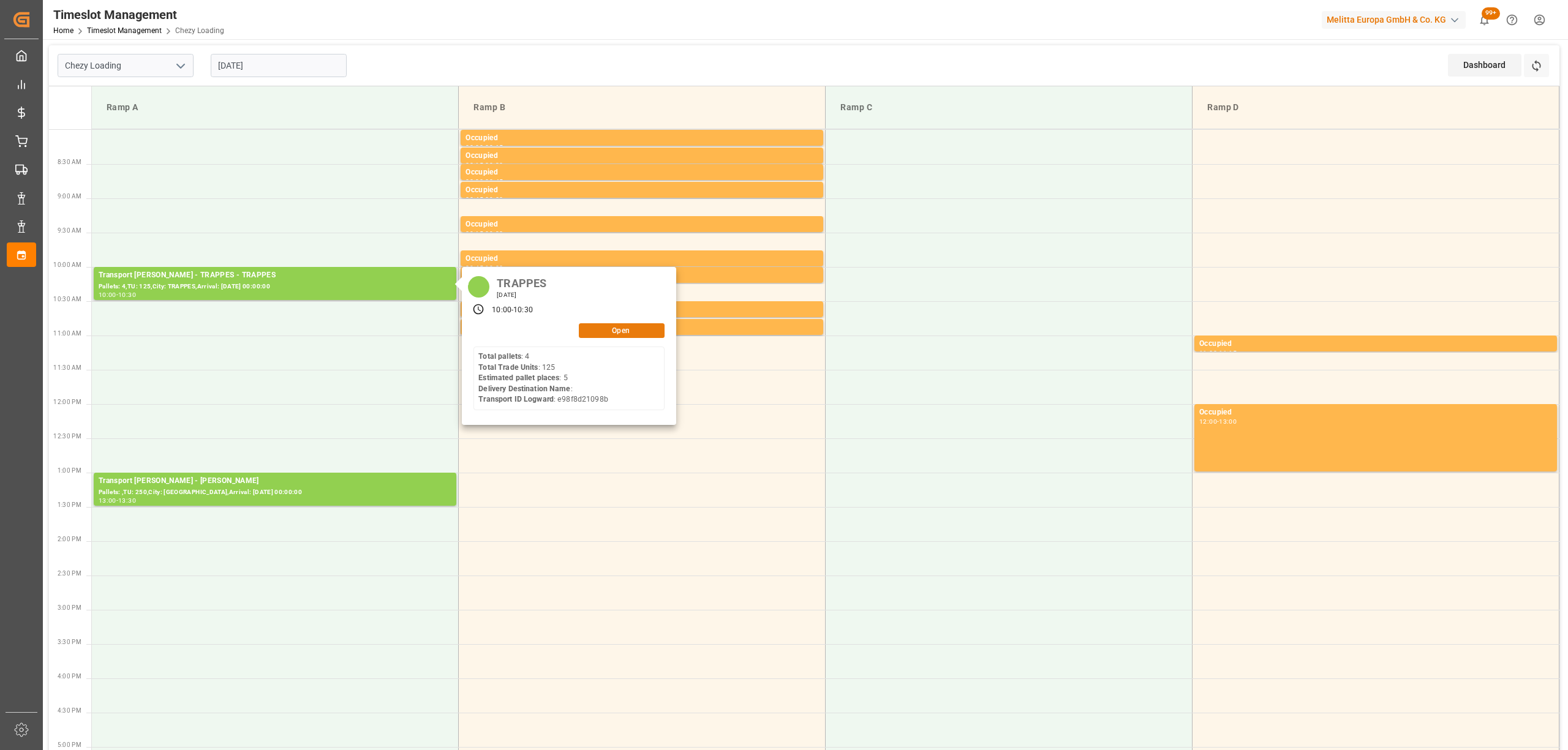
click at [662, 334] on button "Open" at bounding box center [621, 330] width 86 height 15
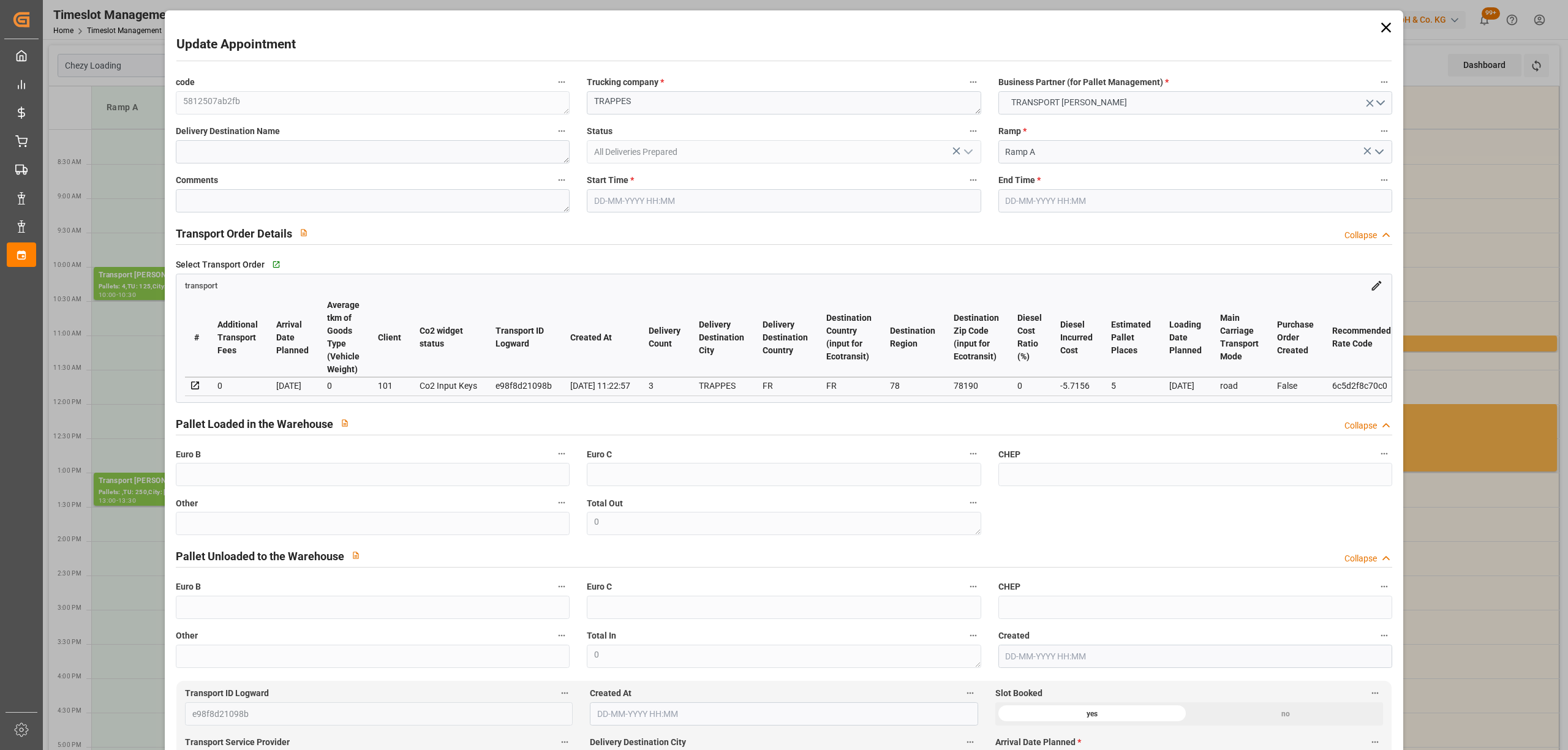
type input "[DATE] 10:00"
type input "[DATE] 10:30"
type input "[DATE] 12:04"
type input "[DATE] 11:22"
type input "[DATE]"
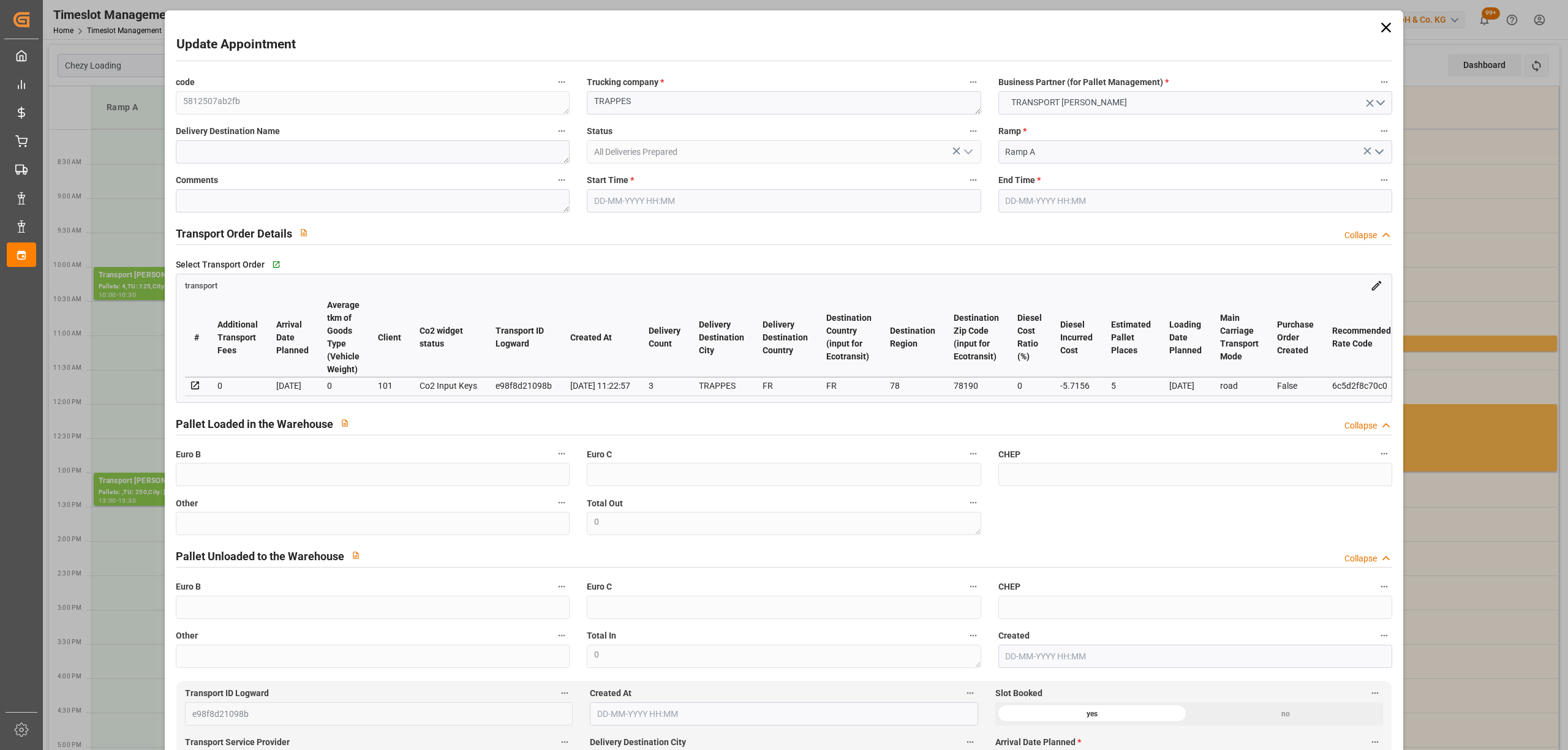
type input "[DATE]"
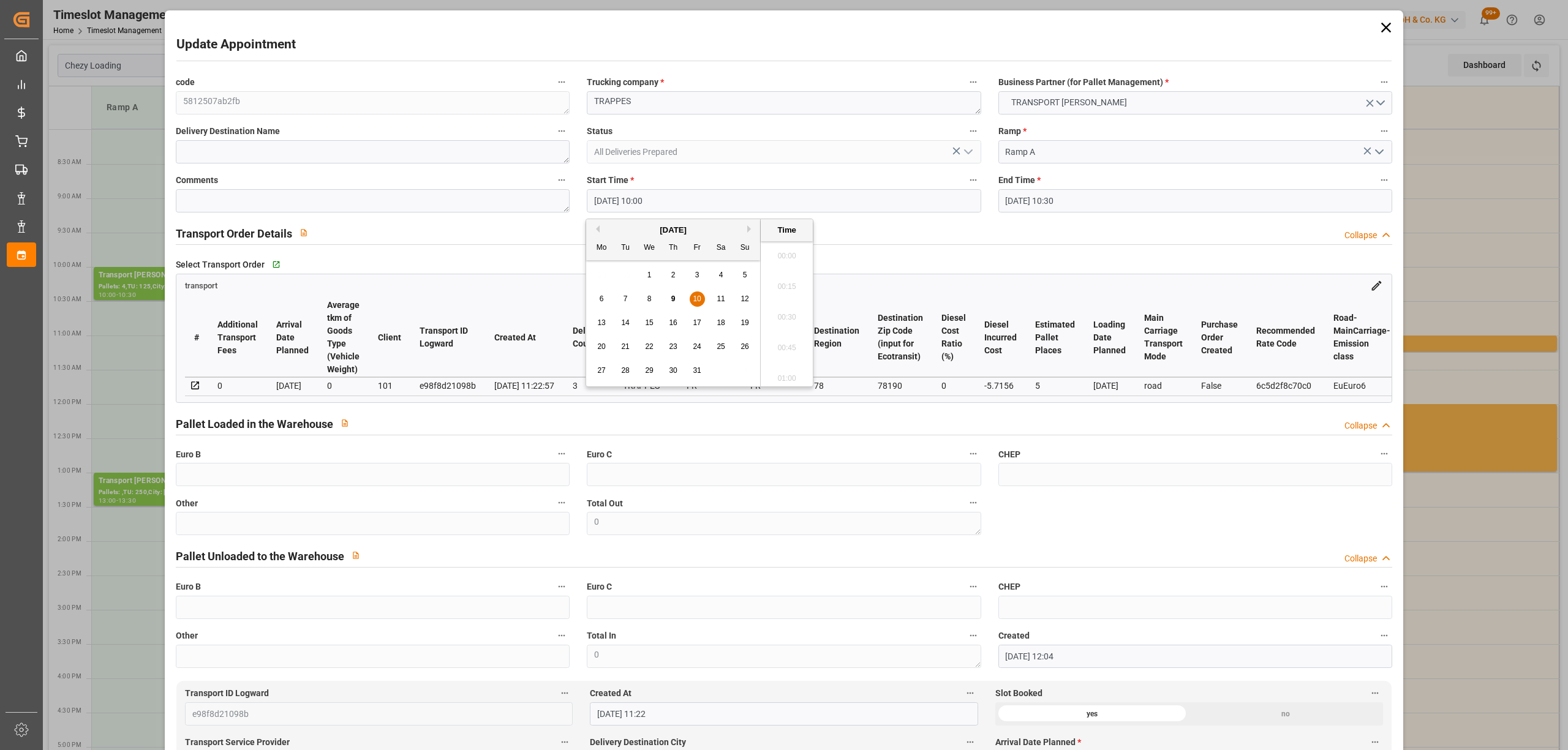
click at [749, 196] on input "[DATE] 10:00" at bounding box center [783, 201] width 394 height 23
click at [674, 299] on span "9" at bounding box center [673, 299] width 4 height 9
click at [796, 331] on li "11:30" at bounding box center [787, 334] width 52 height 30
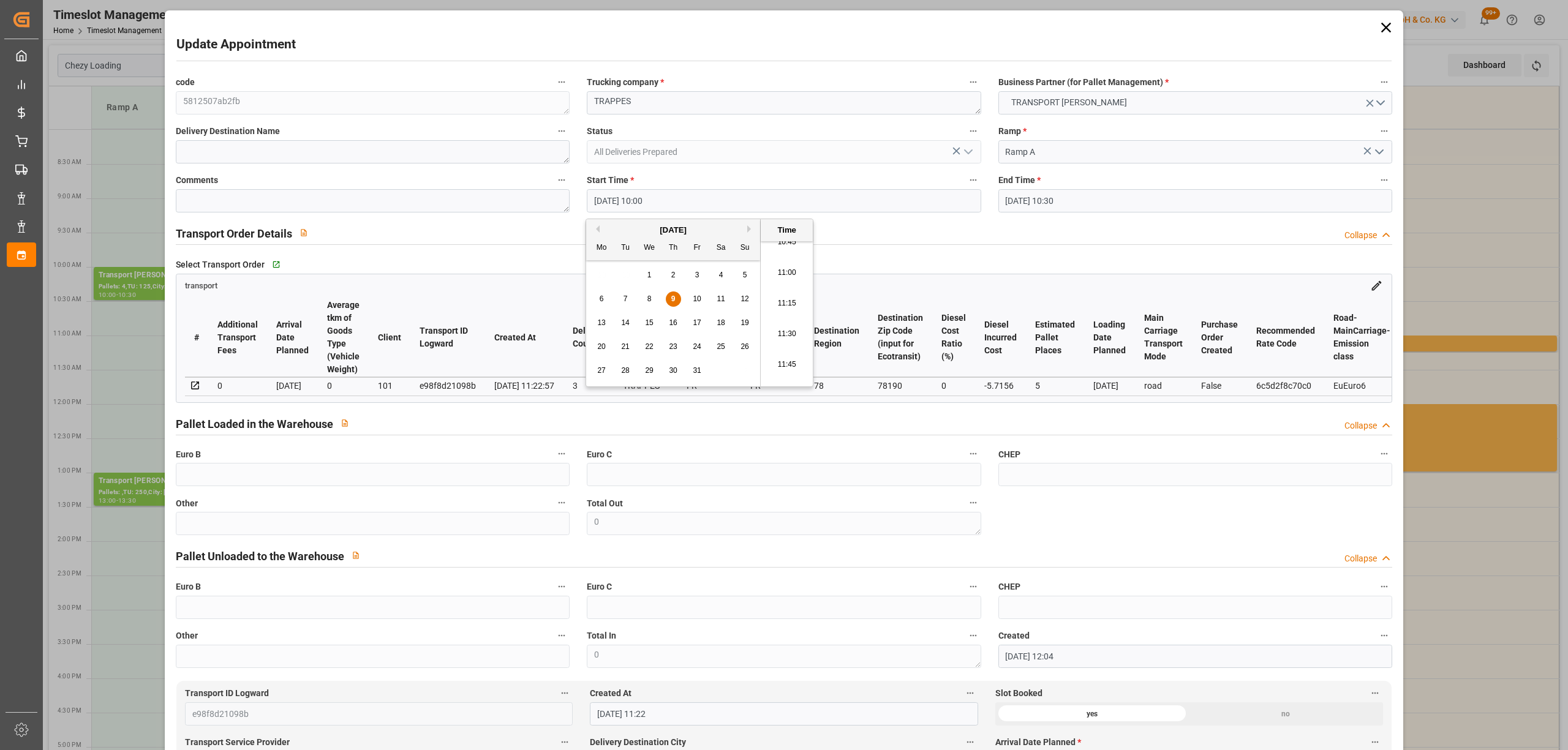
type input "[DATE] 11:30"
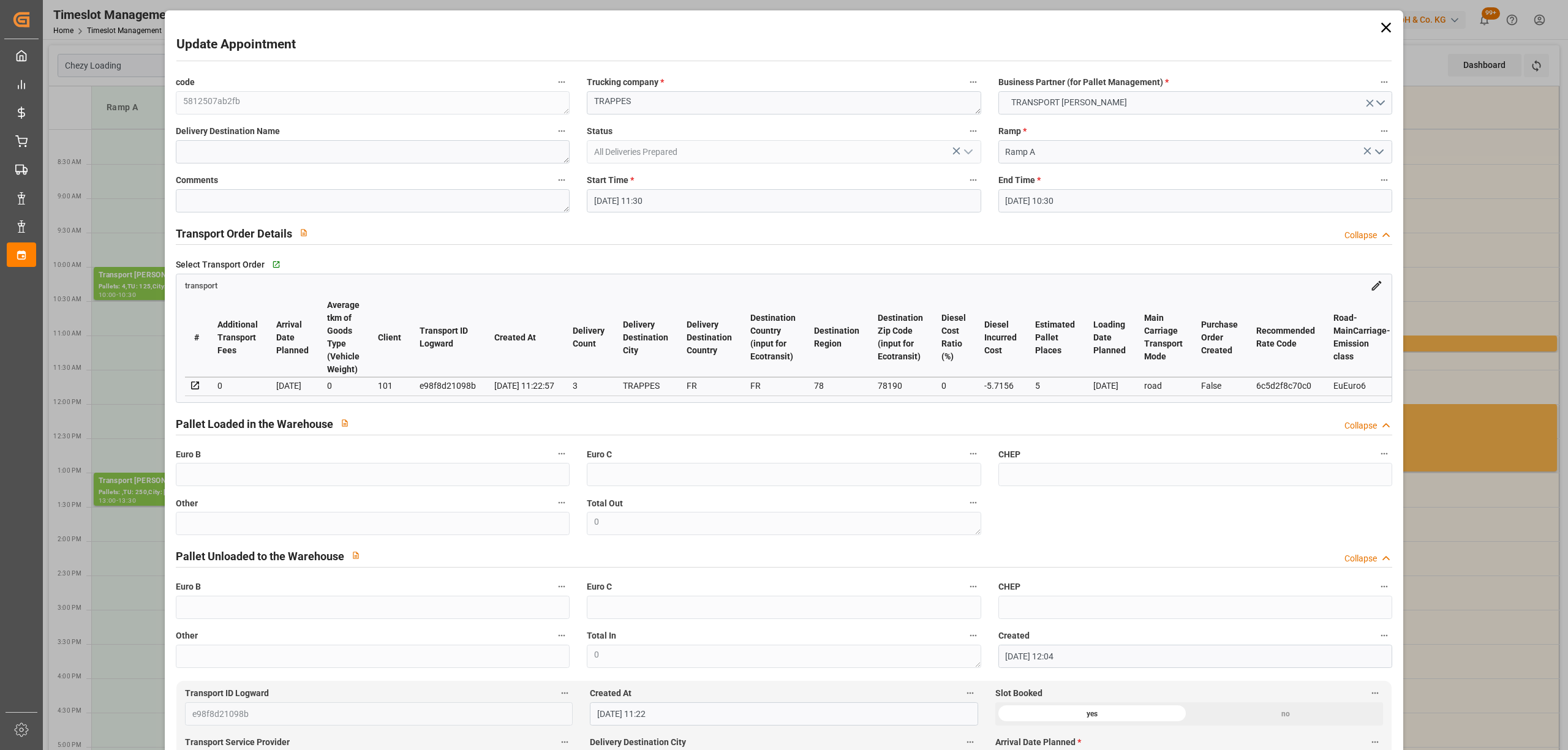
click at [1029, 190] on input "[DATE] 10:30" at bounding box center [1195, 201] width 394 height 23
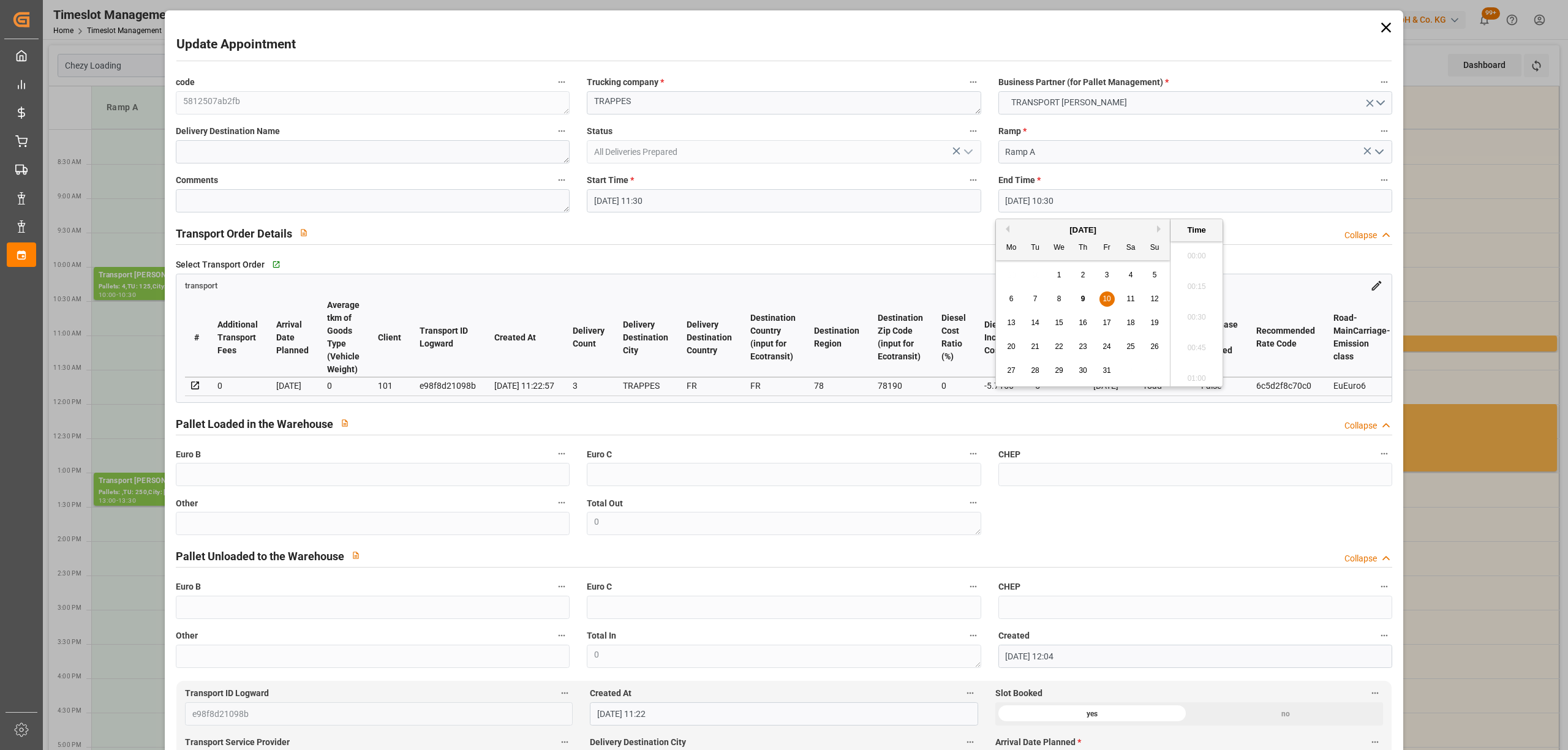
scroll to position [1228, 0]
click at [1081, 297] on span "9" at bounding box center [1083, 299] width 4 height 9
click at [1193, 258] on li "12:00" at bounding box center [1197, 253] width 52 height 30
type input "[DATE] 12:00"
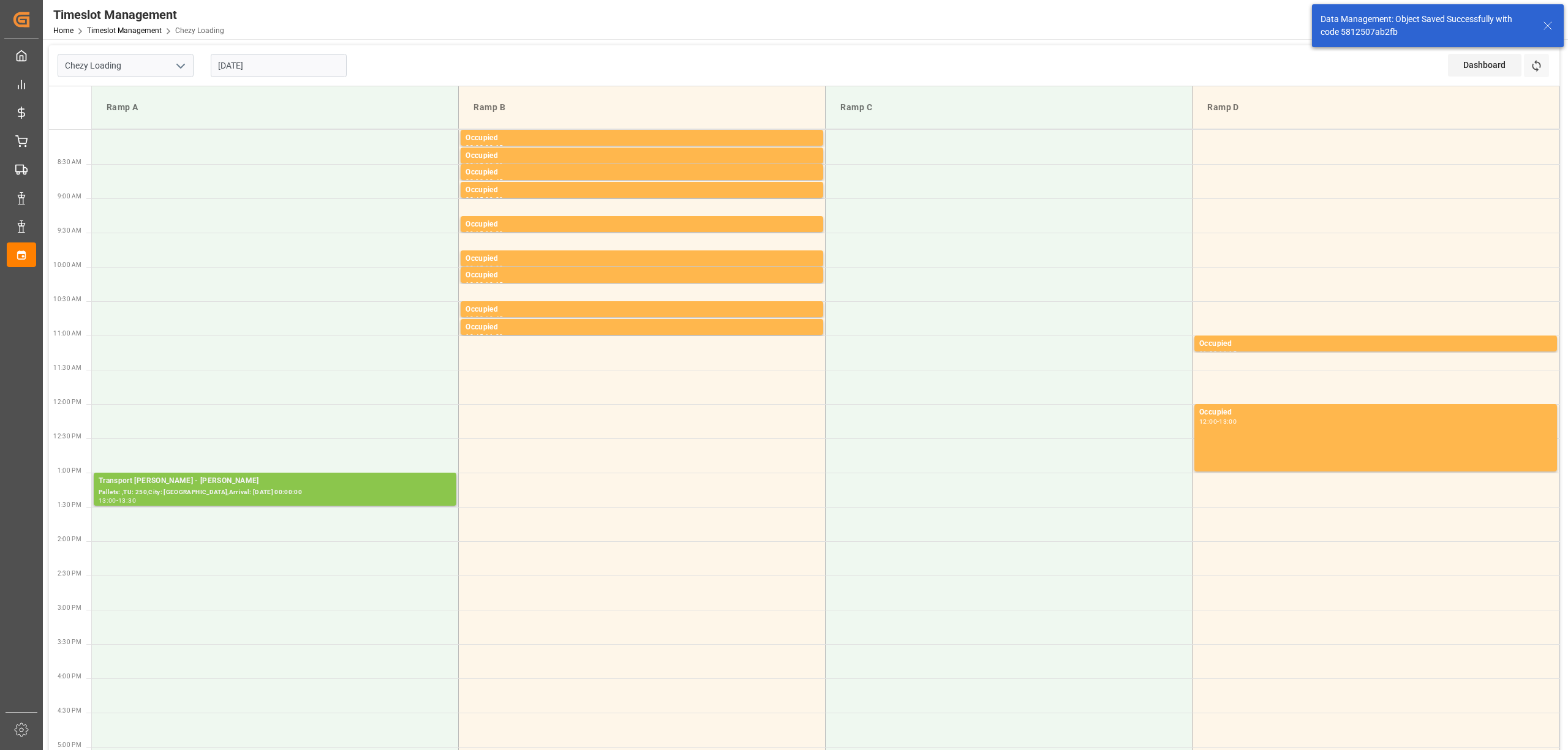
click at [209, 488] on div "Pallets: ,TU: 250,City: [GEOGRAPHIC_DATA],Arrival: [DATE] 00:00:00" at bounding box center [275, 492] width 353 height 10
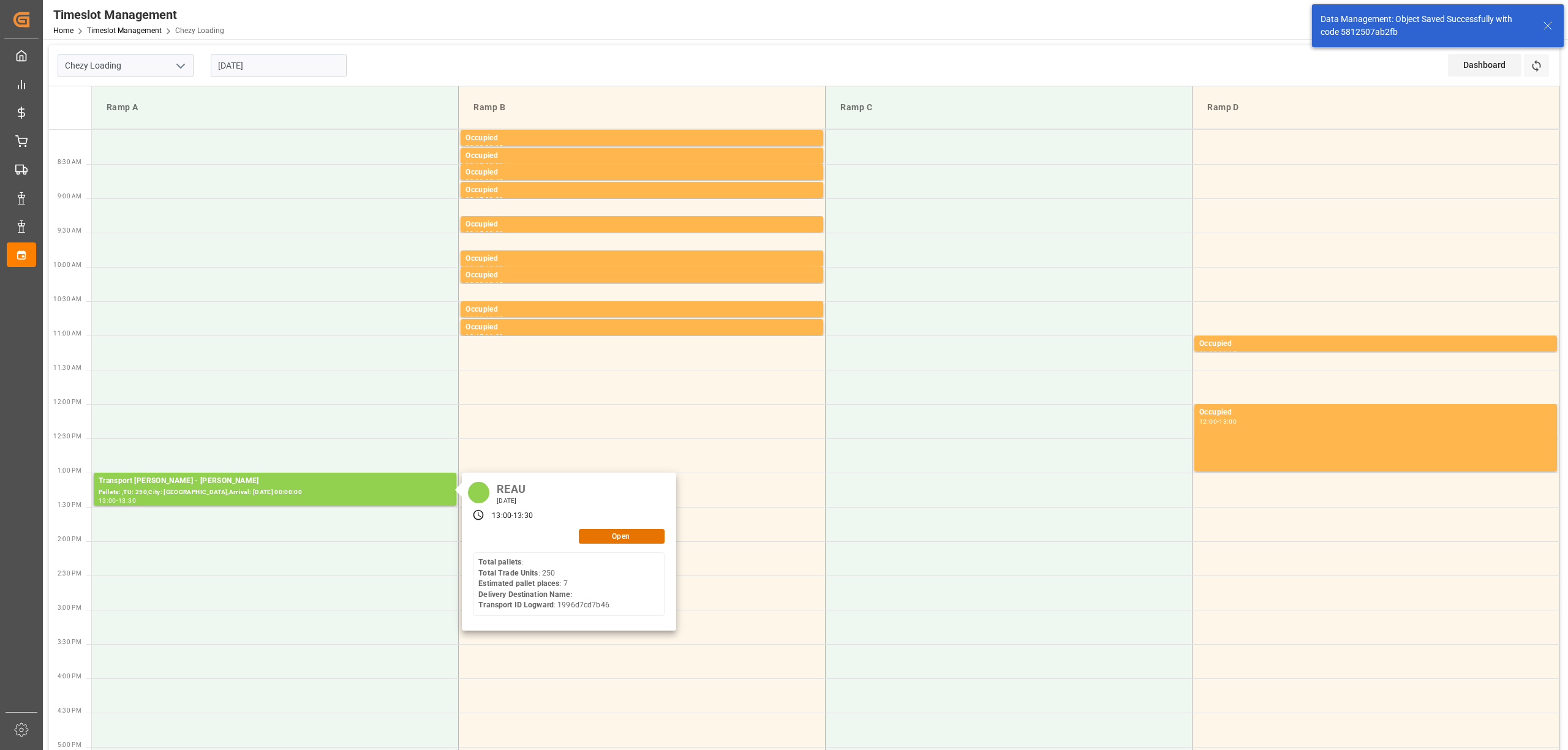
click at [645, 527] on div "[PERSON_NAME] [DATE] 13:00 - 13:30 Open Total pallets : Total Trade Units : 250…" at bounding box center [569, 551] width 214 height 158
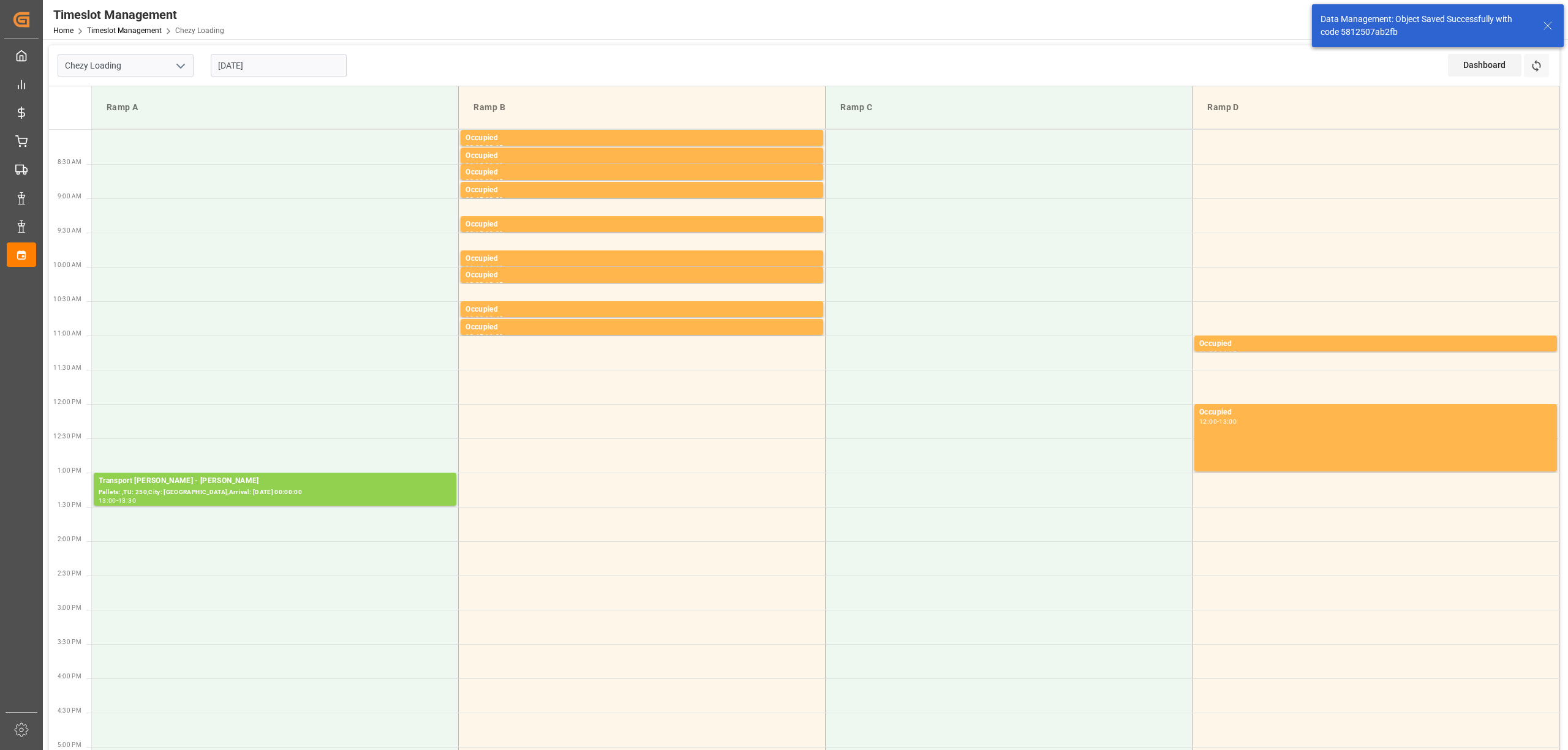
click at [646, 535] on td at bounding box center [642, 524] width 367 height 34
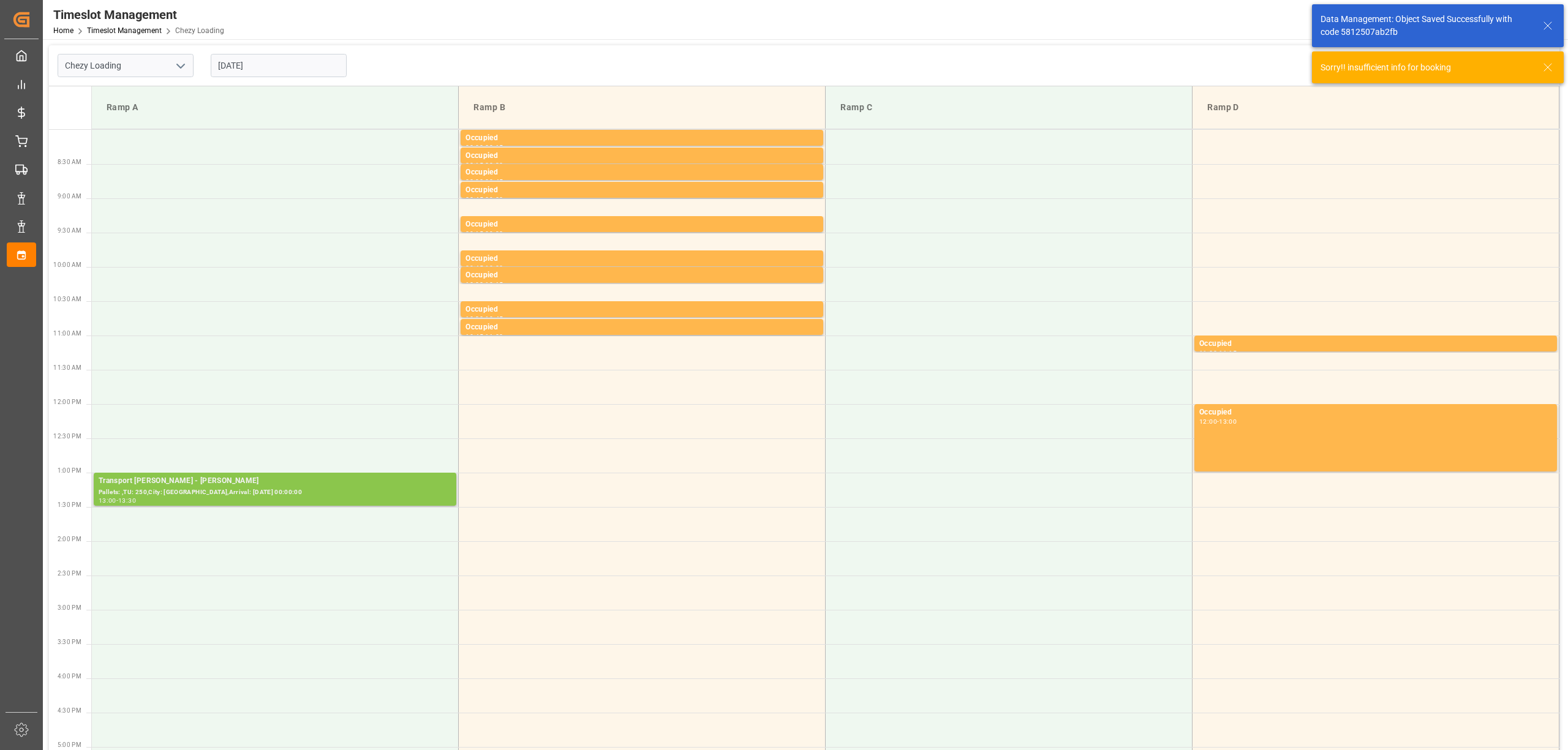
click at [359, 488] on div "Pallets: ,TU: 250,City: [GEOGRAPHIC_DATA],Arrival: [DATE] 00:00:00" at bounding box center [275, 492] width 353 height 10
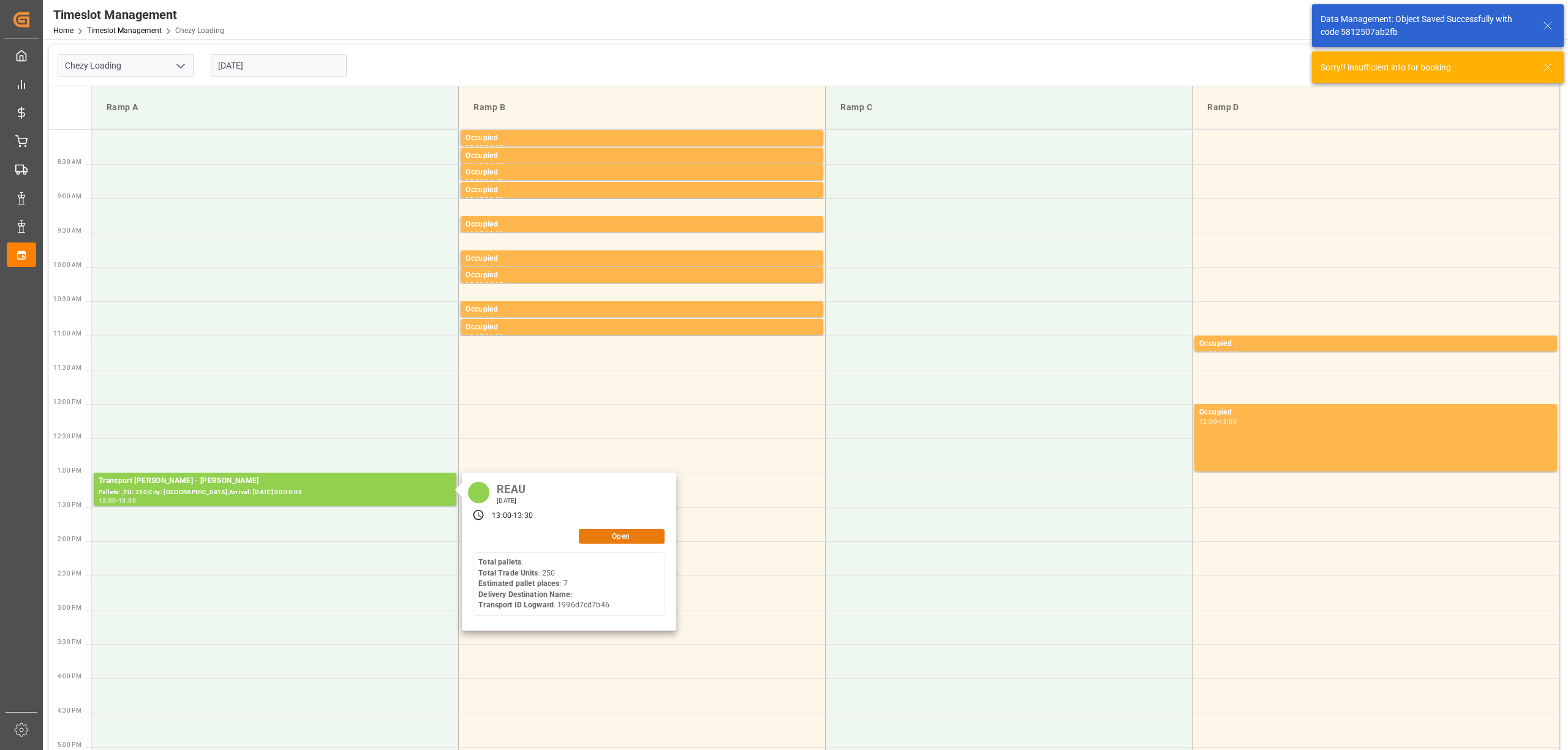
click at [638, 538] on button "Open" at bounding box center [621, 536] width 86 height 15
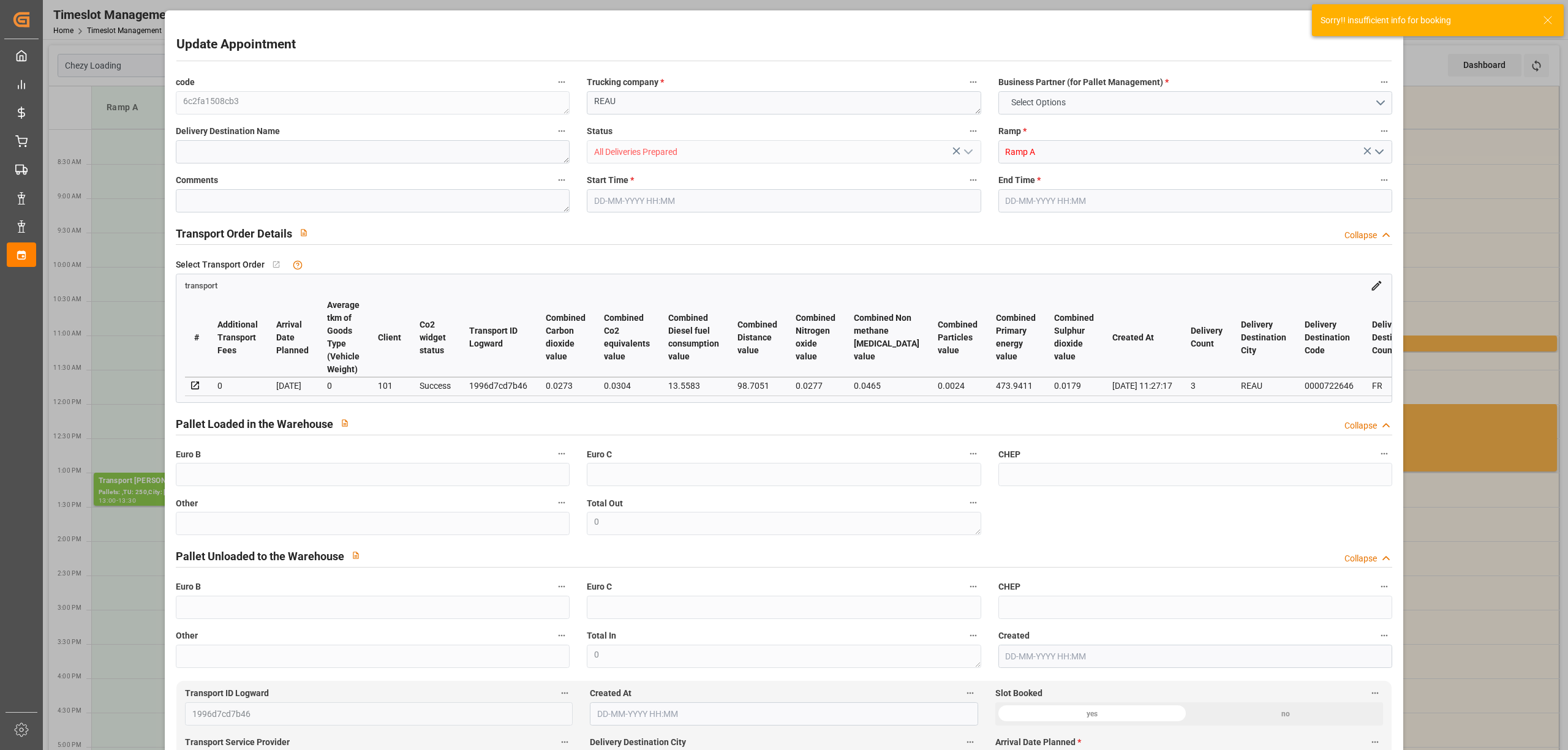
type input "7"
type input "186.2"
type input "0"
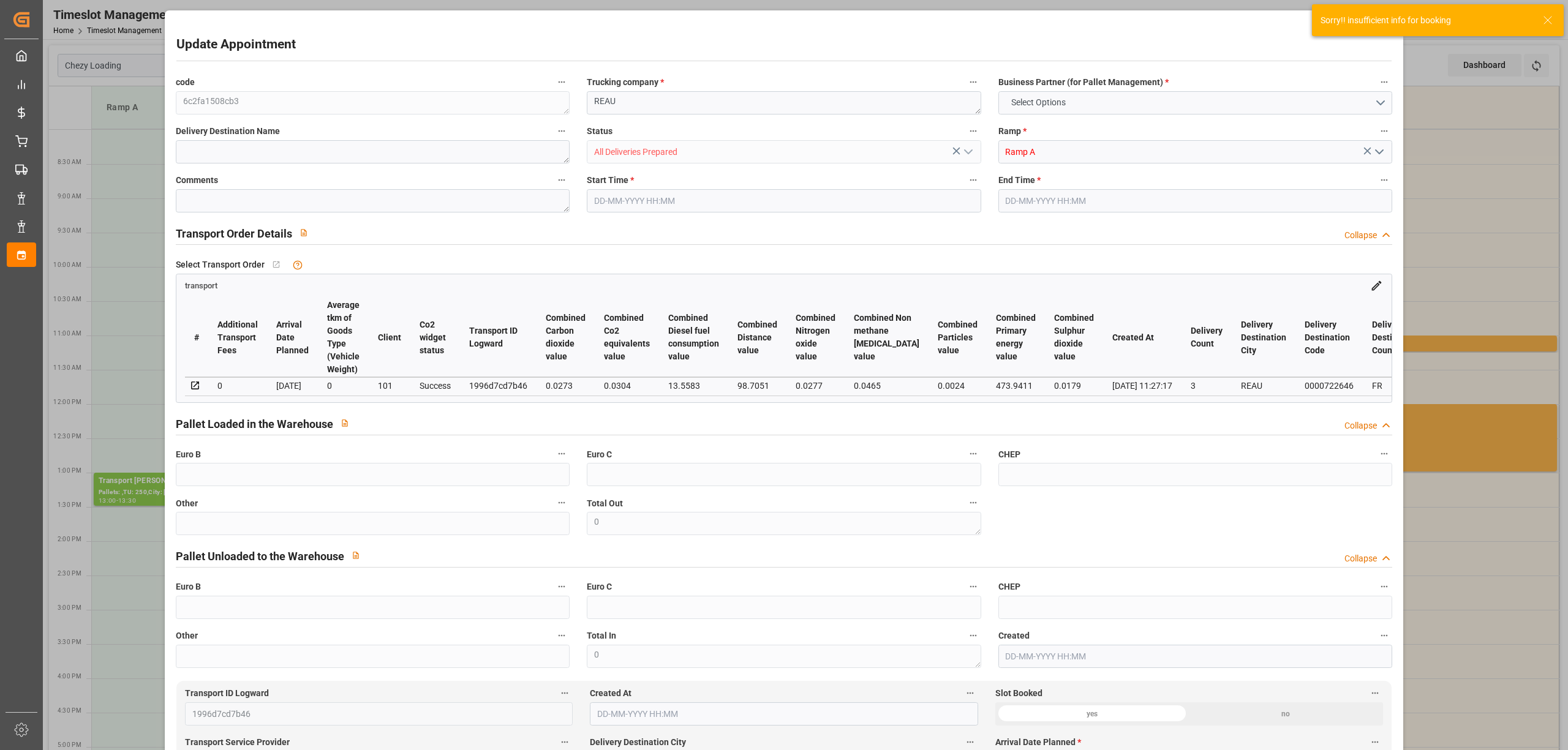
type input "179.9064"
type input "-6.2936"
type input "7"
type input "462.461"
type input "1268.937"
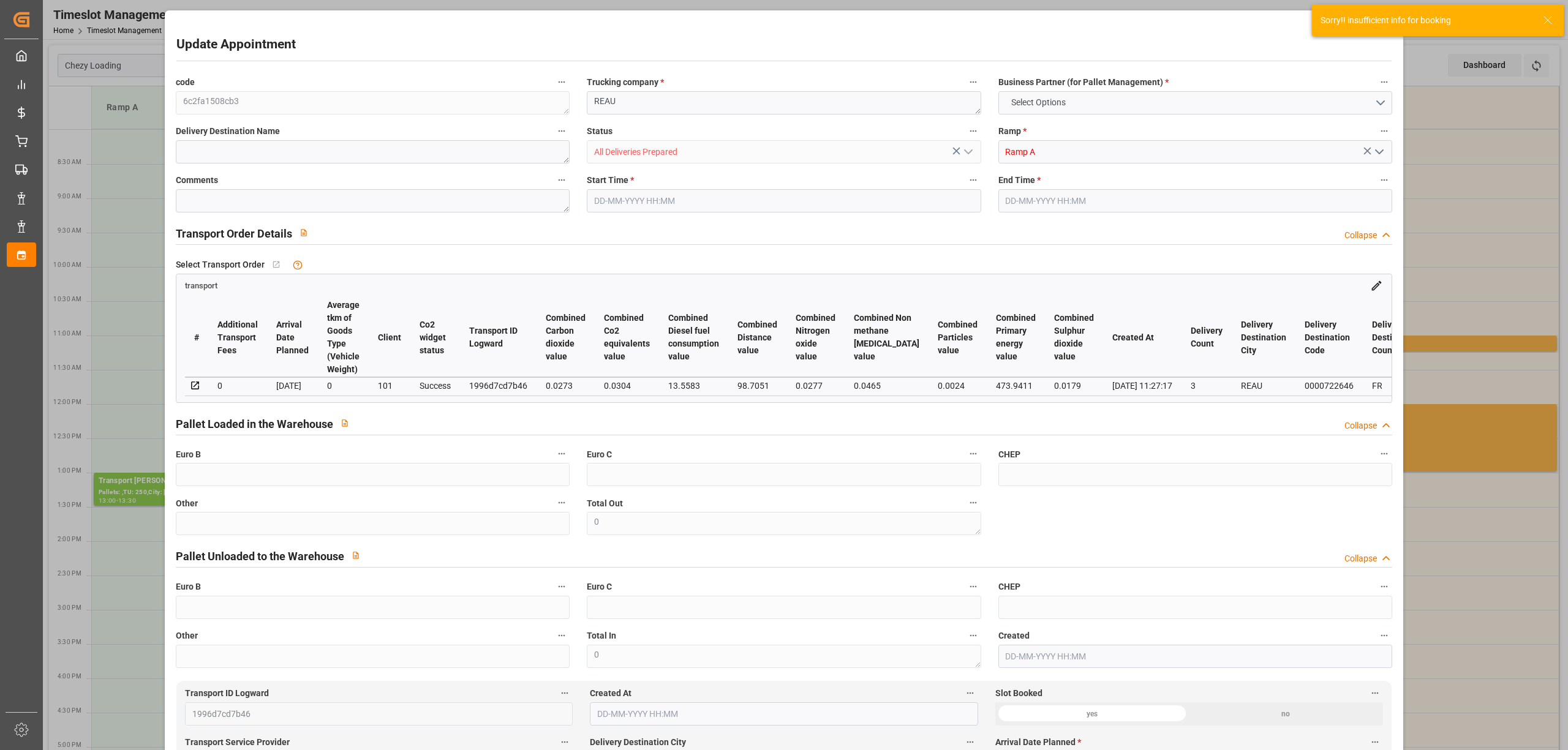
type input "2418.758"
type input "77"
type input "0"
type input "250"
type input "31"
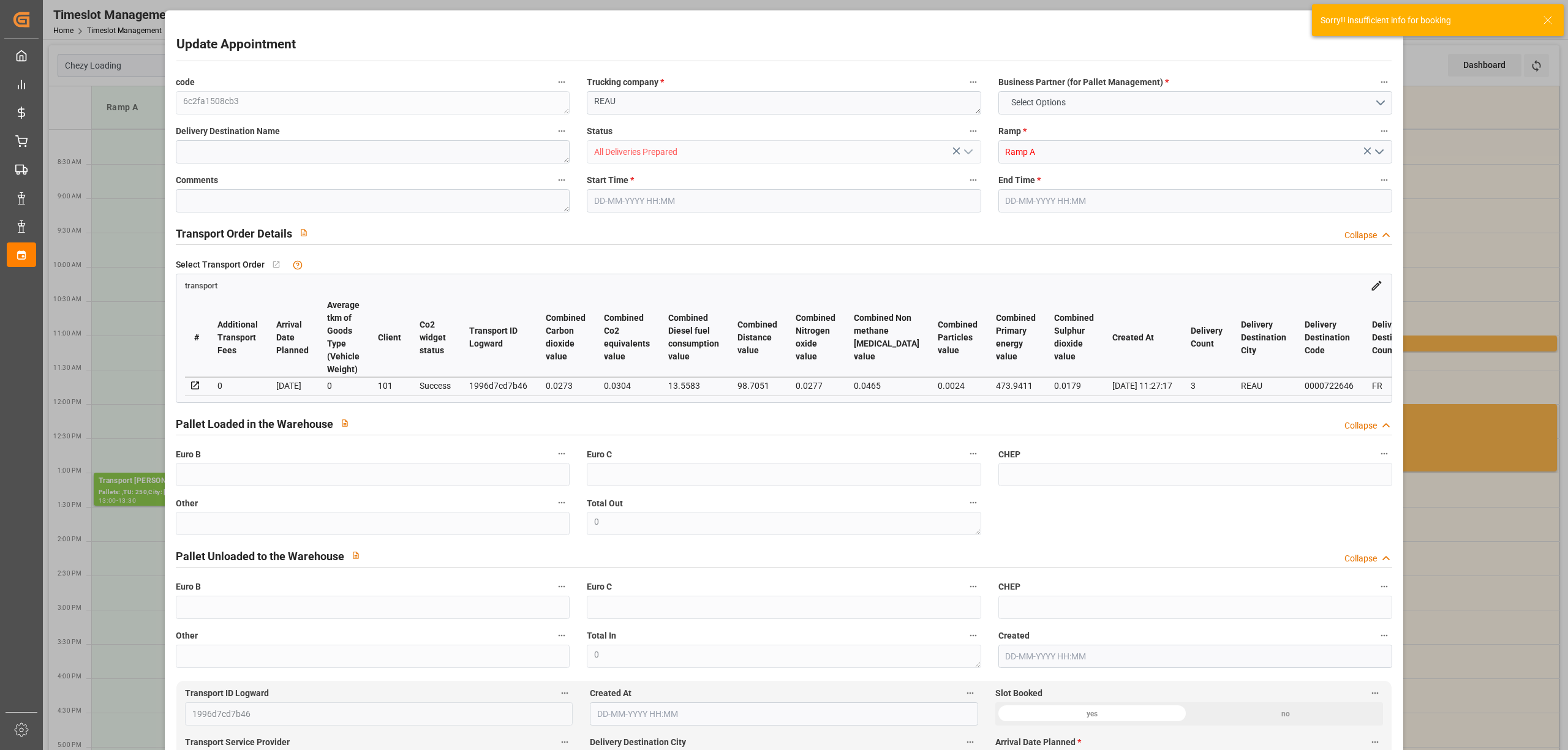
type input "101"
type input "555.937"
type input "0"
type input "4710.8598"
type input "0"
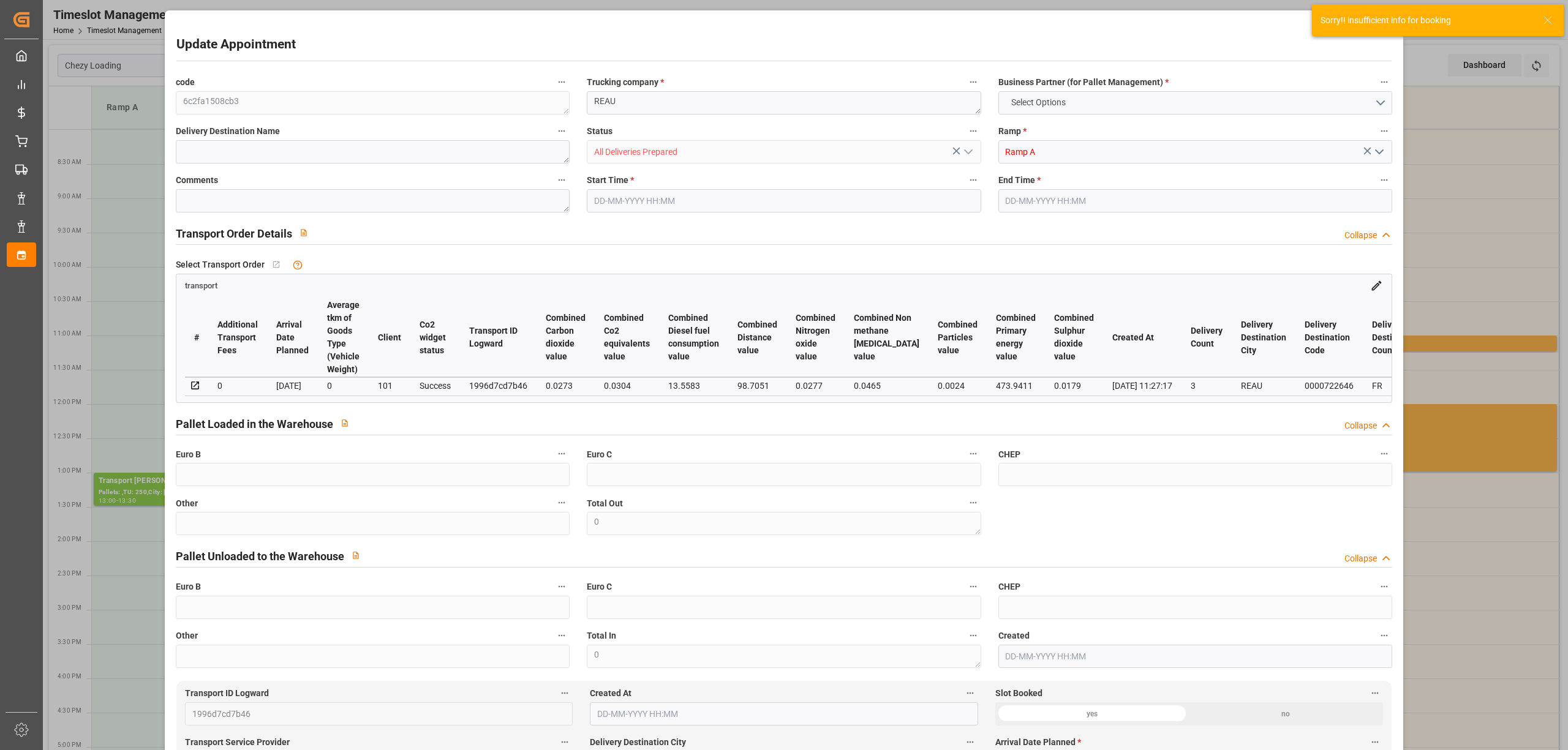
type input "0"
type input "21"
type input "35"
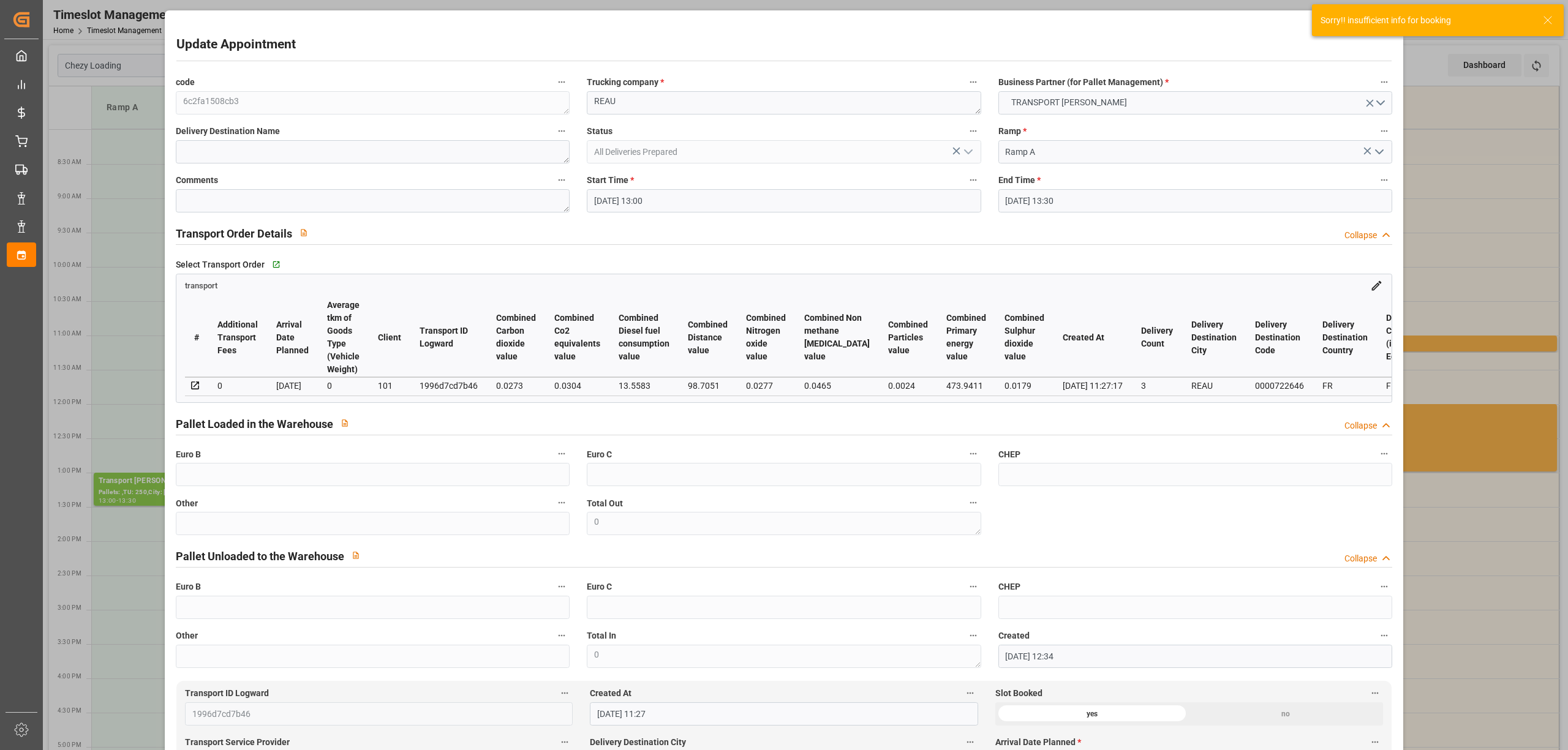
type input "[DATE] 13:00"
type input "[DATE] 13:30"
type input "[DATE] 12:34"
type input "[DATE] 11:27"
type input "[DATE]"
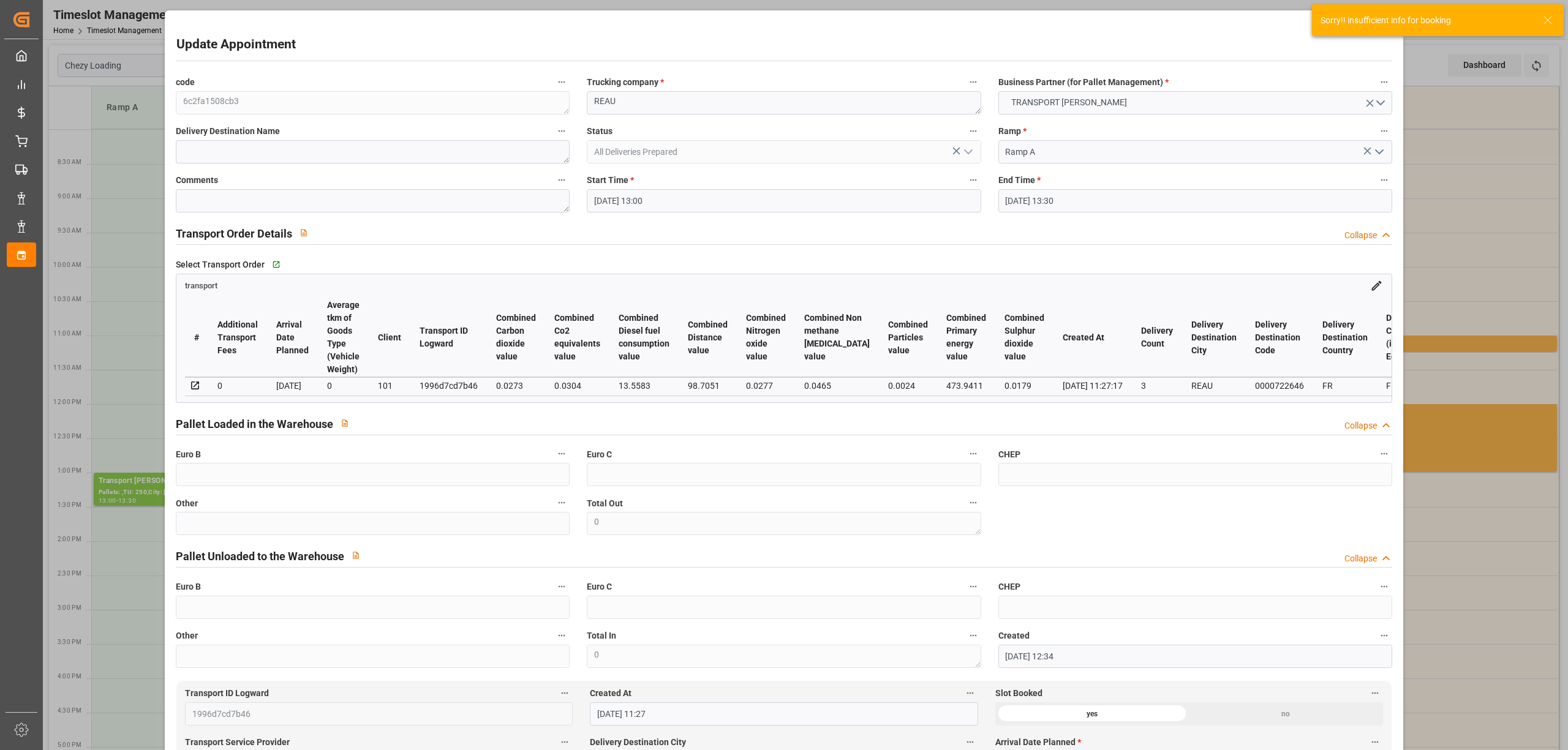
type input "[DATE]"
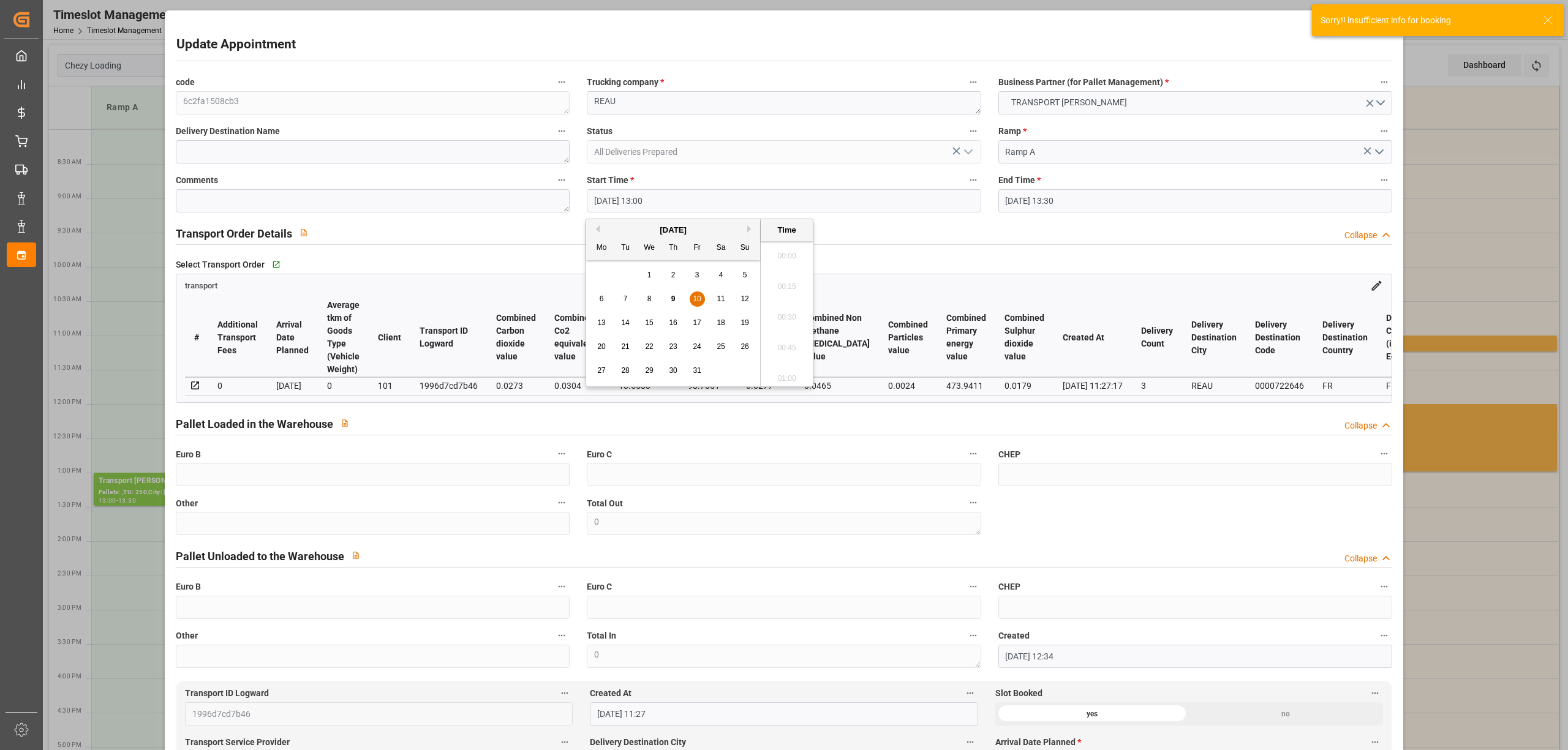
click at [638, 206] on input "[DATE] 13:00" at bounding box center [783, 201] width 394 height 23
click at [672, 298] on span "9" at bounding box center [673, 299] width 4 height 9
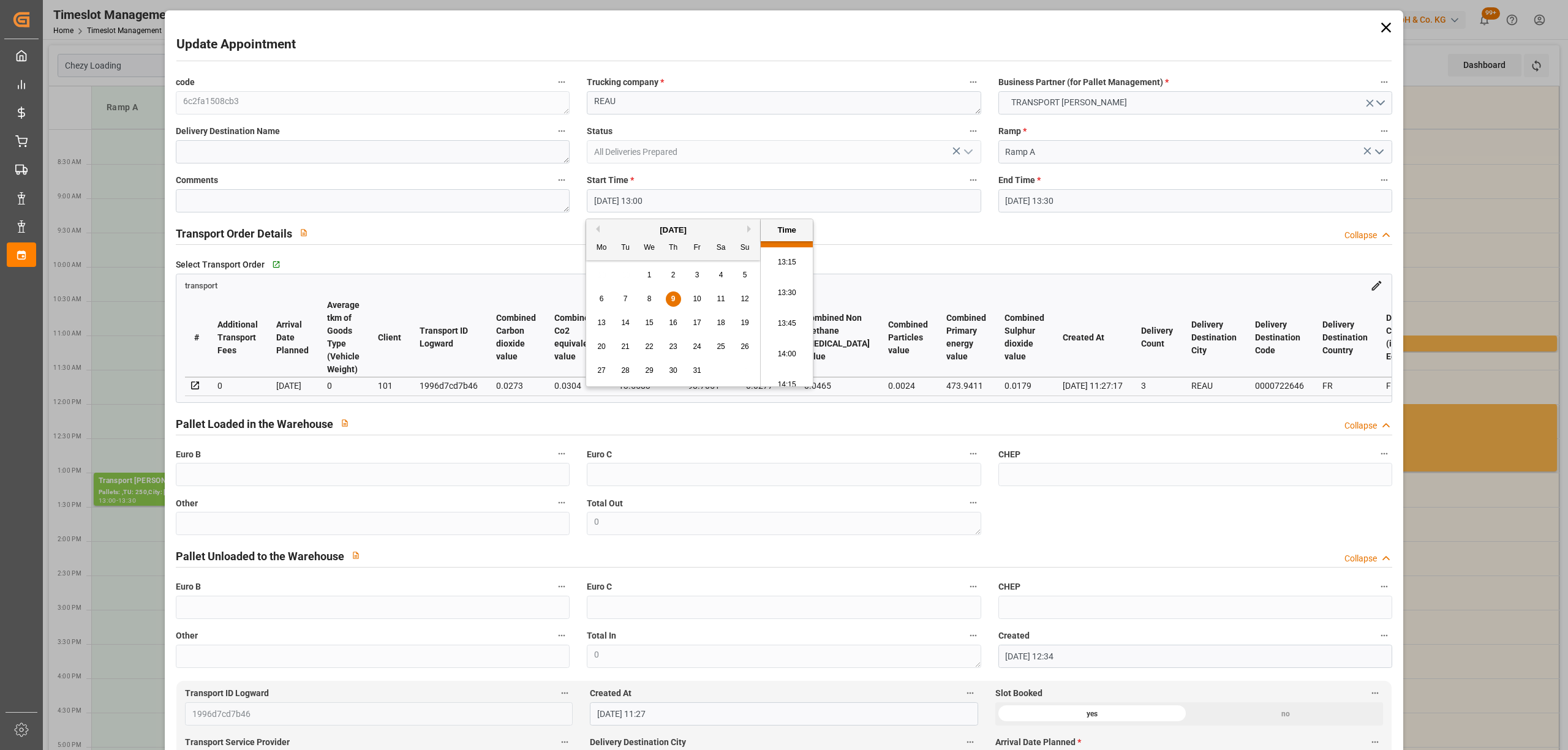
scroll to position [1452, 0]
click at [794, 332] on li "12:30" at bounding box center [787, 334] width 52 height 30
type input "[DATE] 12:30"
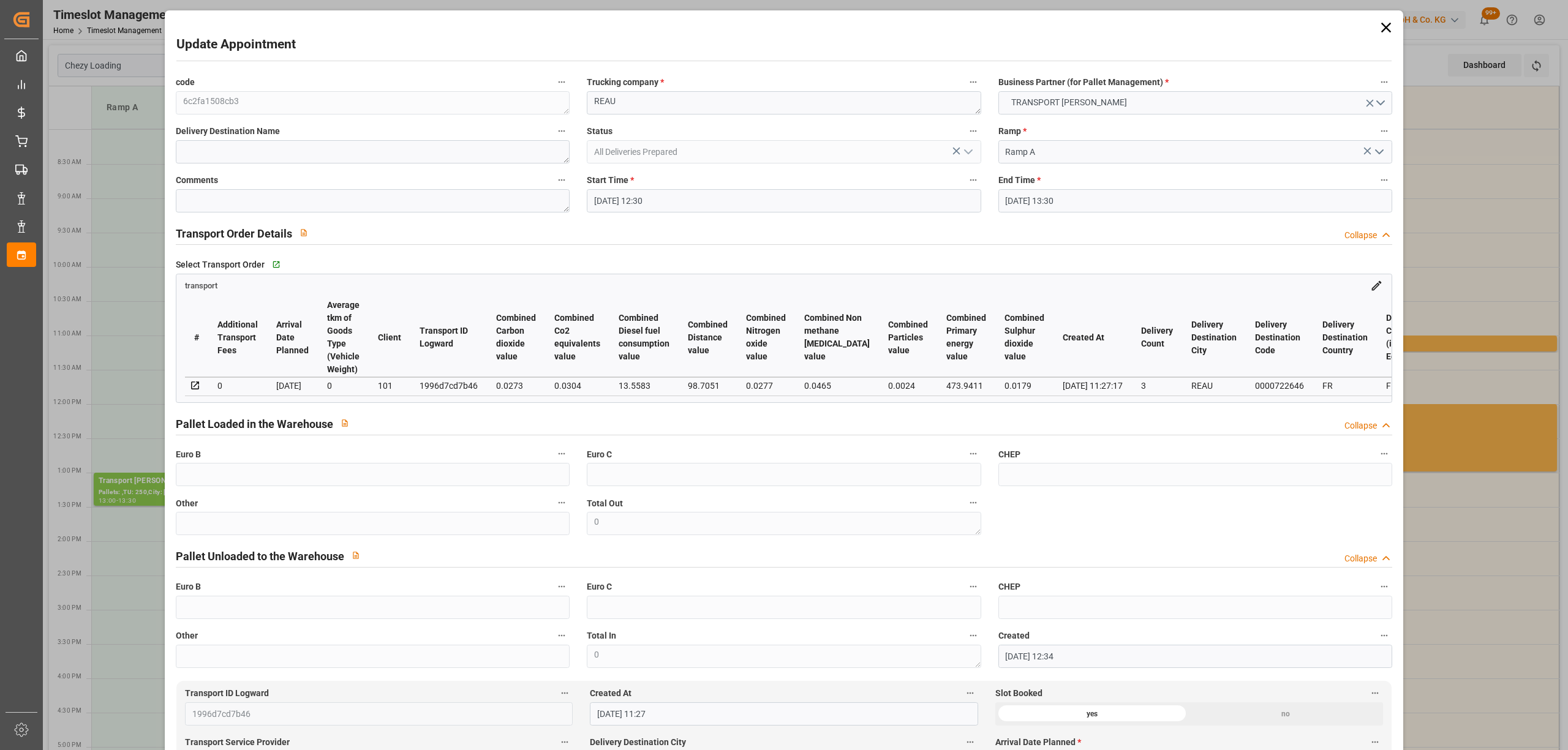
click at [1010, 209] on input "[DATE] 13:30" at bounding box center [1195, 201] width 394 height 23
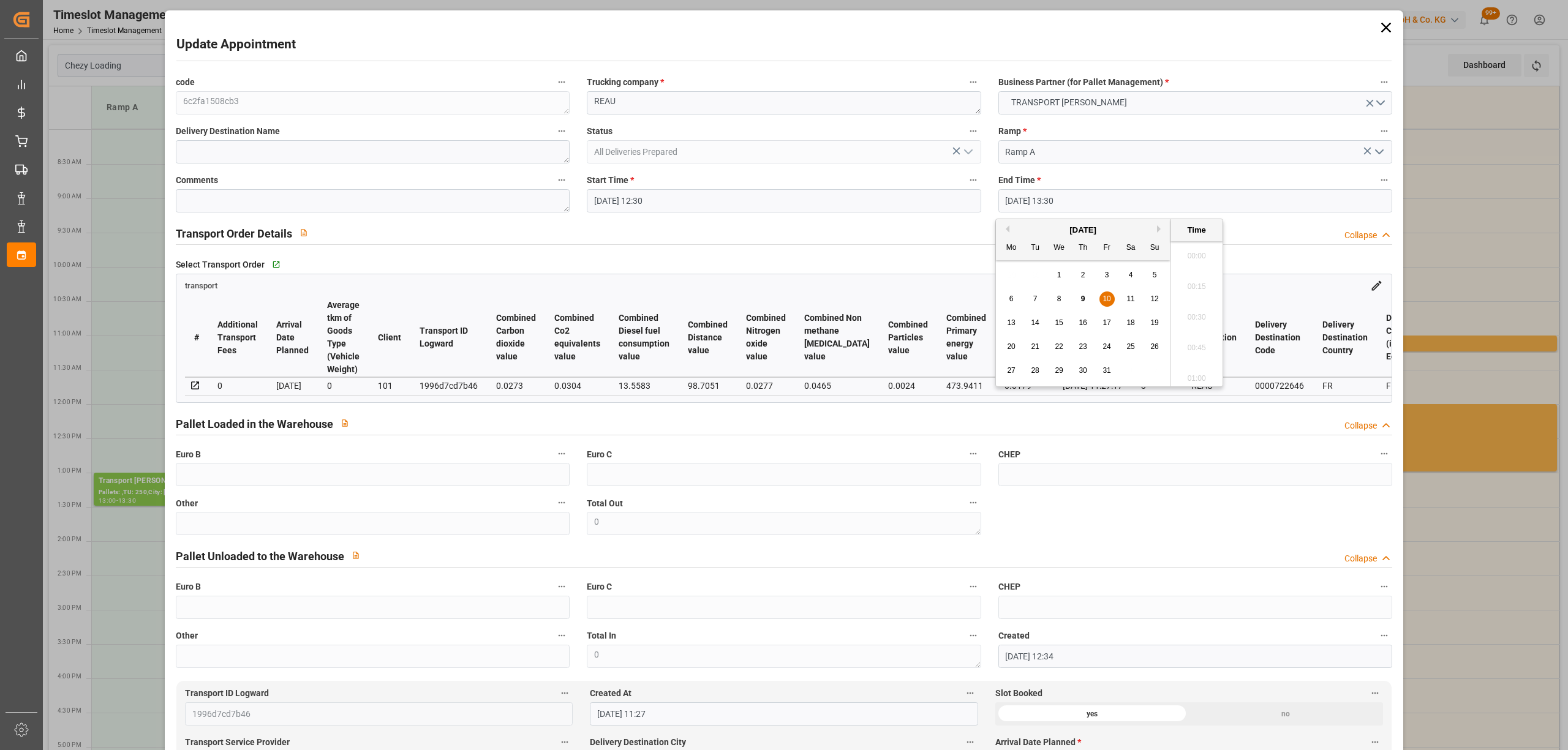
scroll to position [1595, 0]
click at [1079, 299] on div "9" at bounding box center [1083, 299] width 15 height 15
click at [1195, 251] on li "13:00" at bounding box center [1197, 253] width 52 height 30
type input "[DATE] 13:00"
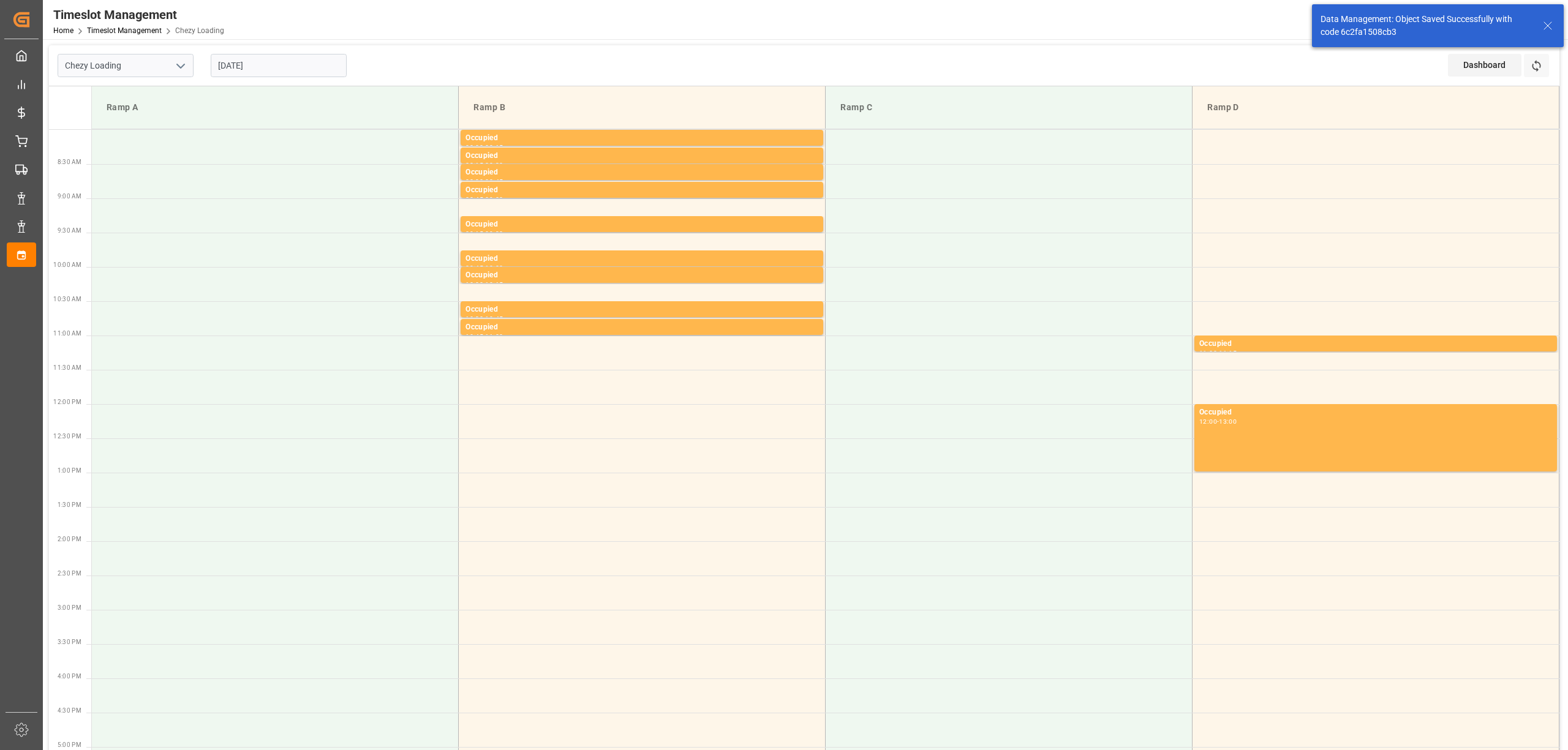
click at [238, 62] on input "[DATE]" at bounding box center [278, 65] width 136 height 23
click at [298, 169] on div "9" at bounding box center [299, 163] width 15 height 15
type input "[DATE]"
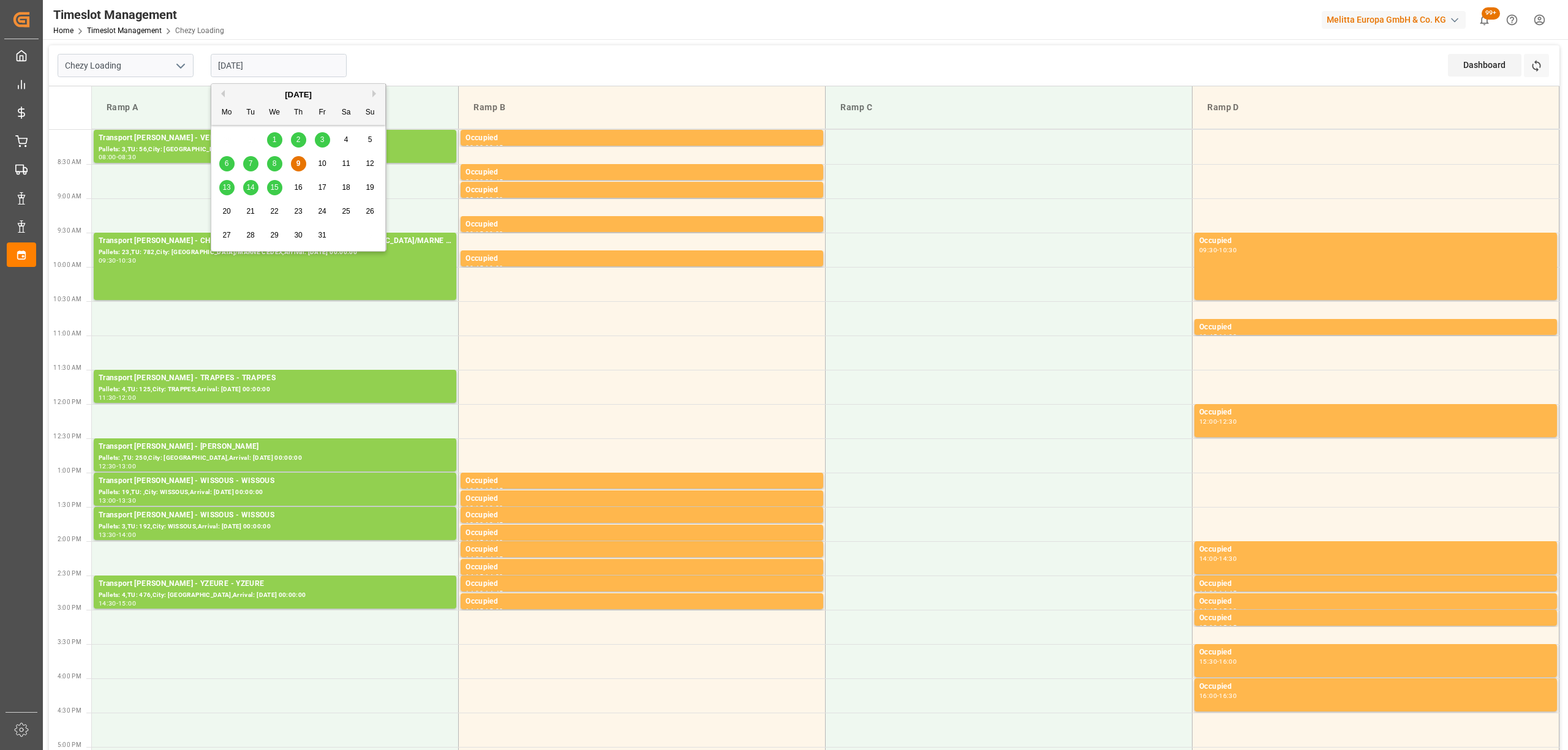
click at [283, 61] on input "[DATE]" at bounding box center [278, 65] width 136 height 23
click at [500, 76] on div "Chezy Loading [DATE] Dashboard View Dashboard Refresh Time Slots" at bounding box center [804, 66] width 1510 height 41
